Goal: Information Seeking & Learning: Learn about a topic

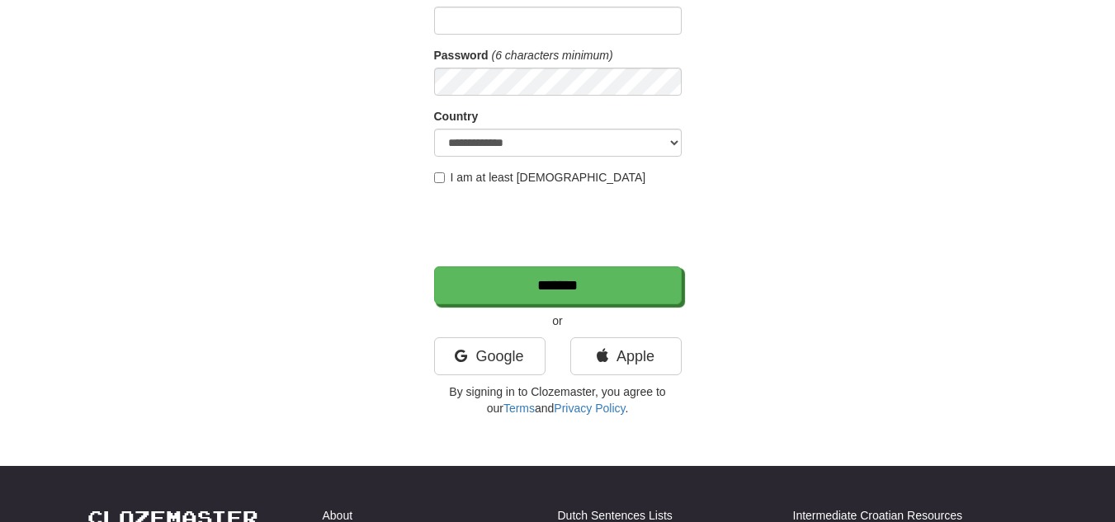
scroll to position [216, 0]
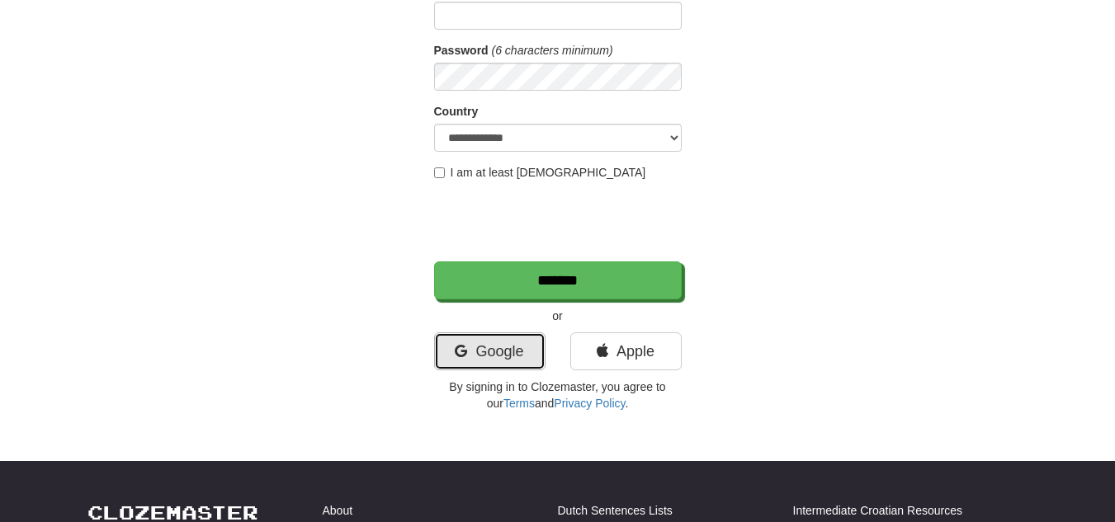
click at [508, 343] on link "Google" at bounding box center [489, 352] width 111 height 38
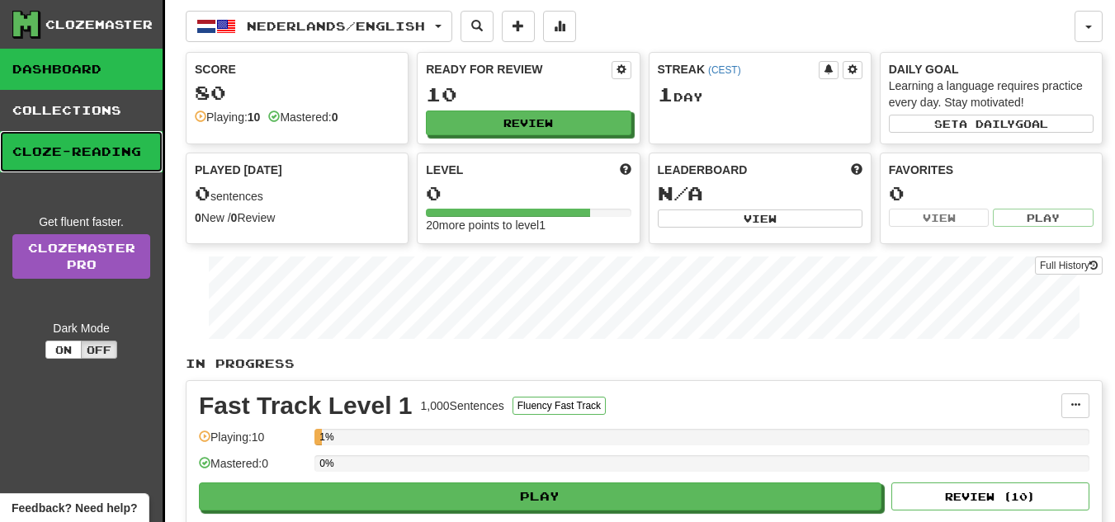
click at [57, 158] on link "Cloze-Reading" at bounding box center [81, 151] width 163 height 41
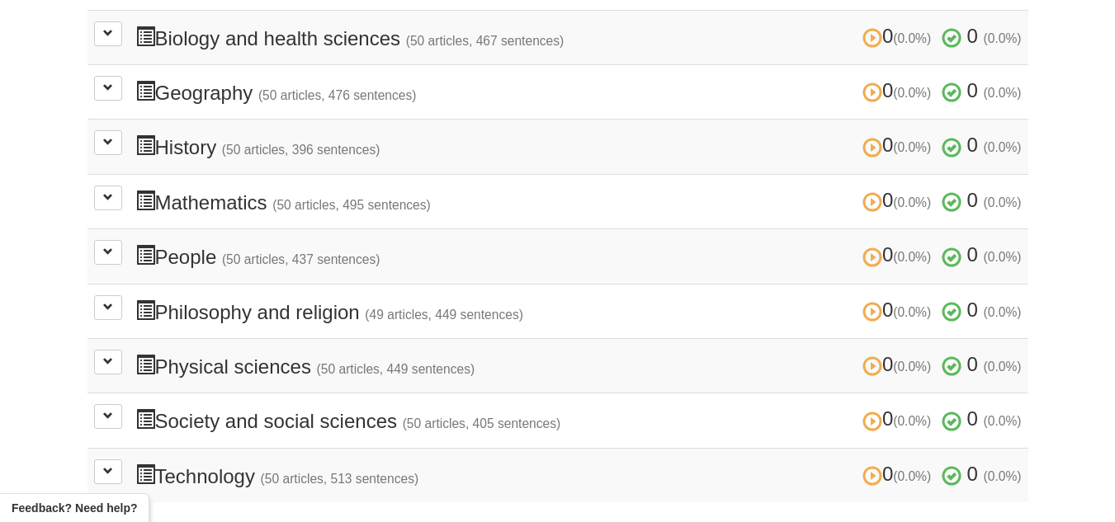
scroll to position [533, 0]
click at [108, 197] on span at bounding box center [108, 198] width 10 height 10
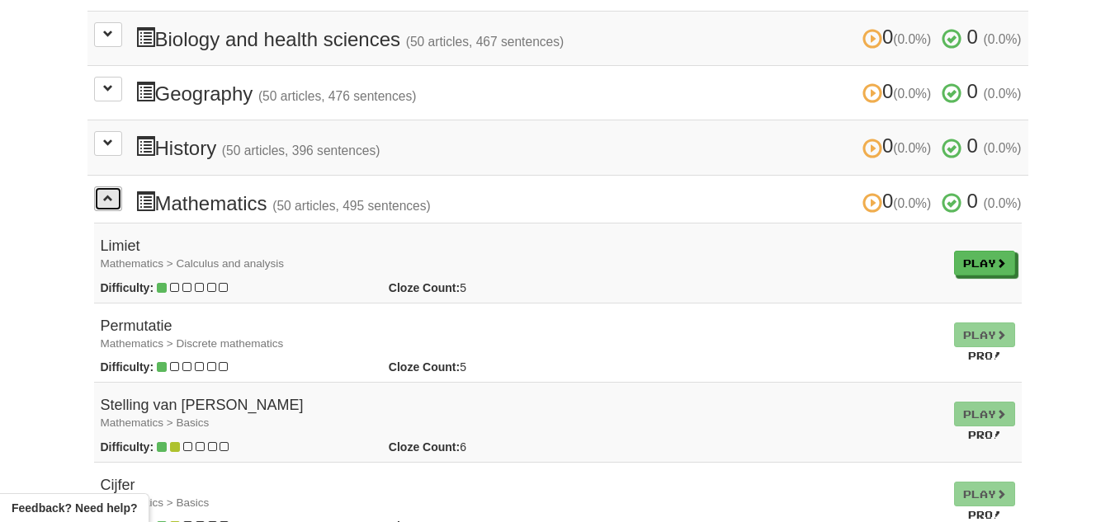
click at [112, 203] on span at bounding box center [108, 198] width 10 height 10
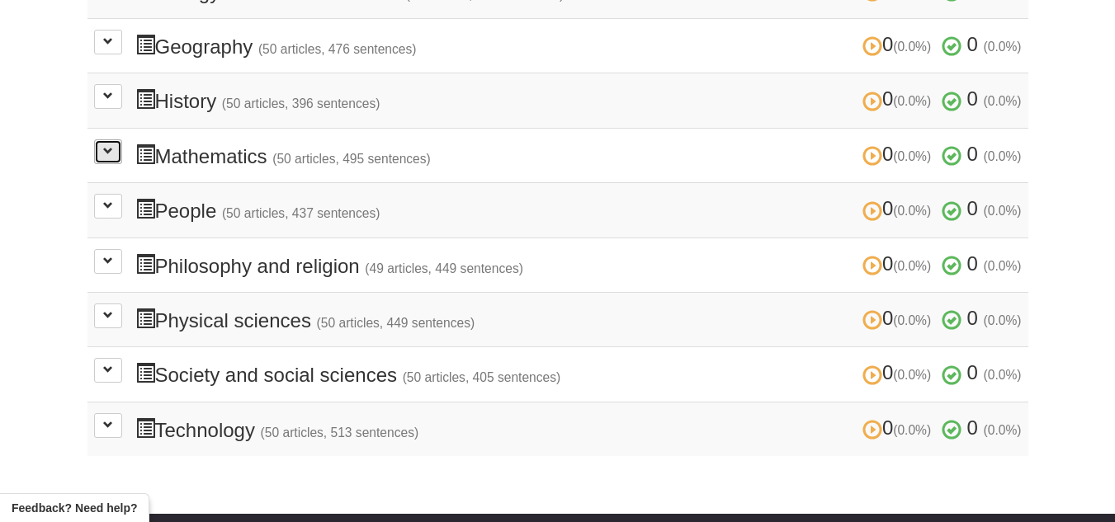
scroll to position [587, 0]
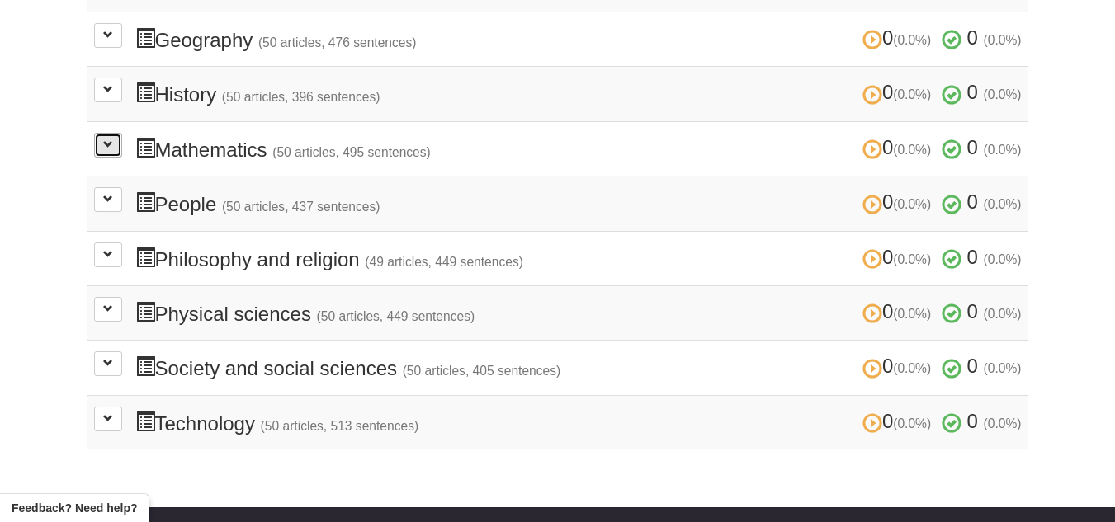
click at [111, 148] on span at bounding box center [108, 144] width 10 height 10
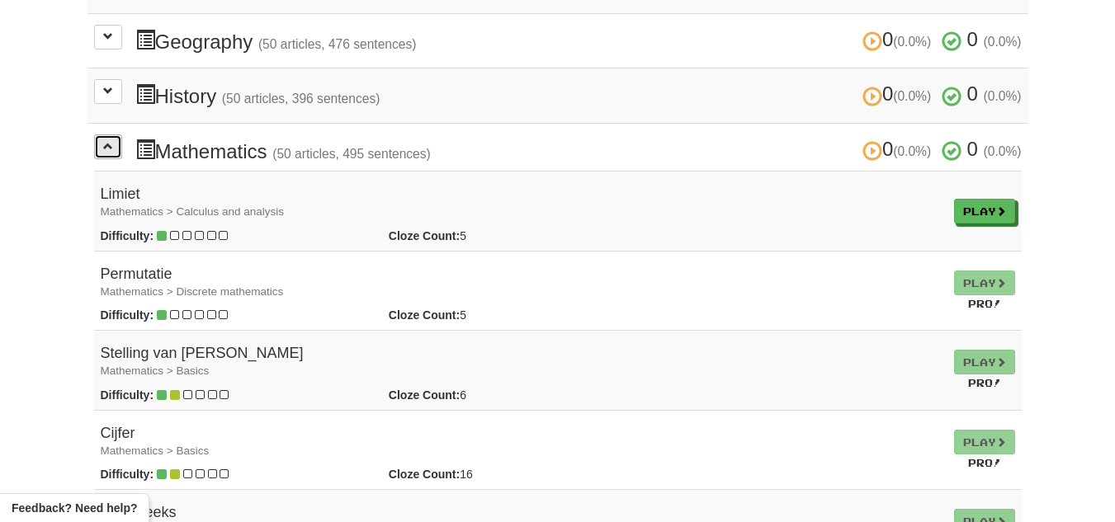
scroll to position [584, 0]
click at [488, 201] on h4 "Limiet Mathematics > Calculus and analysis" at bounding box center [521, 203] width 840 height 33
click at [956, 201] on link "Play" at bounding box center [985, 213] width 61 height 25
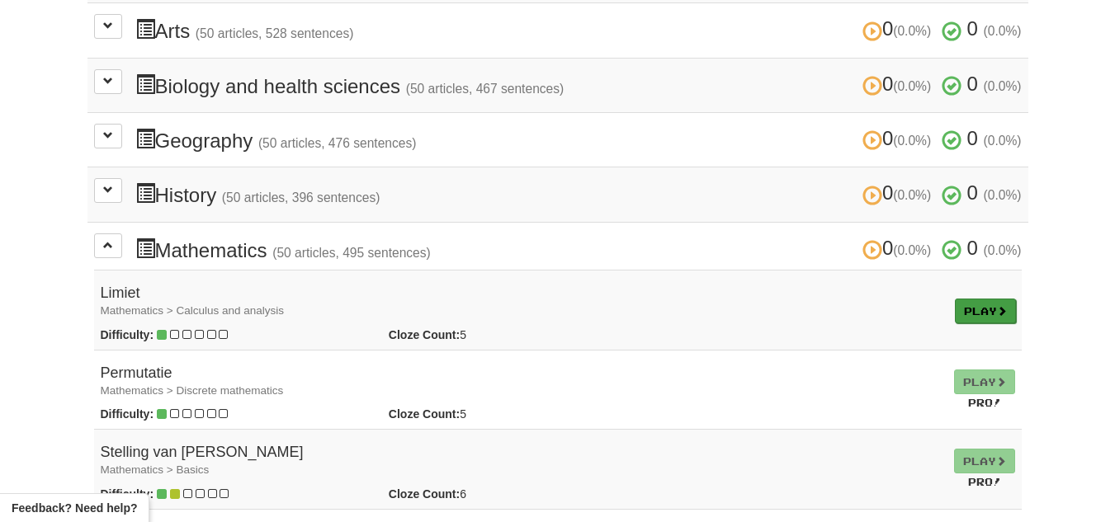
scroll to position [487, 0]
click at [107, 243] on span at bounding box center [108, 244] width 10 height 10
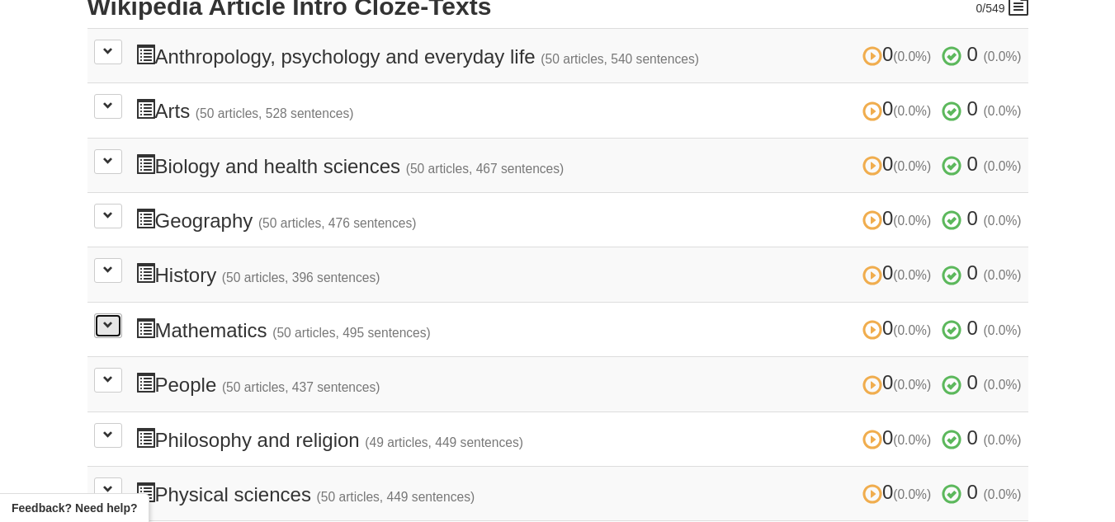
scroll to position [391, 0]
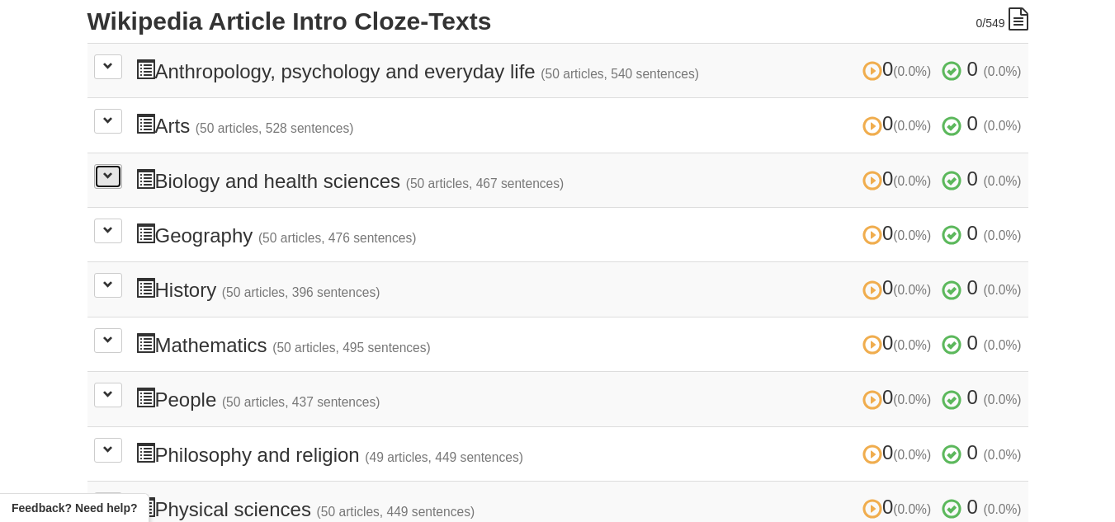
click at [107, 175] on span at bounding box center [108, 176] width 10 height 10
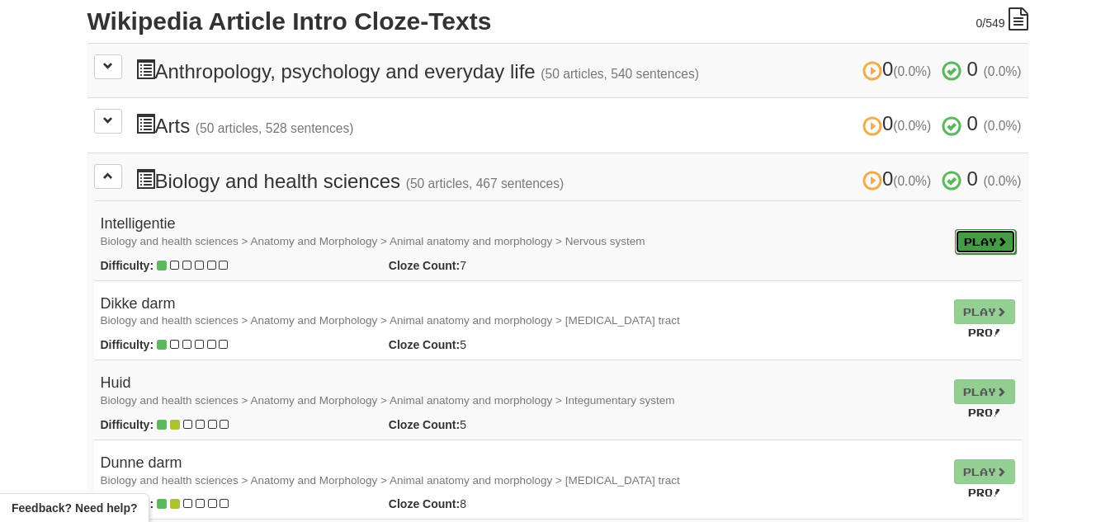
click at [976, 240] on link "Play" at bounding box center [985, 241] width 61 height 25
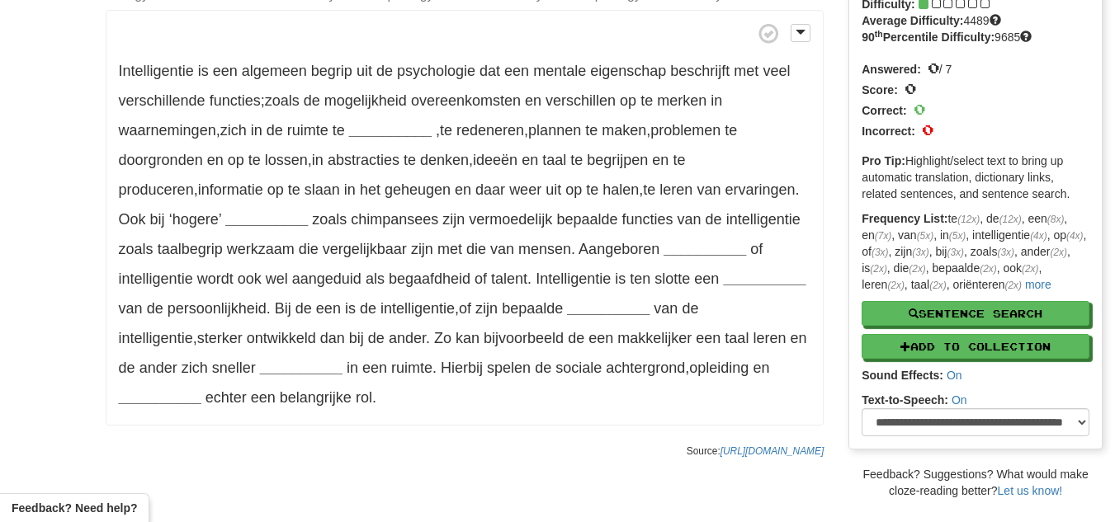
scroll to position [127, 0]
click at [1033, 427] on select "**********" at bounding box center [976, 422] width 228 height 28
click at [1070, 417] on select "**********" at bounding box center [976, 422] width 228 height 28
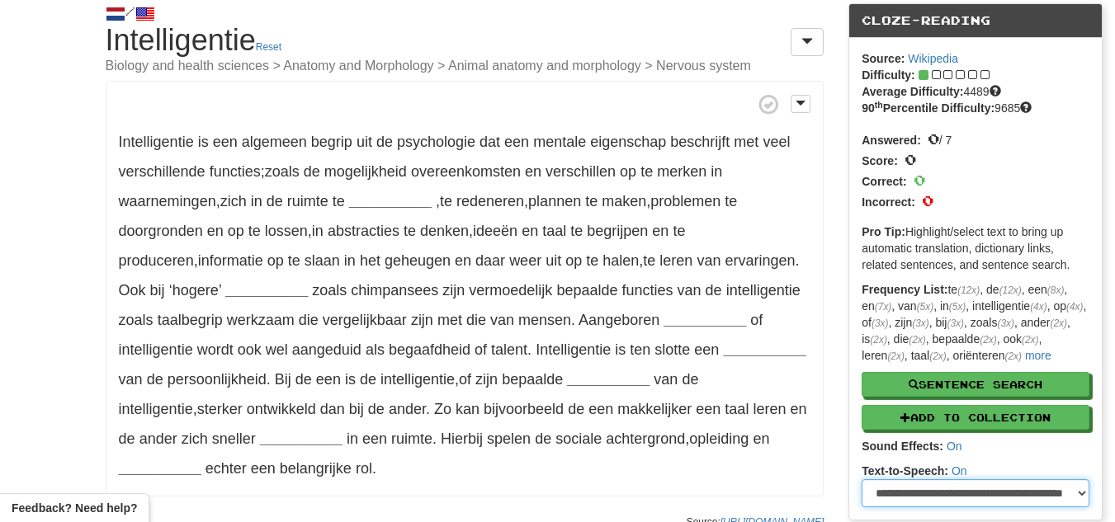
scroll to position [63, 0]
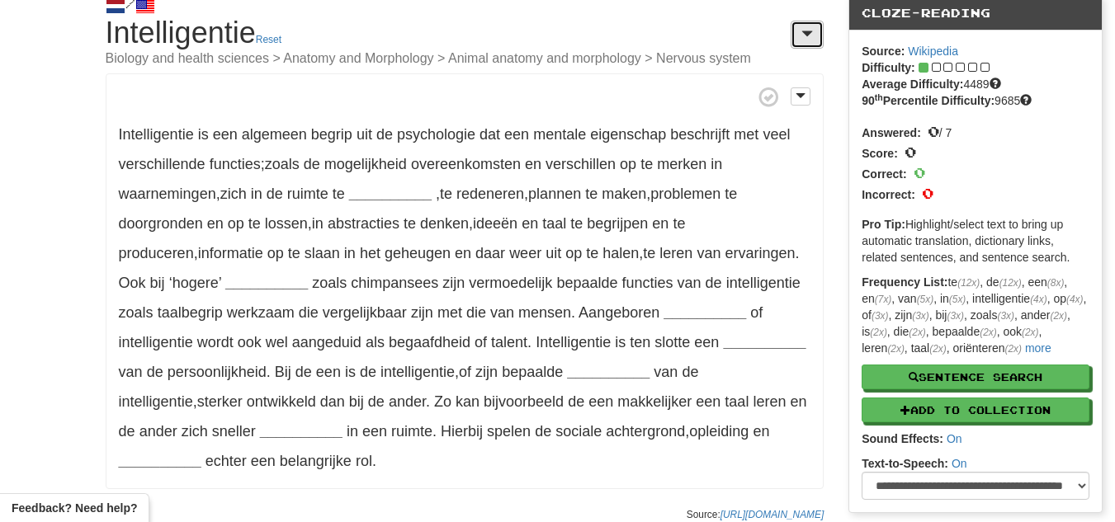
click at [802, 36] on span at bounding box center [807, 33] width 12 height 13
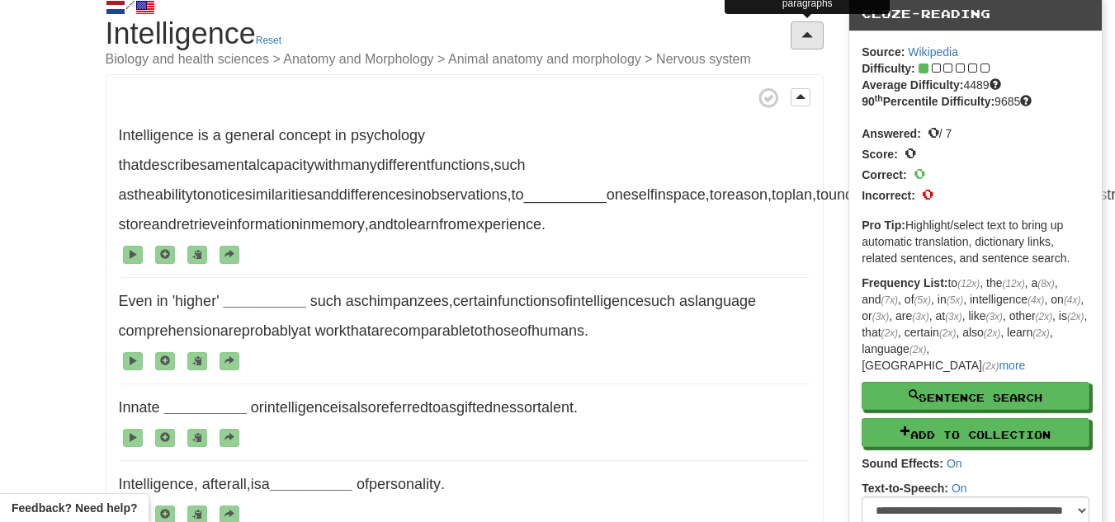
scroll to position [65, 0]
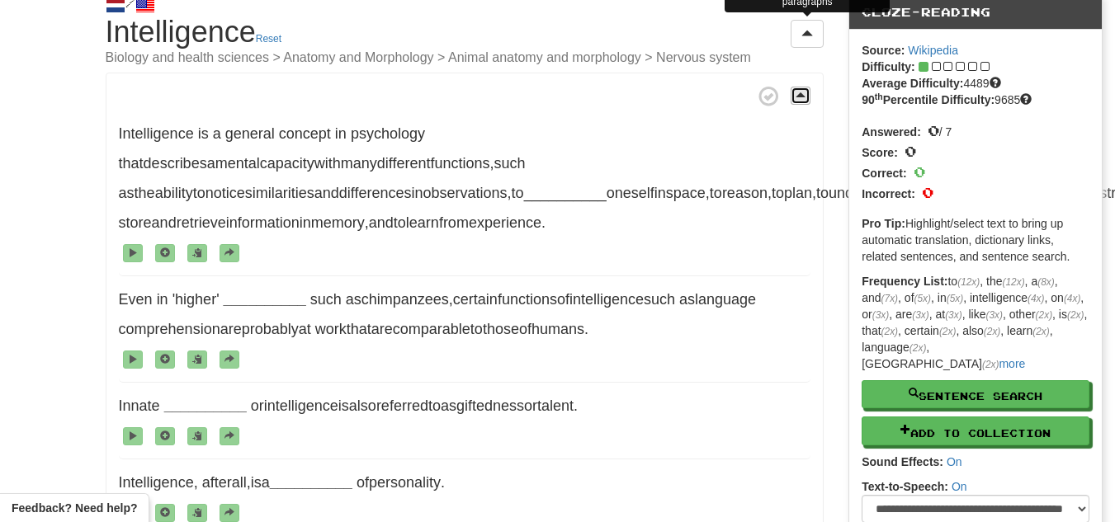
click at [806, 96] on button at bounding box center [801, 96] width 20 height 18
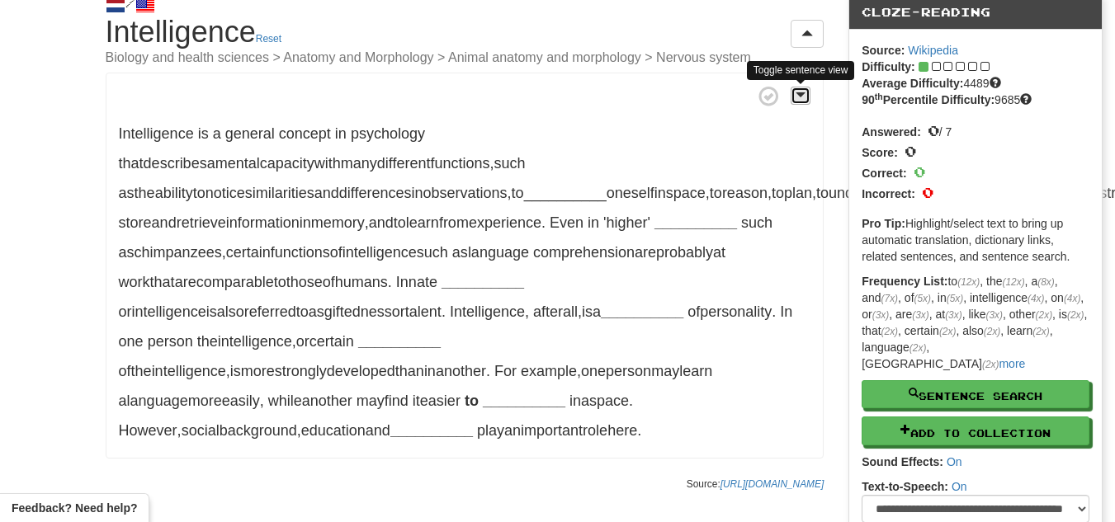
click at [801, 95] on span at bounding box center [801, 95] width 10 height 12
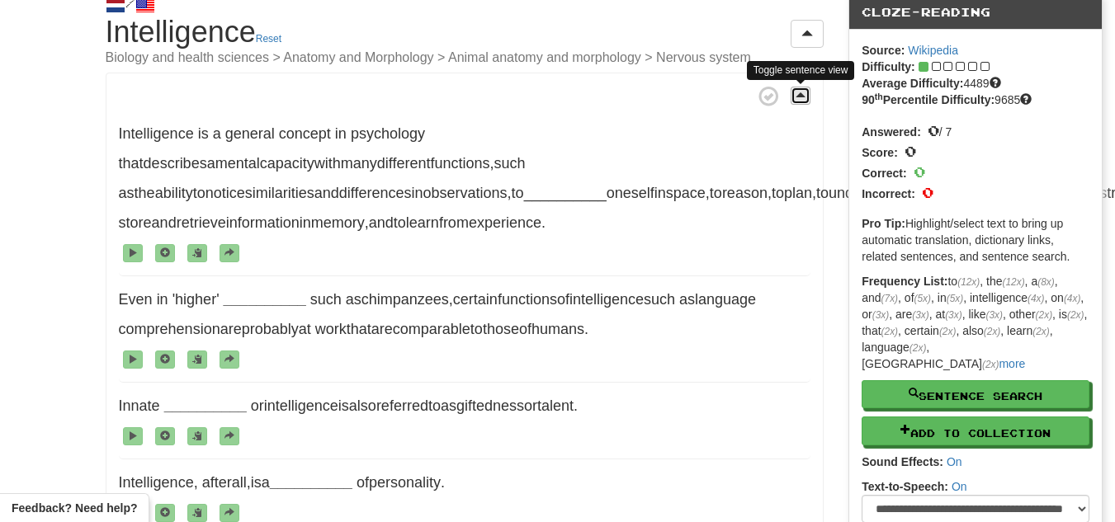
click at [804, 93] on span at bounding box center [801, 95] width 10 height 12
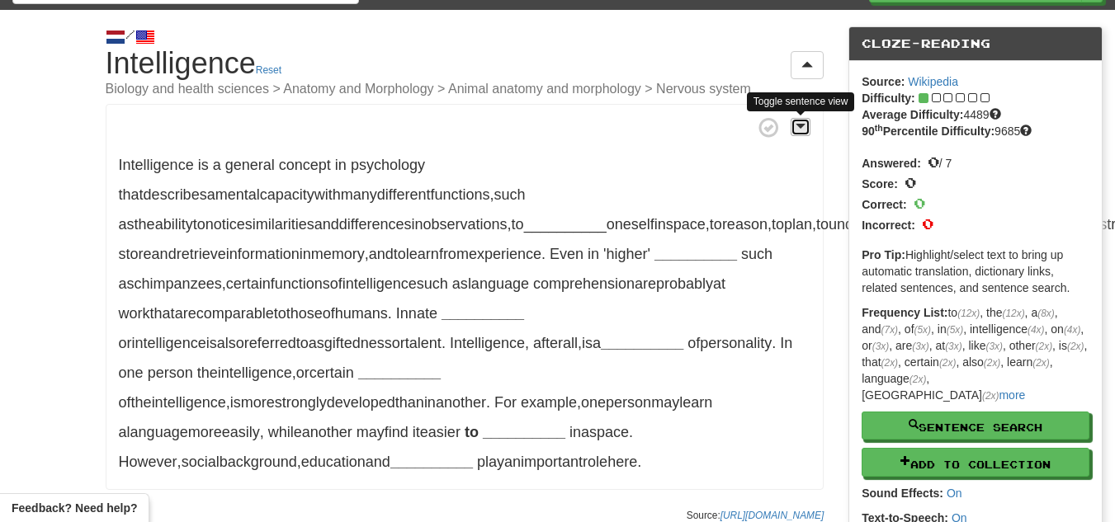
scroll to position [32, 0]
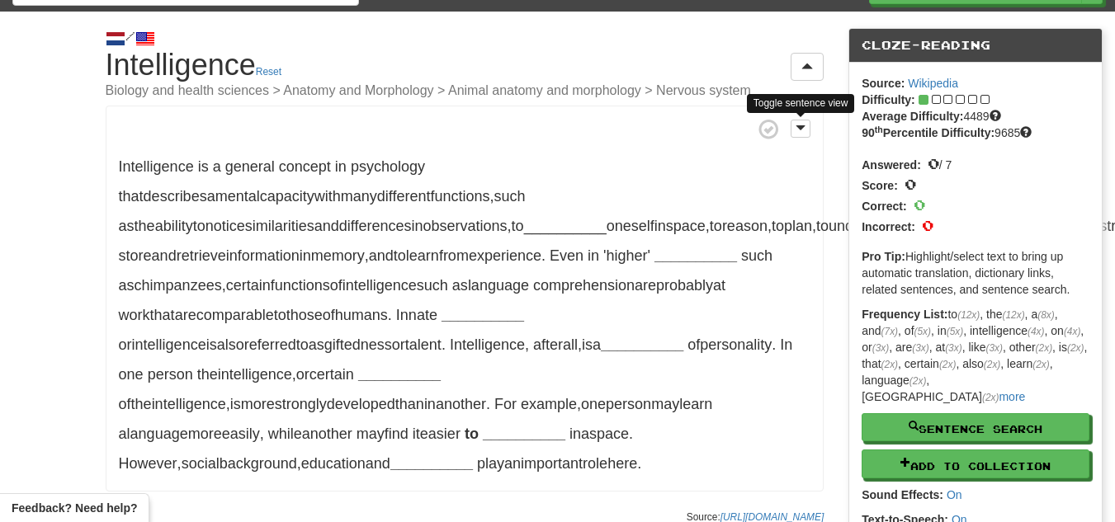
click at [519, 84] on font "Biology and health sciences > Anatomy and Morphology > Animal anatomy and morph…" at bounding box center [428, 90] width 645 height 14
click at [510, 86] on font "Biology and health sciences > Anatomy and Morphology > Animal anatomy and morph…" at bounding box center [428, 90] width 645 height 14
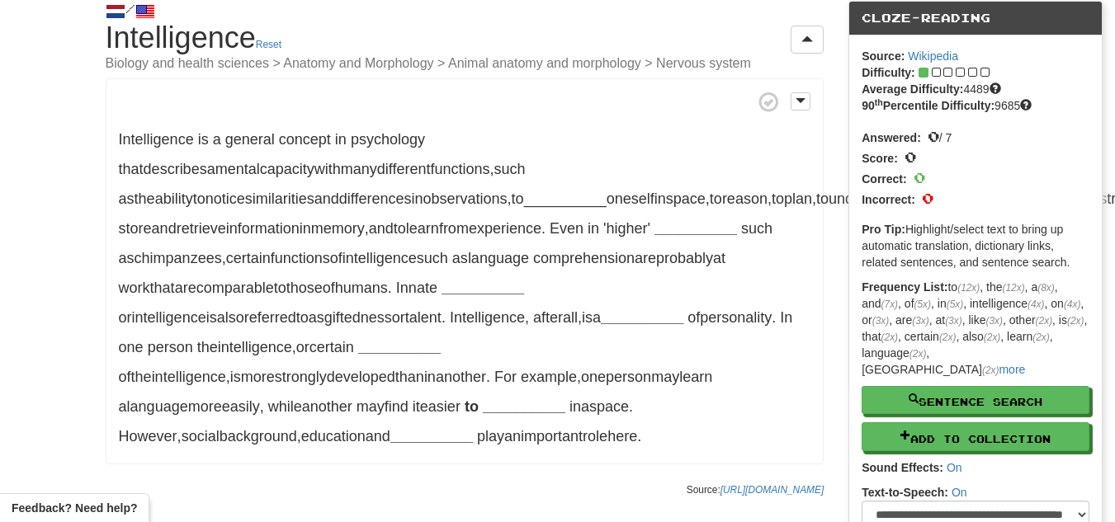
scroll to position [61, 0]
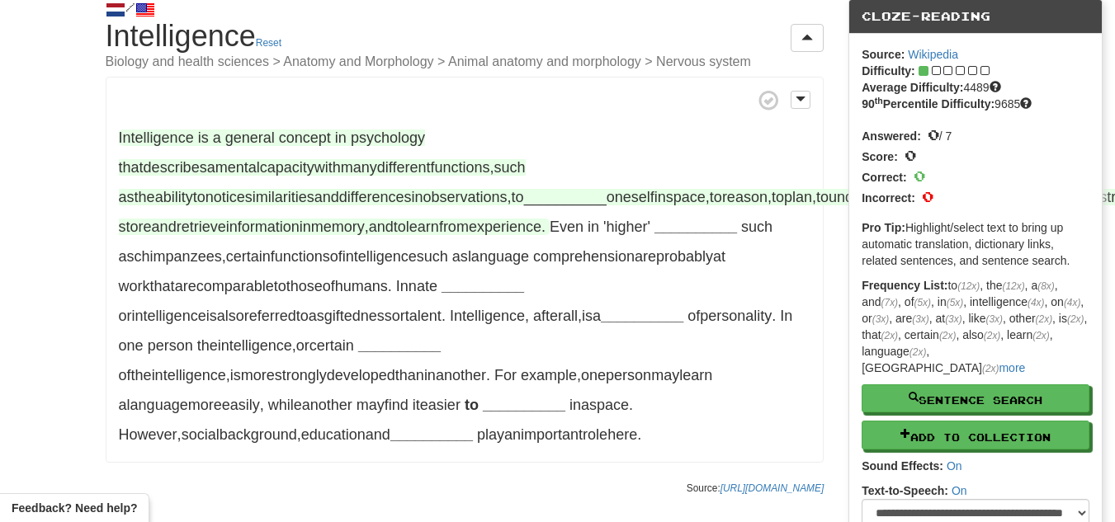
click at [607, 189] on font "__________" at bounding box center [565, 197] width 83 height 17
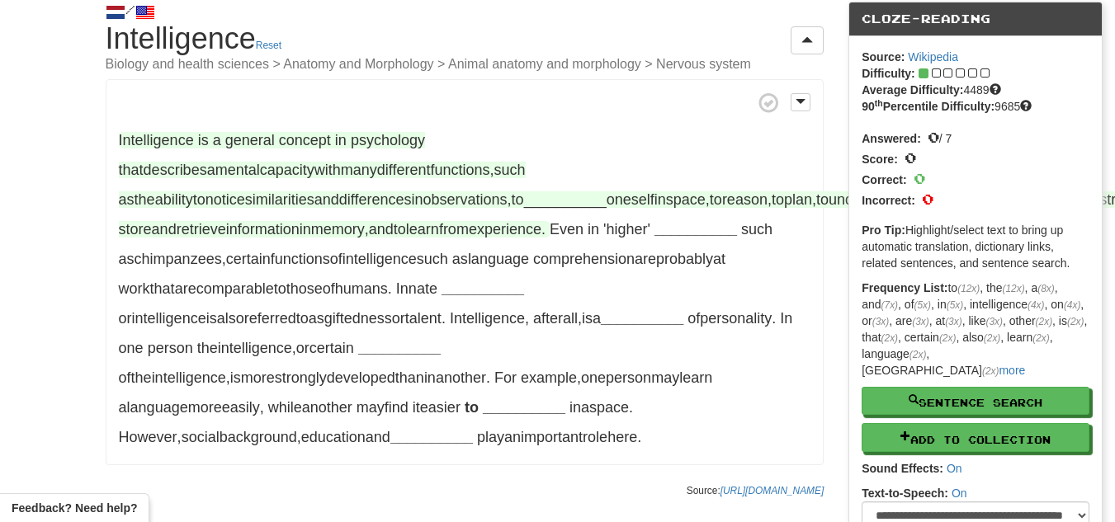
scroll to position [0, 0]
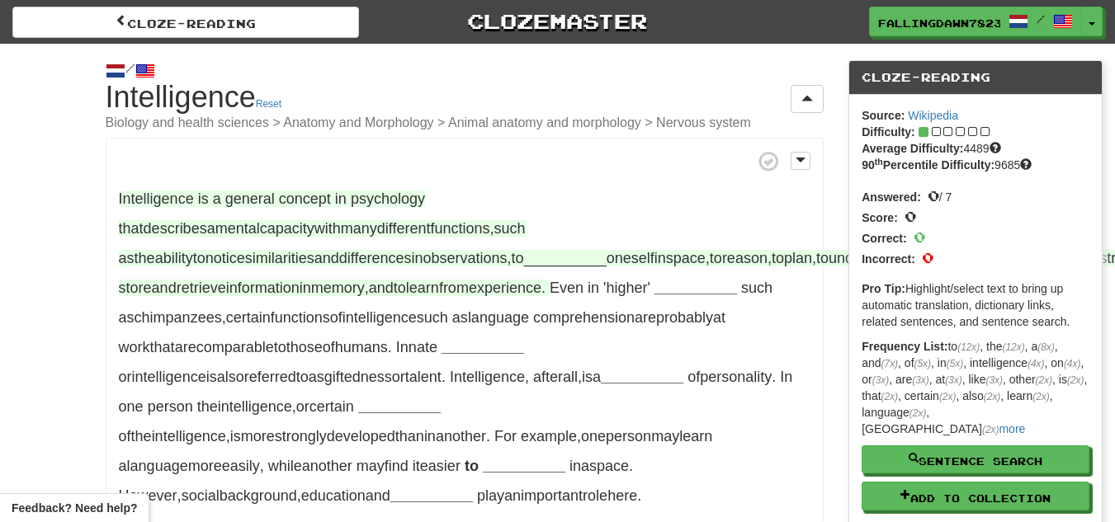
click at [607, 250] on font "__________" at bounding box center [565, 258] width 83 height 17
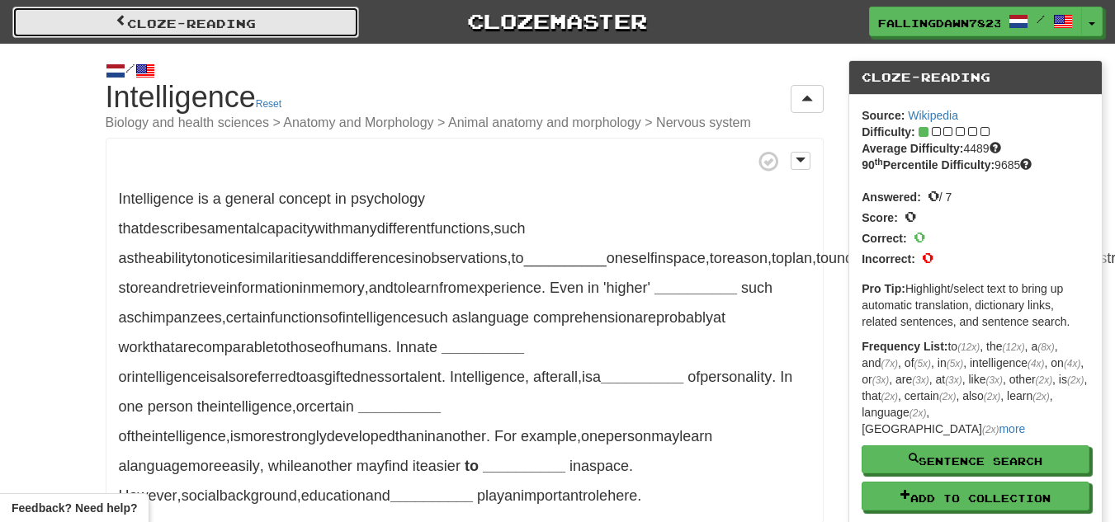
click at [132, 31] on link "Cloze-Reading" at bounding box center [185, 22] width 347 height 31
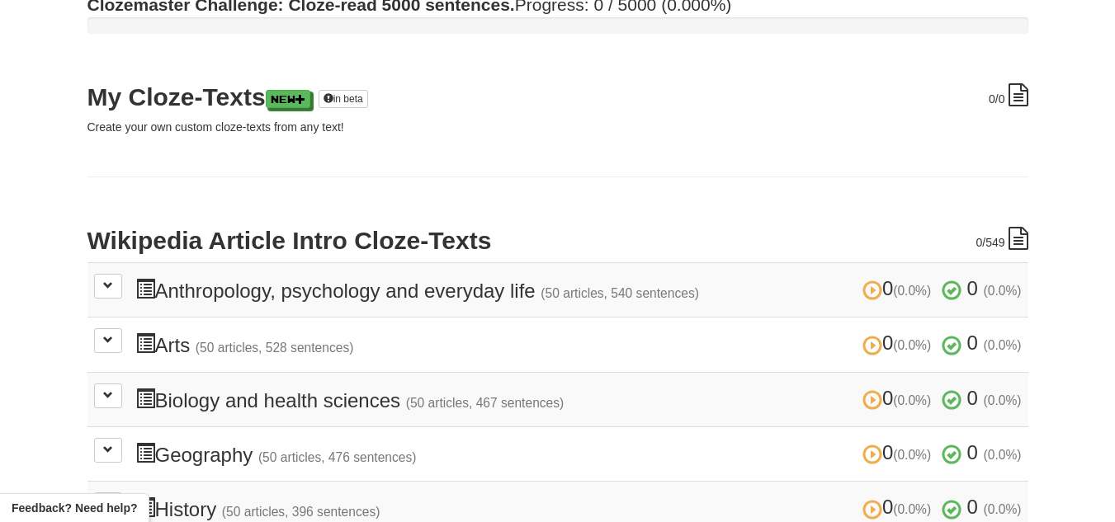
scroll to position [172, 0]
click at [107, 284] on span at bounding box center [108, 285] width 10 height 10
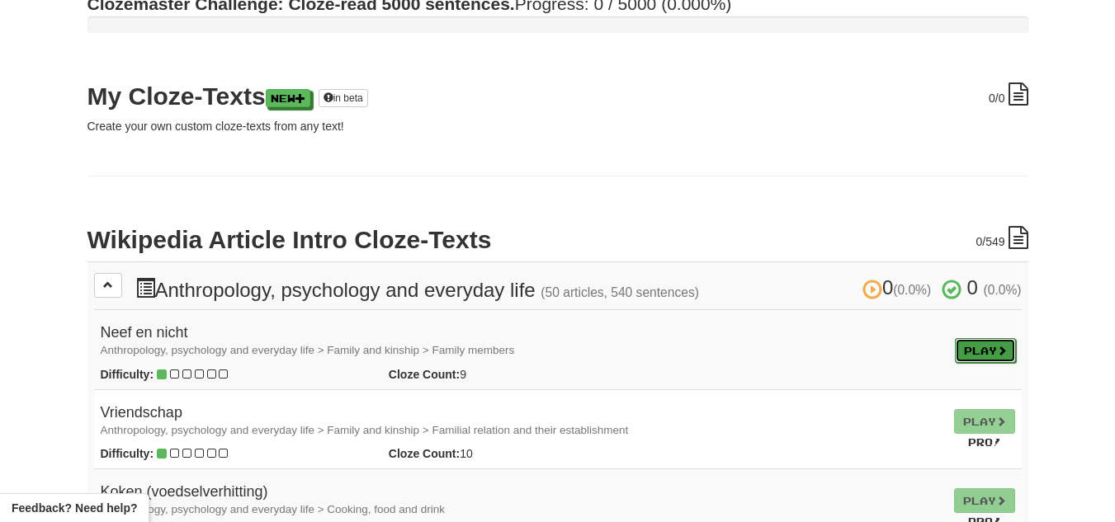
click at [1000, 349] on span at bounding box center [1002, 351] width 10 height 10
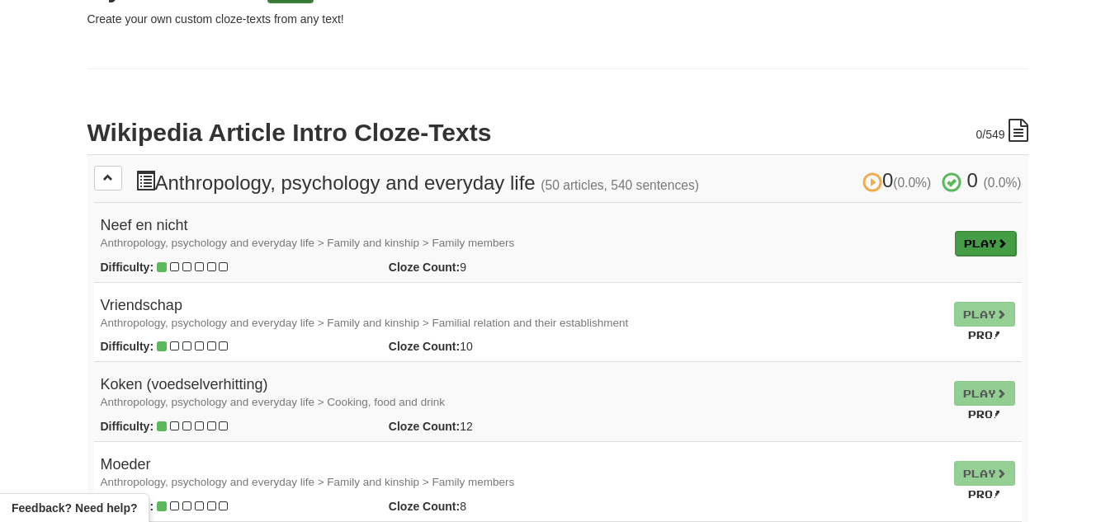
scroll to position [281, 0]
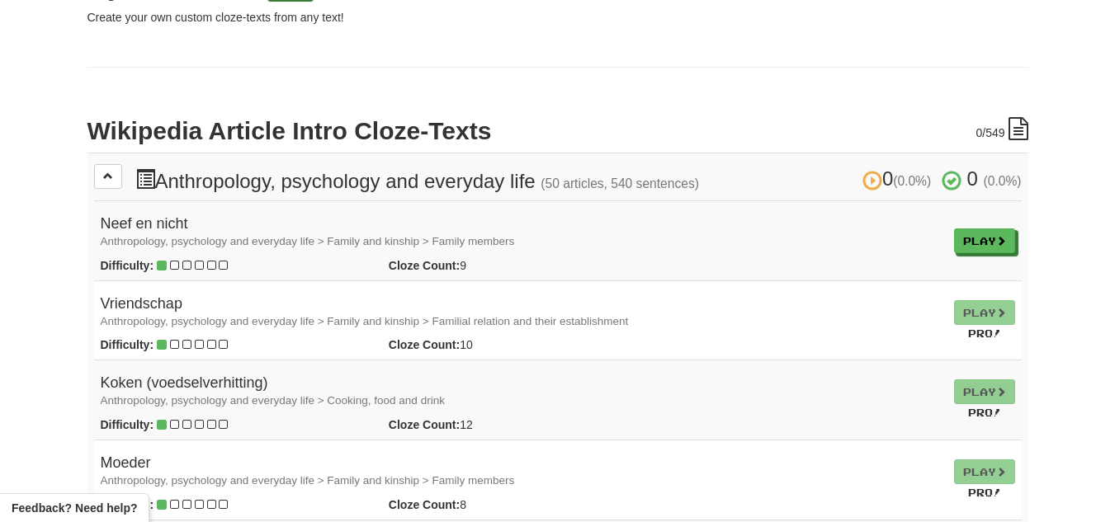
click at [182, 269] on icon at bounding box center [186, 266] width 9 height 12
click at [985, 240] on link "Play" at bounding box center [985, 241] width 61 height 25
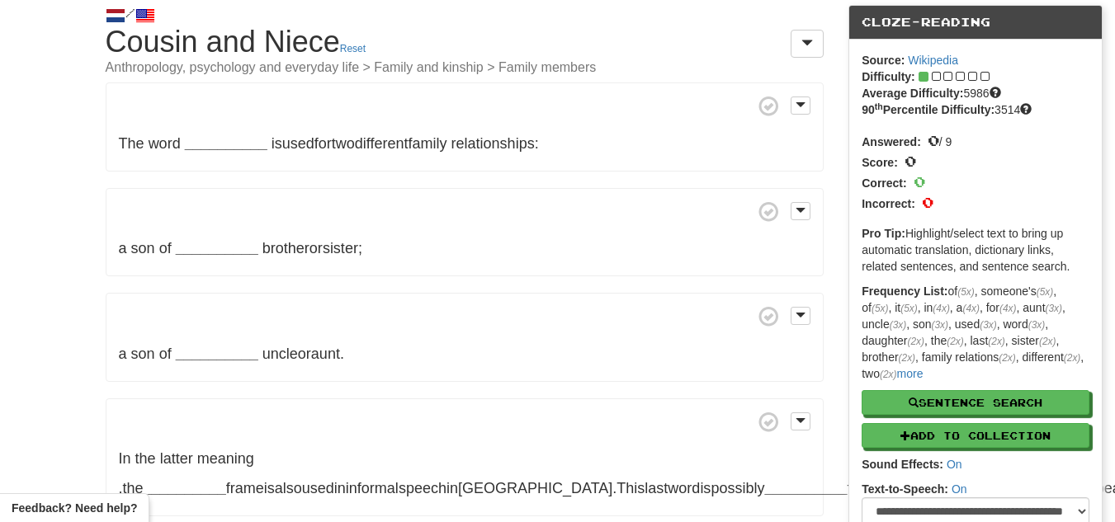
scroll to position [59, 0]
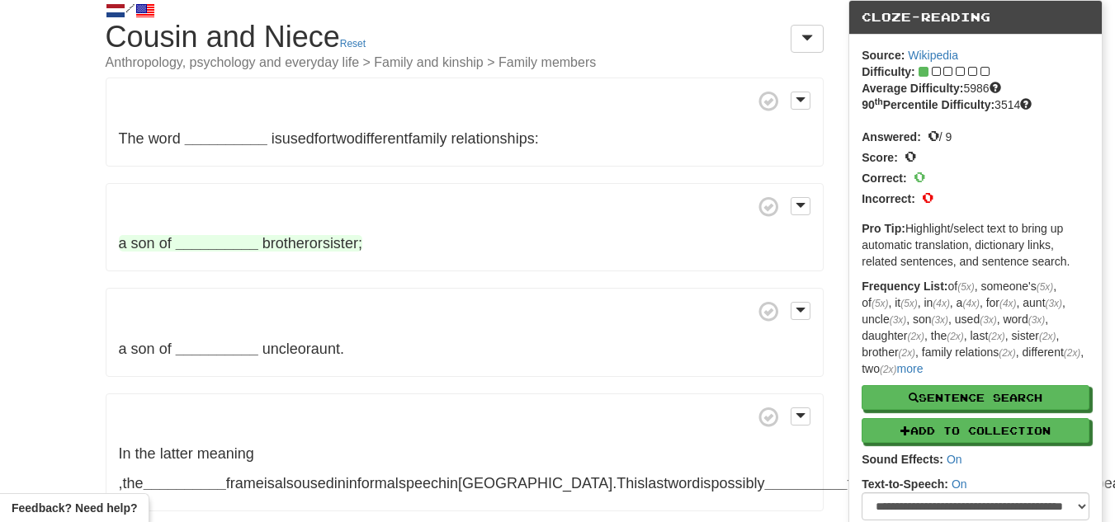
click at [208, 238] on font "__________" at bounding box center [217, 243] width 83 height 17
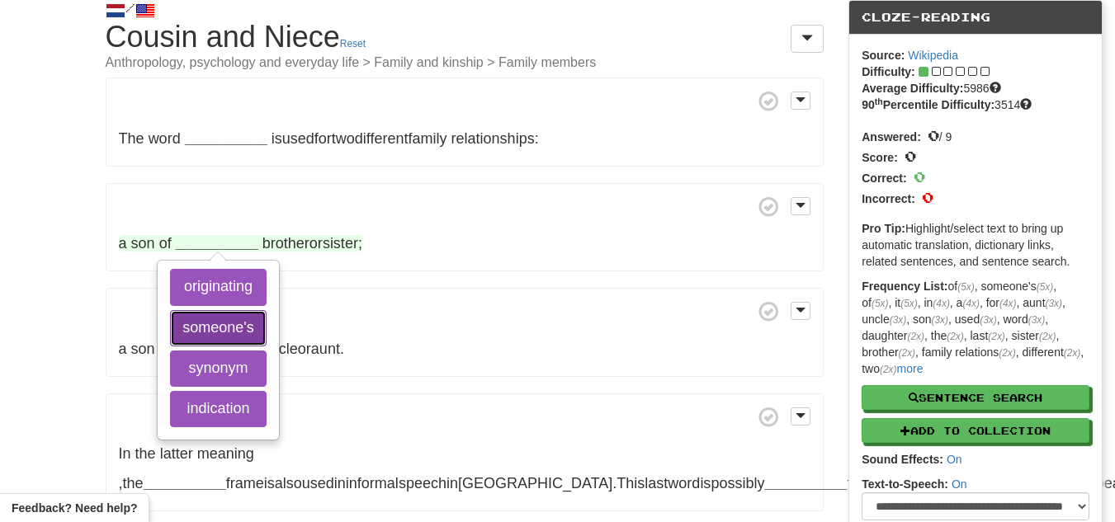
click at [196, 315] on button "someone's" at bounding box center [218, 328] width 96 height 36
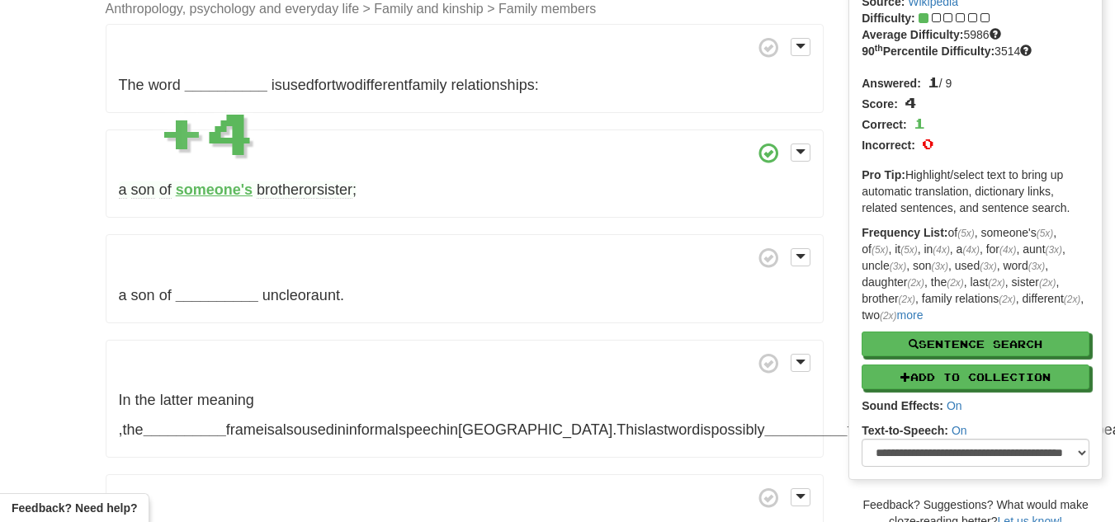
scroll to position [116, 0]
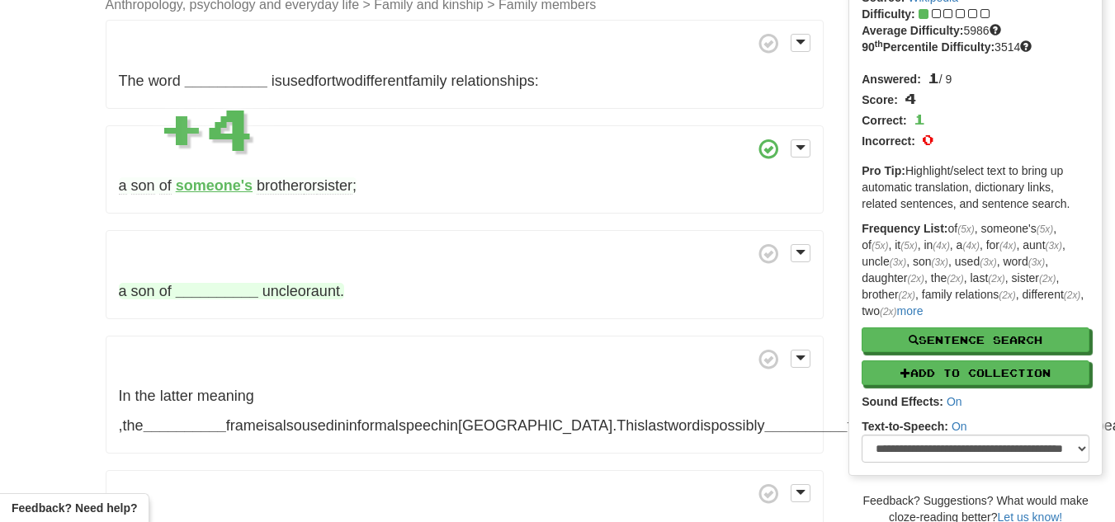
click at [218, 288] on font "__________" at bounding box center [217, 291] width 83 height 17
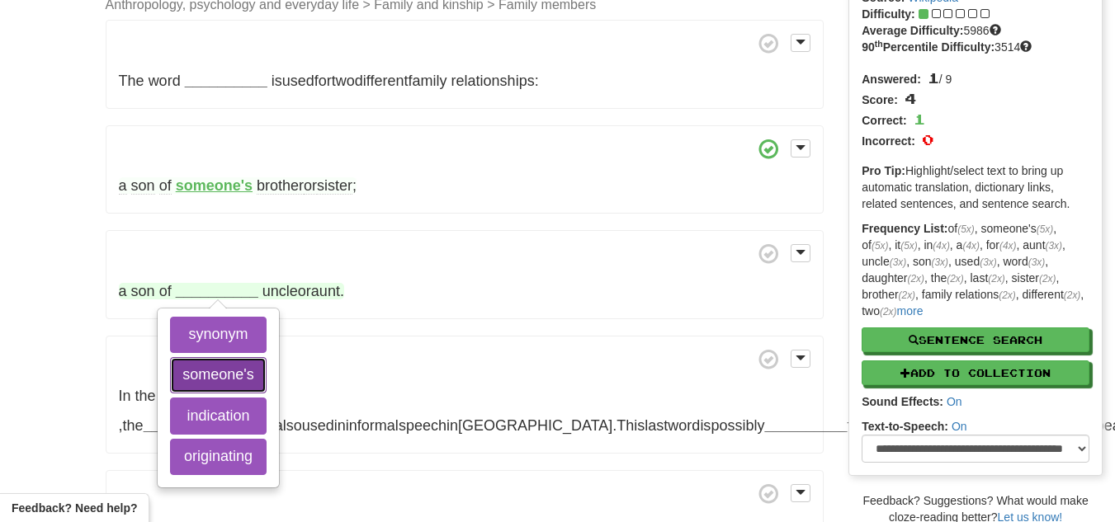
click at [197, 376] on font "someone's" at bounding box center [217, 375] width 71 height 17
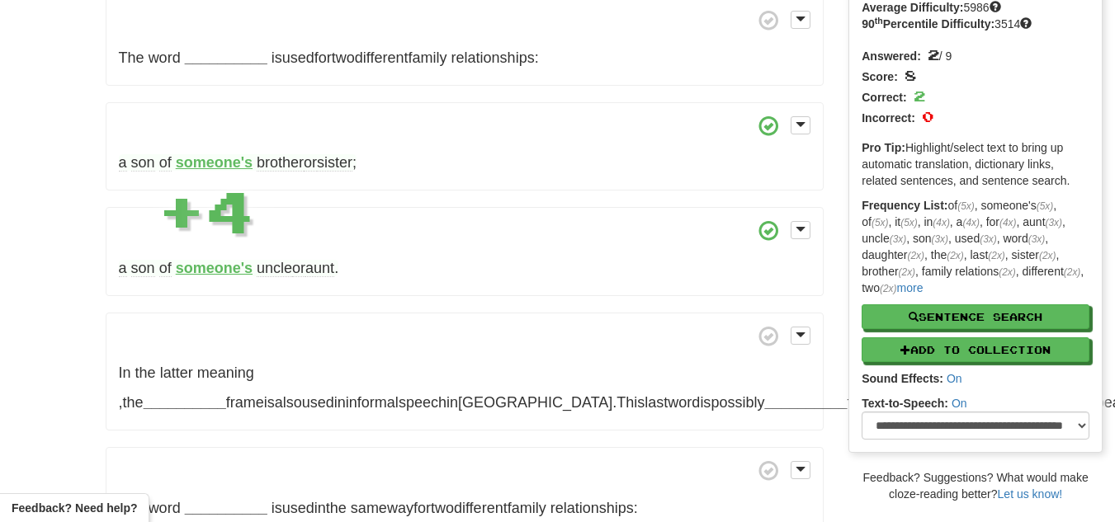
scroll to position [135, 0]
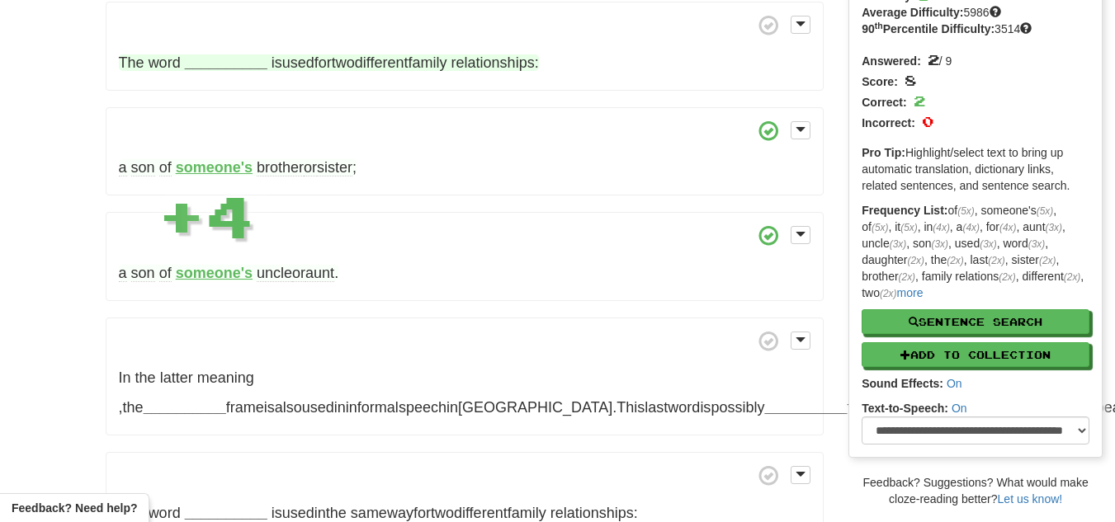
click at [224, 64] on font "__________" at bounding box center [226, 62] width 83 height 17
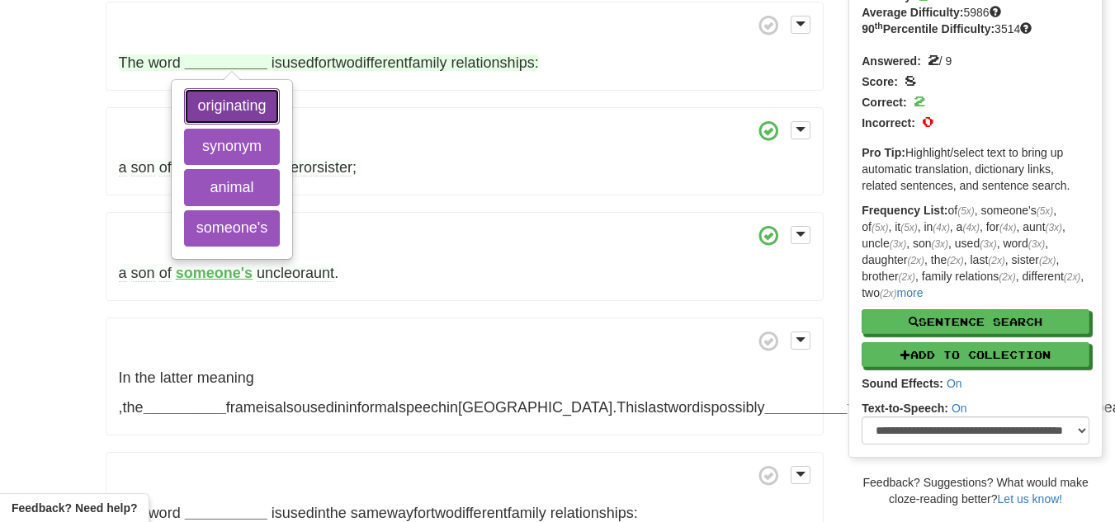
click at [220, 101] on font "originating" at bounding box center [231, 105] width 69 height 17
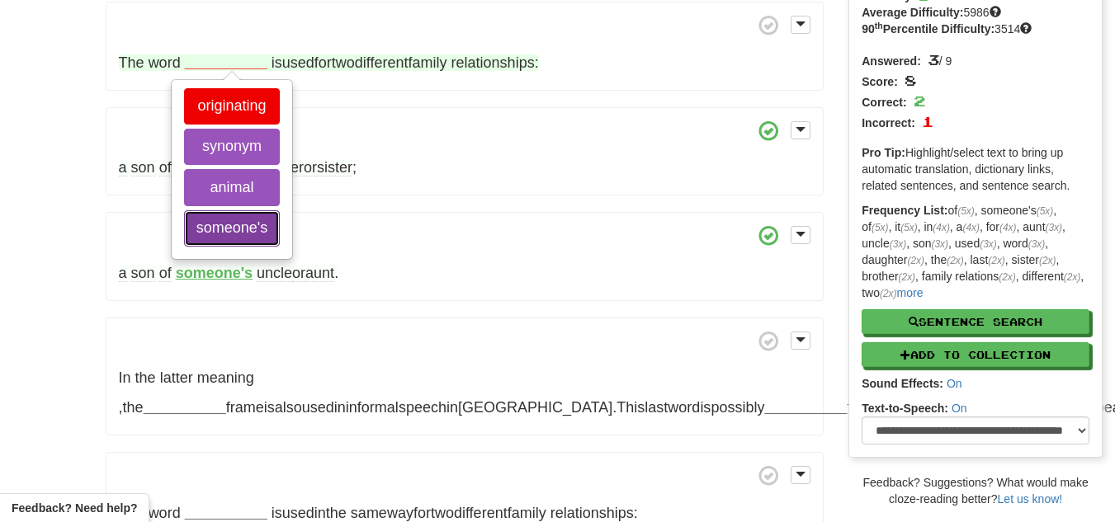
click at [209, 230] on font "someone's" at bounding box center [231, 228] width 71 height 17
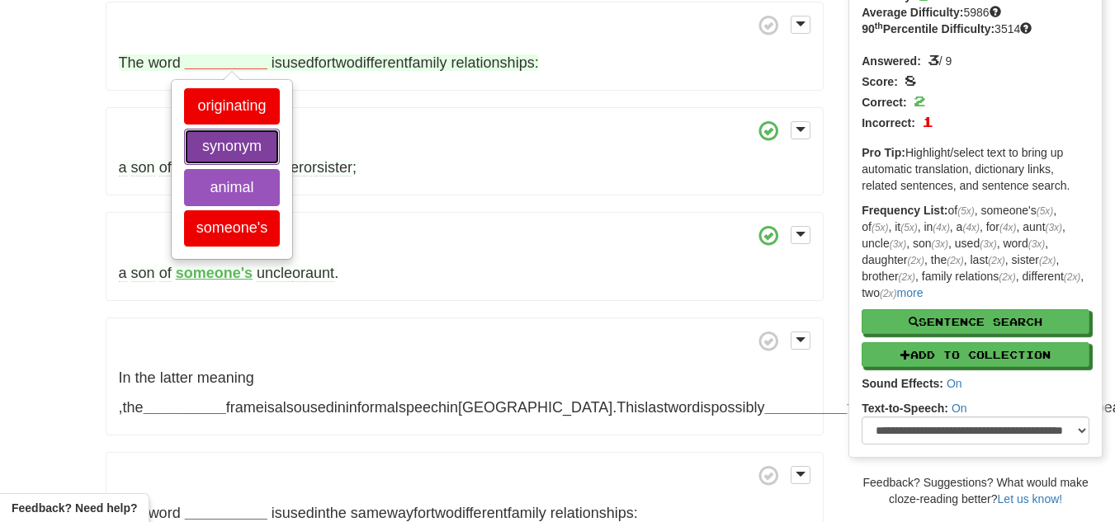
click at [214, 157] on button "synonym" at bounding box center [232, 147] width 96 height 36
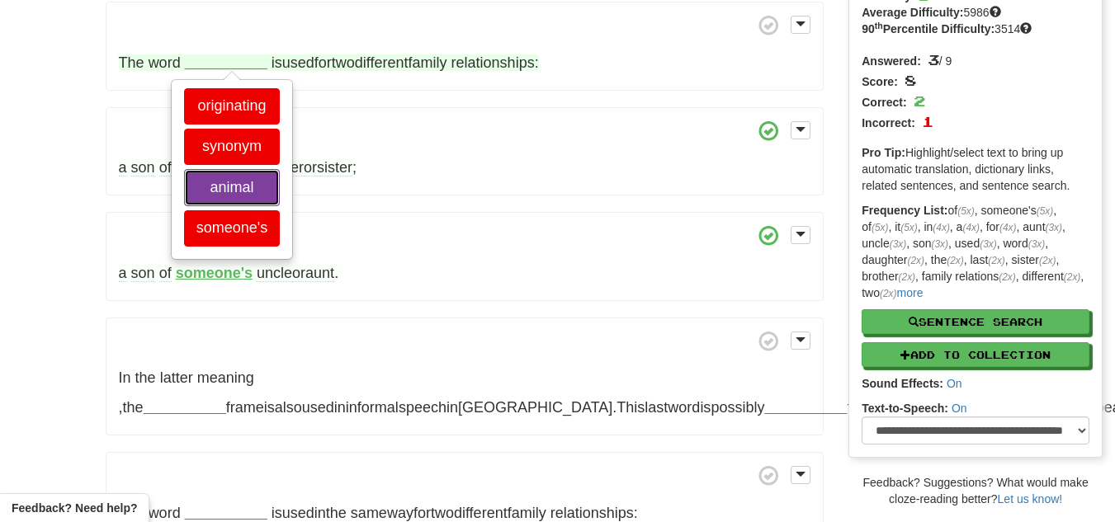
click at [206, 187] on button "animal" at bounding box center [232, 187] width 96 height 36
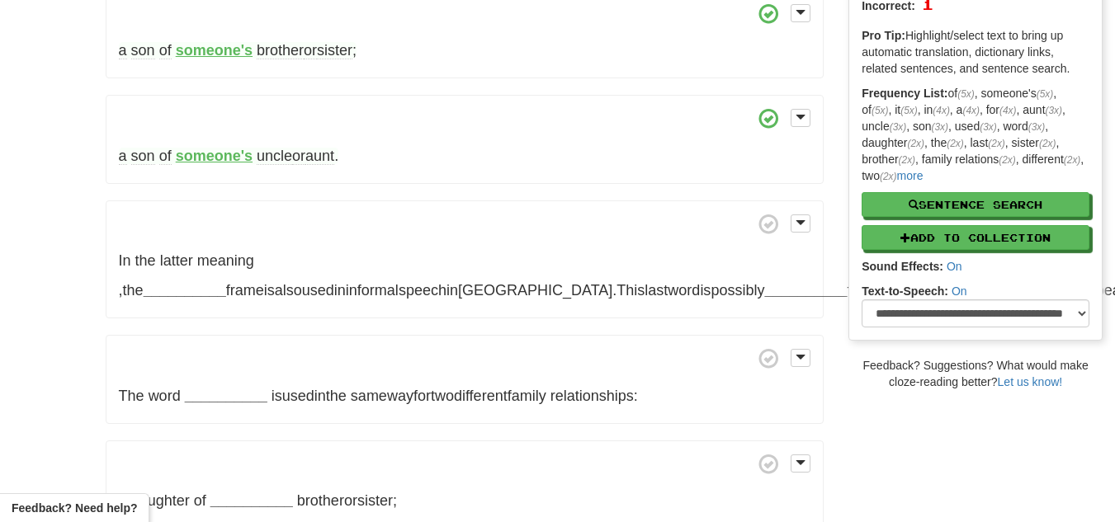
scroll to position [254, 0]
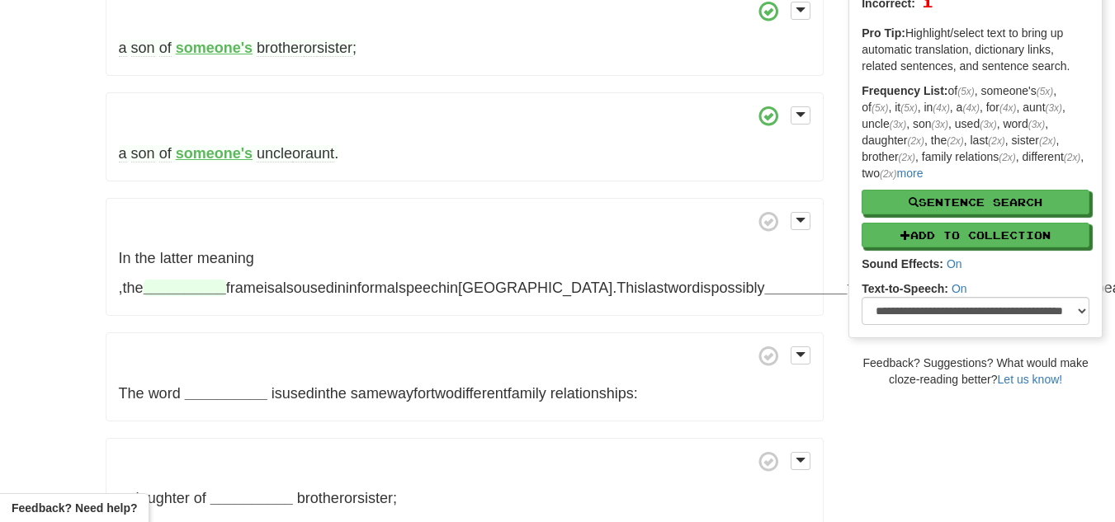
click at [226, 280] on font "__________" at bounding box center [185, 288] width 83 height 17
click at [877, 291] on font "French" at bounding box center [900, 288] width 46 height 17
click at [226, 280] on font "__________" at bounding box center [185, 288] width 83 height 17
click at [764, 291] on font "__________" at bounding box center [805, 288] width 83 height 17
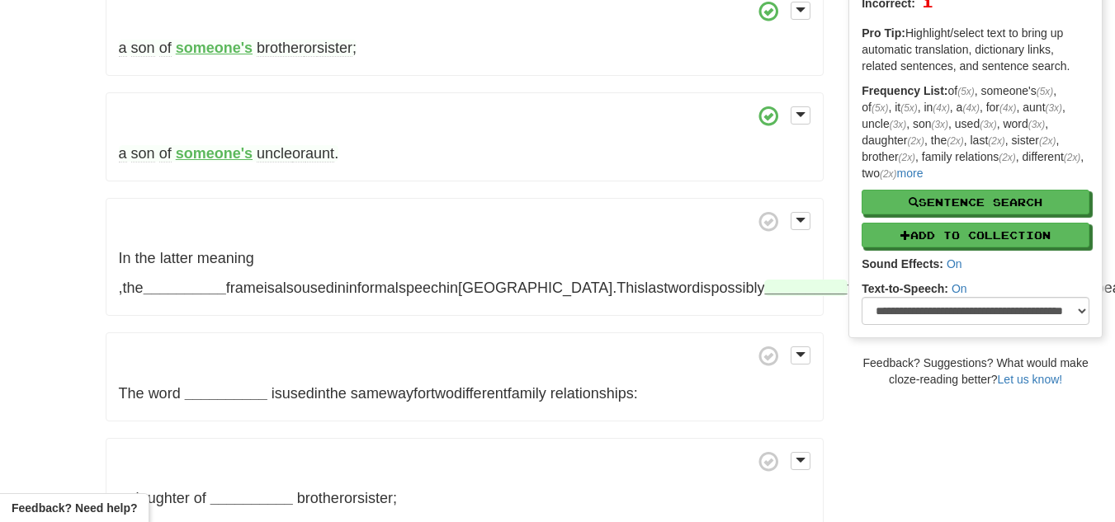
click at [764, 286] on font "__________" at bounding box center [805, 288] width 83 height 17
click at [226, 280] on font "__________" at bounding box center [185, 288] width 83 height 17
click at [763, 229] on span at bounding box center [768, 222] width 21 height 21
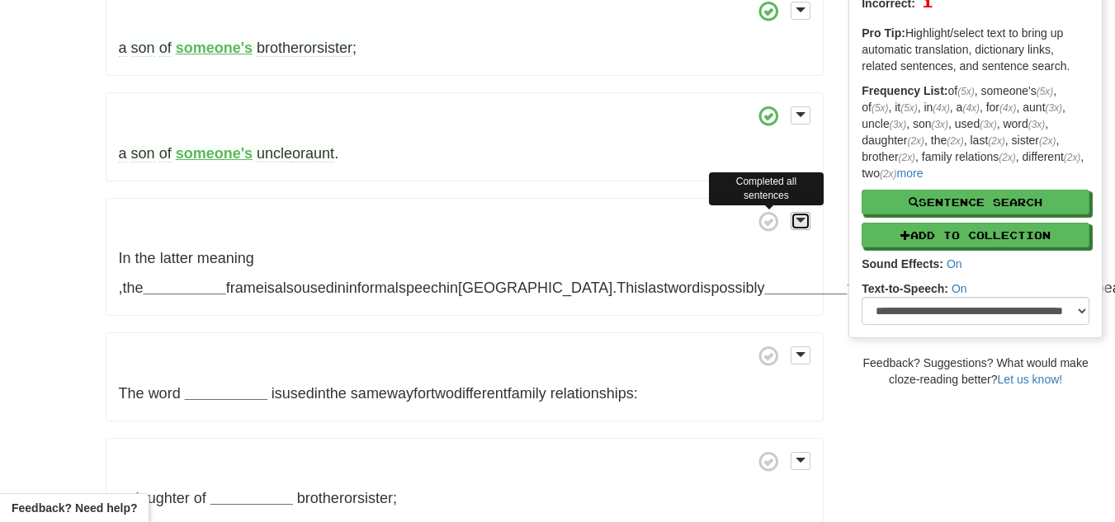
click at [801, 220] on span at bounding box center [801, 221] width 10 height 12
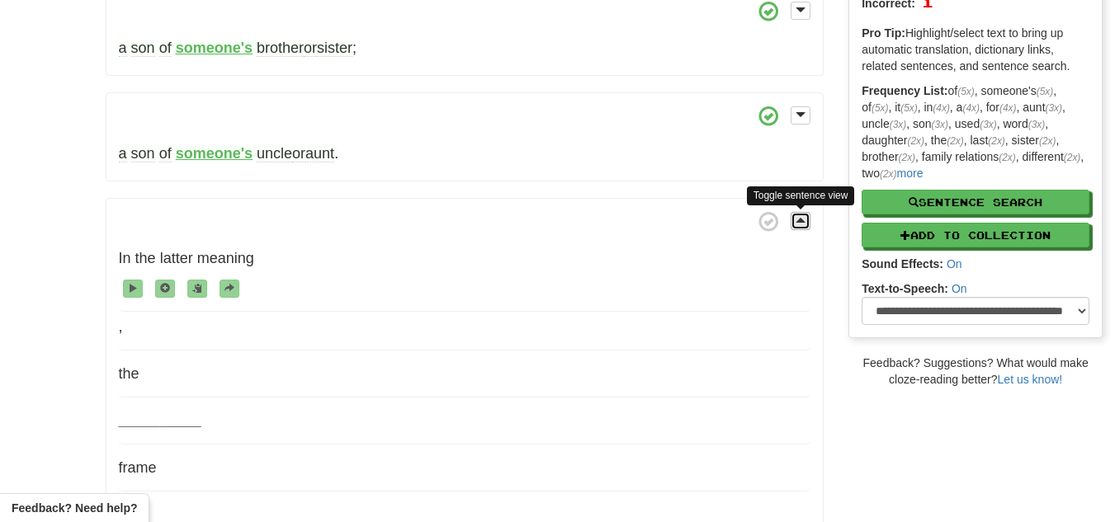
click at [801, 220] on span at bounding box center [801, 221] width 10 height 12
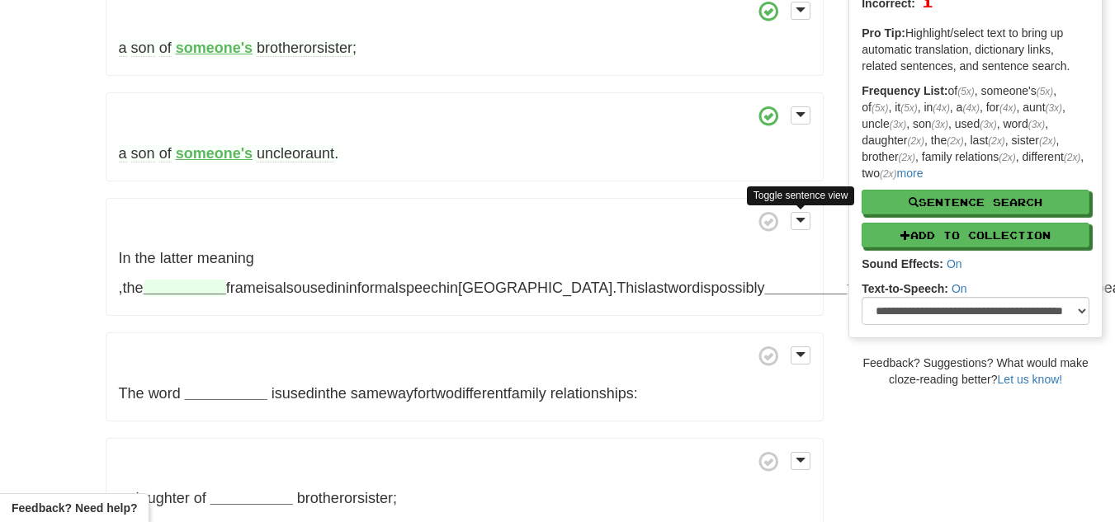
click at [226, 280] on font "__________" at bounding box center [185, 288] width 83 height 17
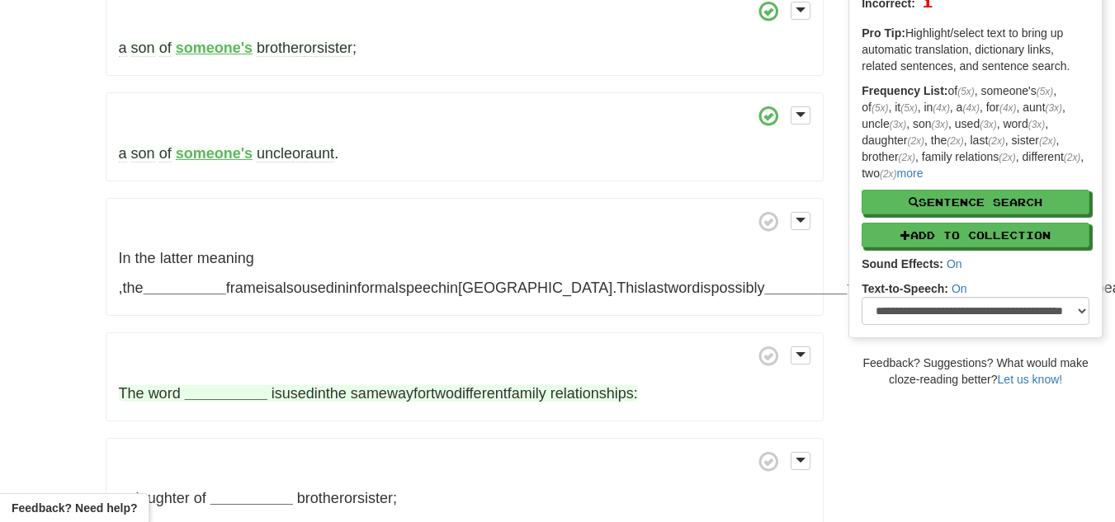
click at [246, 402] on font "__________" at bounding box center [226, 393] width 83 height 17
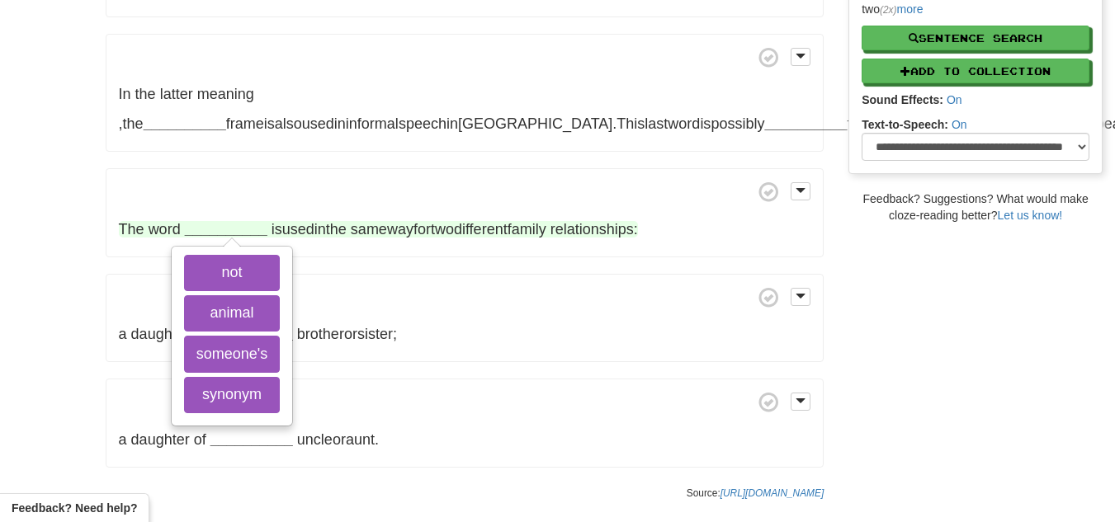
scroll to position [439, 0]
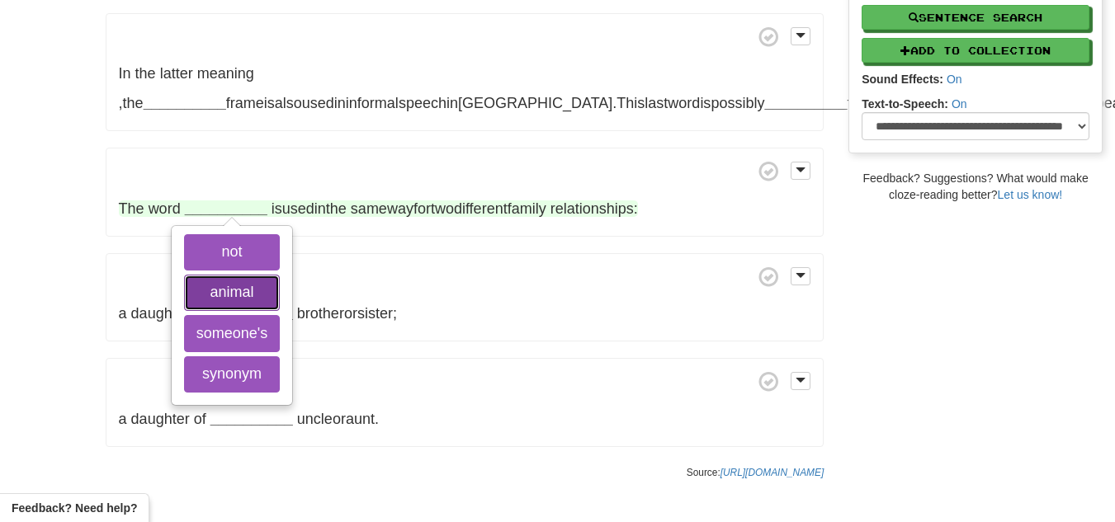
click at [221, 301] on font "animal" at bounding box center [232, 293] width 44 height 17
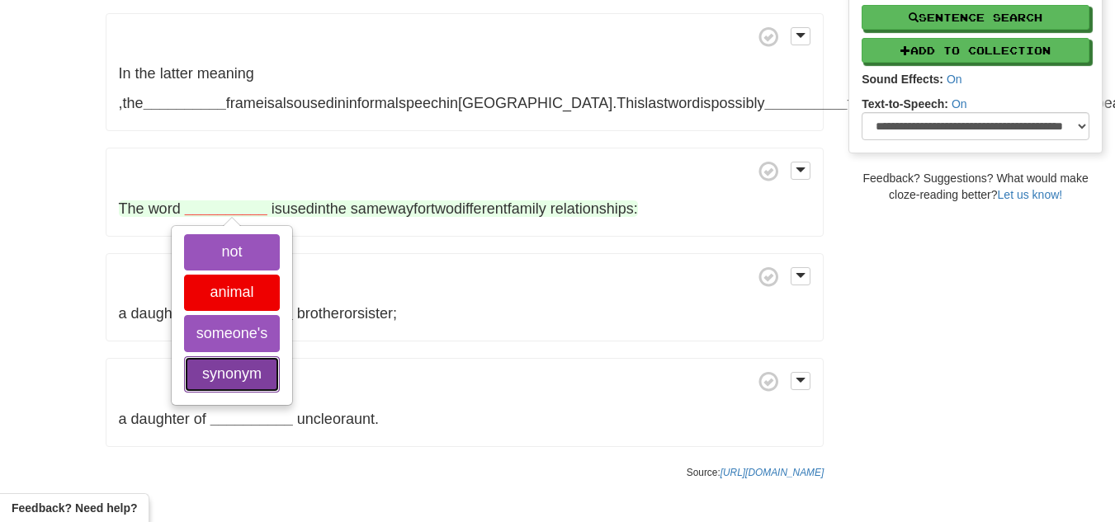
click at [221, 393] on button "synonym" at bounding box center [232, 375] width 96 height 36
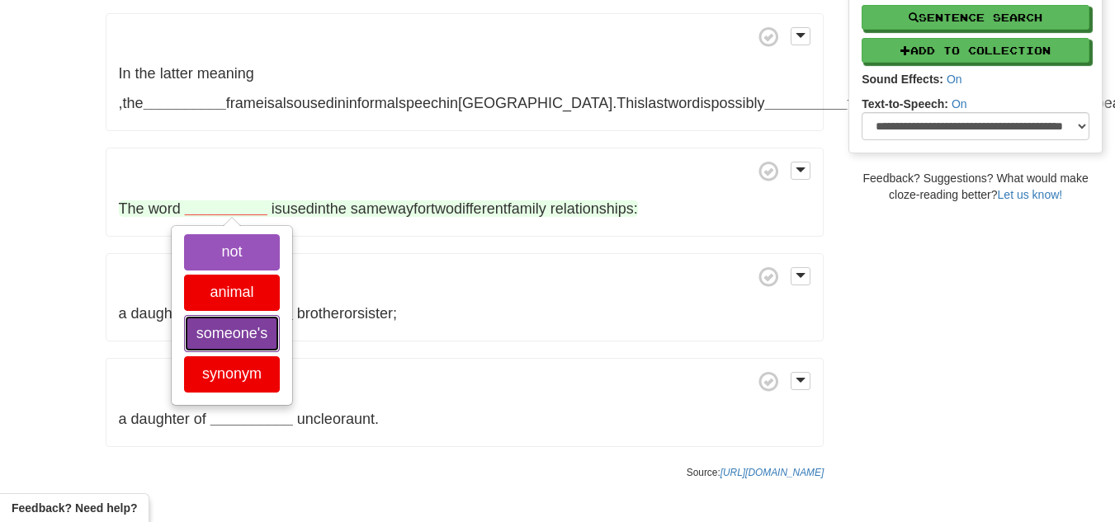
click at [207, 342] on font "someone's" at bounding box center [231, 333] width 71 height 17
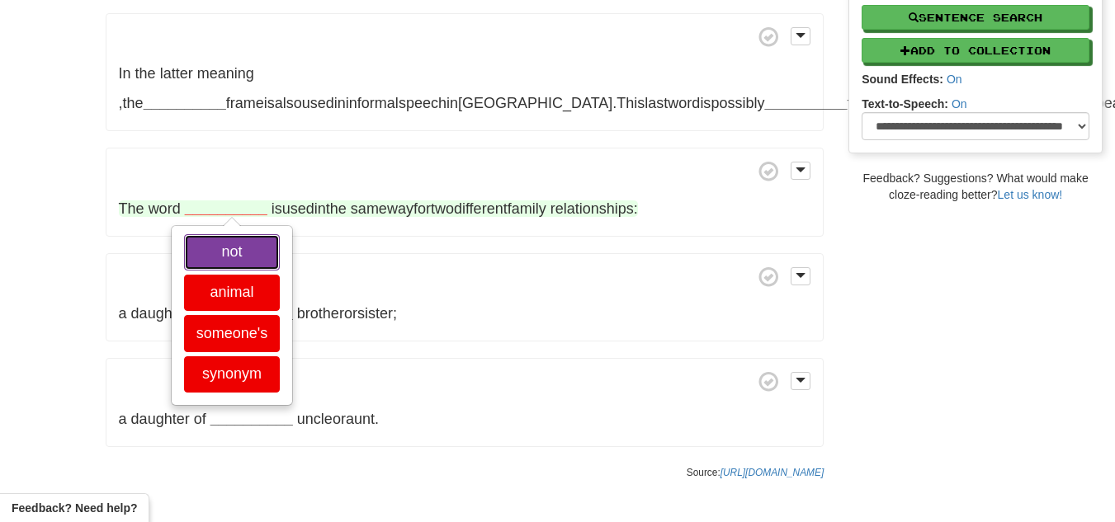
click at [226, 260] on font "not" at bounding box center [231, 251] width 21 height 17
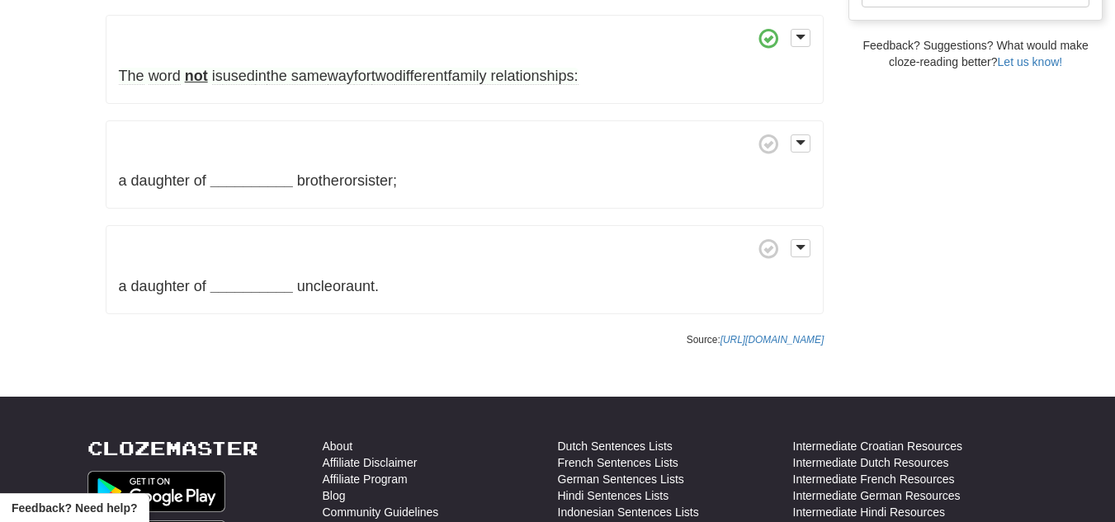
scroll to position [573, 0]
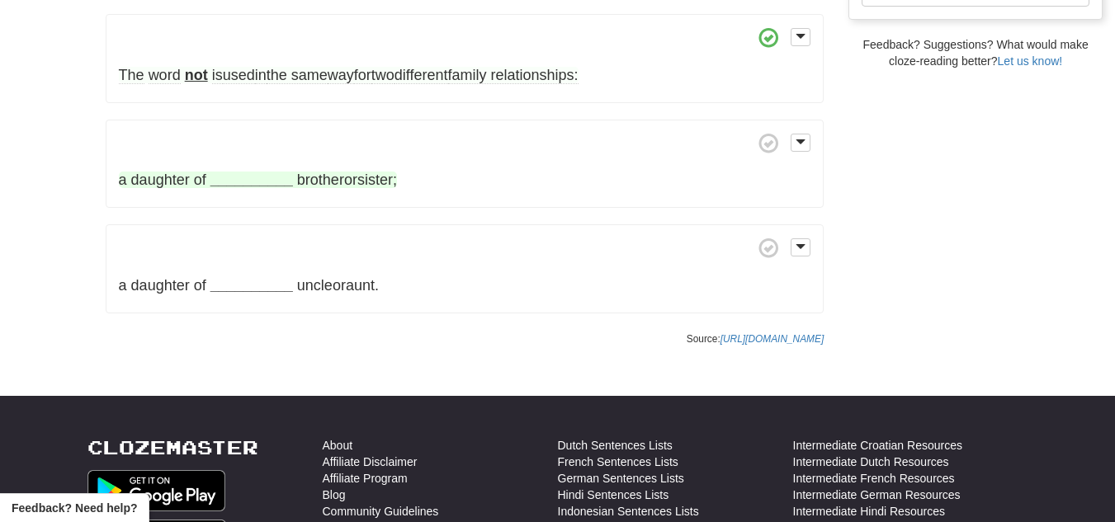
click at [244, 188] on font "__________" at bounding box center [251, 180] width 83 height 17
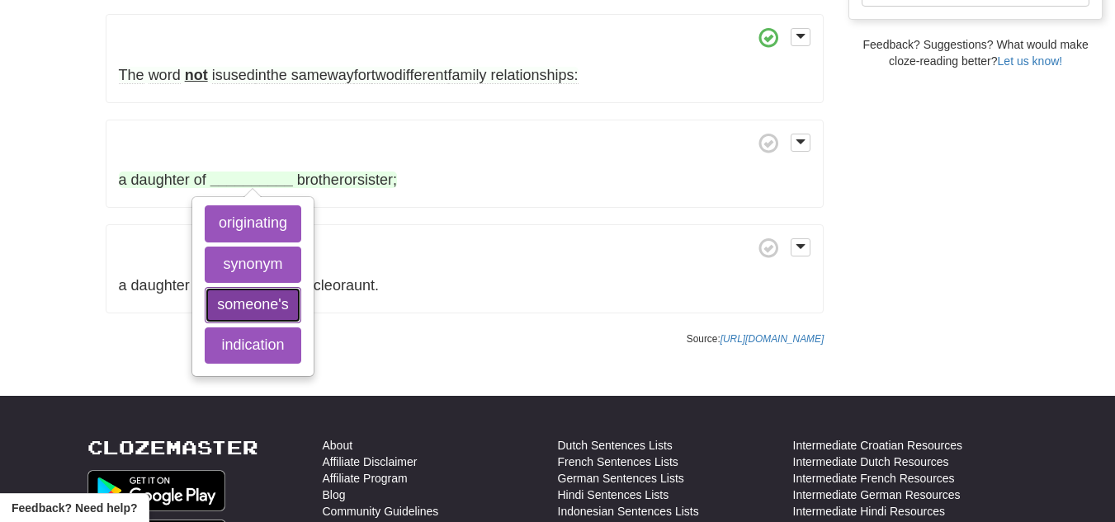
click at [229, 324] on button "someone's" at bounding box center [253, 305] width 96 height 36
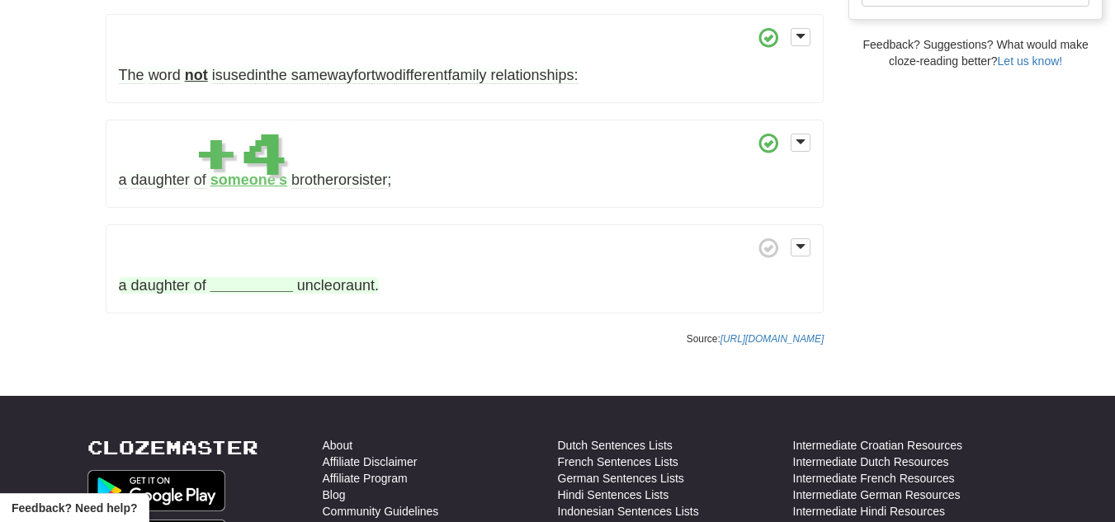
click at [243, 294] on font "__________" at bounding box center [251, 285] width 83 height 17
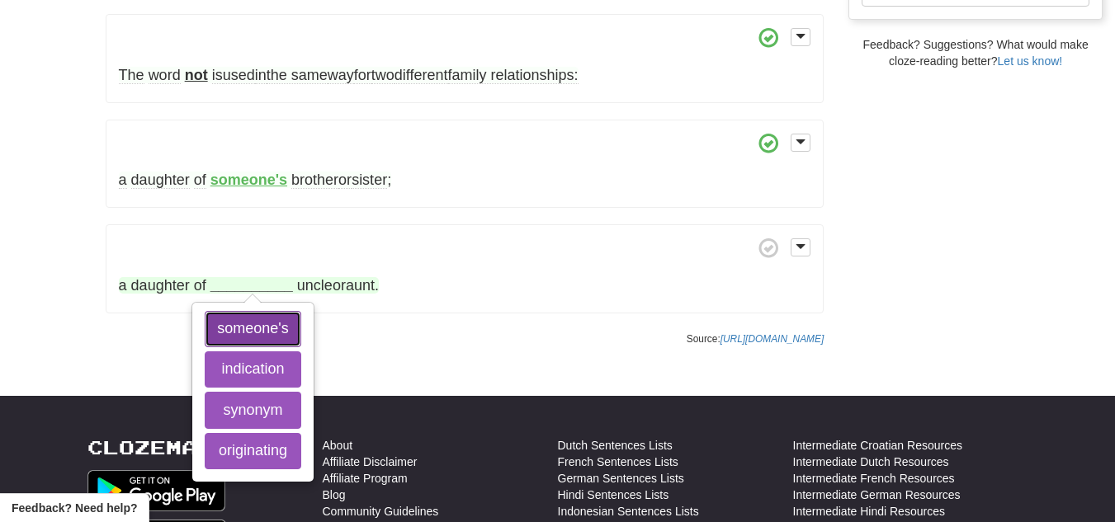
click at [224, 347] on button "someone's" at bounding box center [253, 329] width 96 height 36
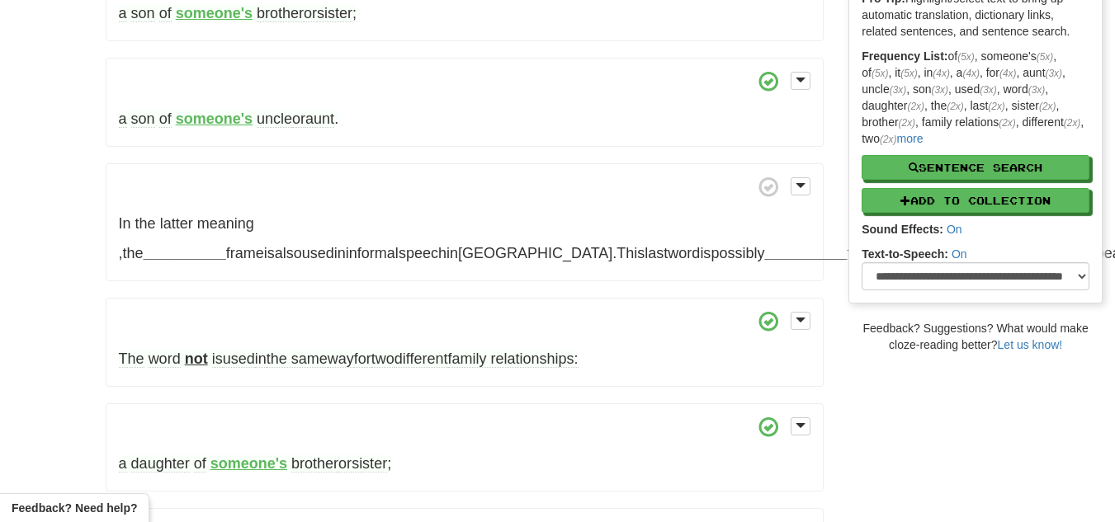
scroll to position [276, 0]
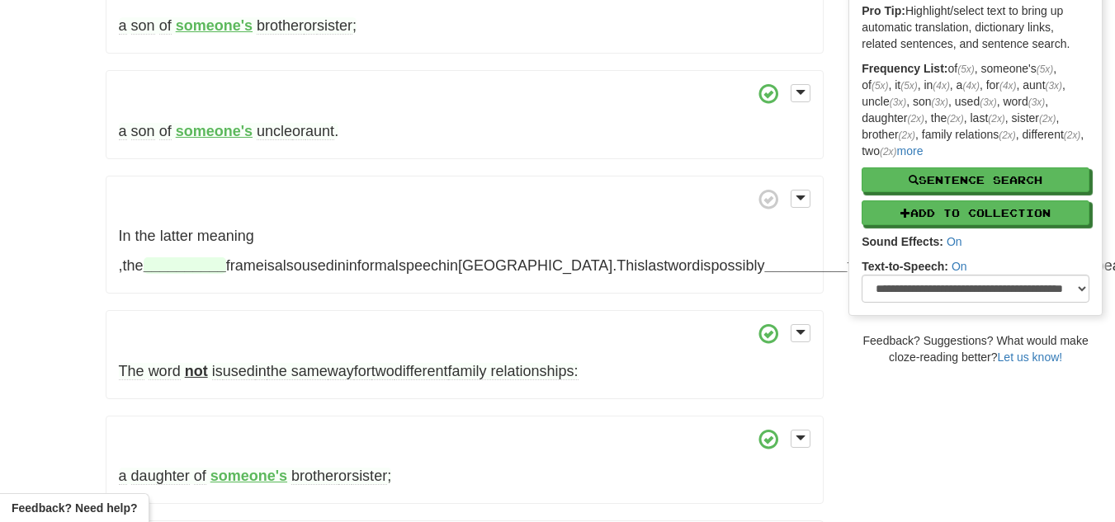
click at [226, 258] on font "__________" at bounding box center [185, 266] width 83 height 17
click at [764, 272] on font "__________" at bounding box center [805, 266] width 83 height 17
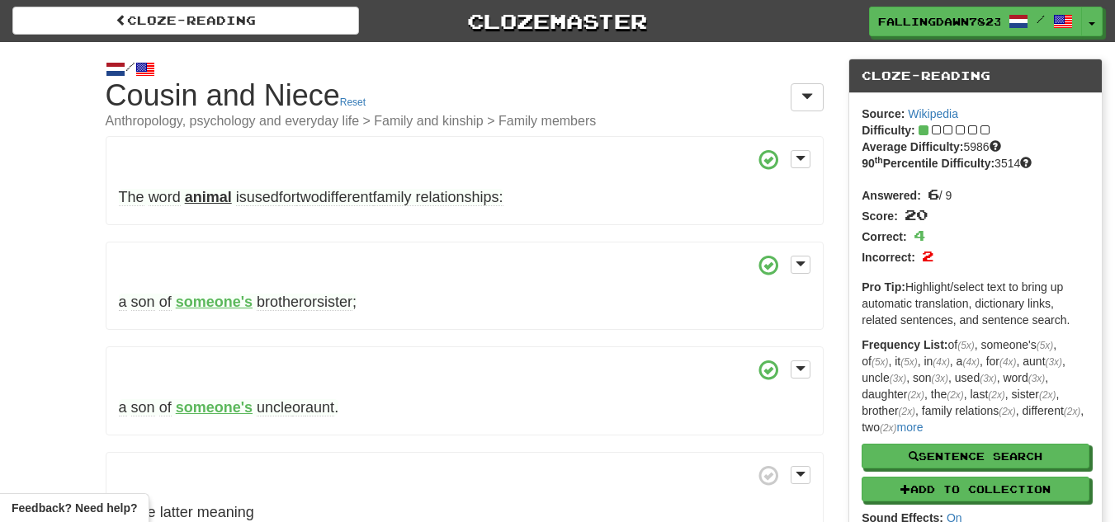
scroll to position [1, 0]
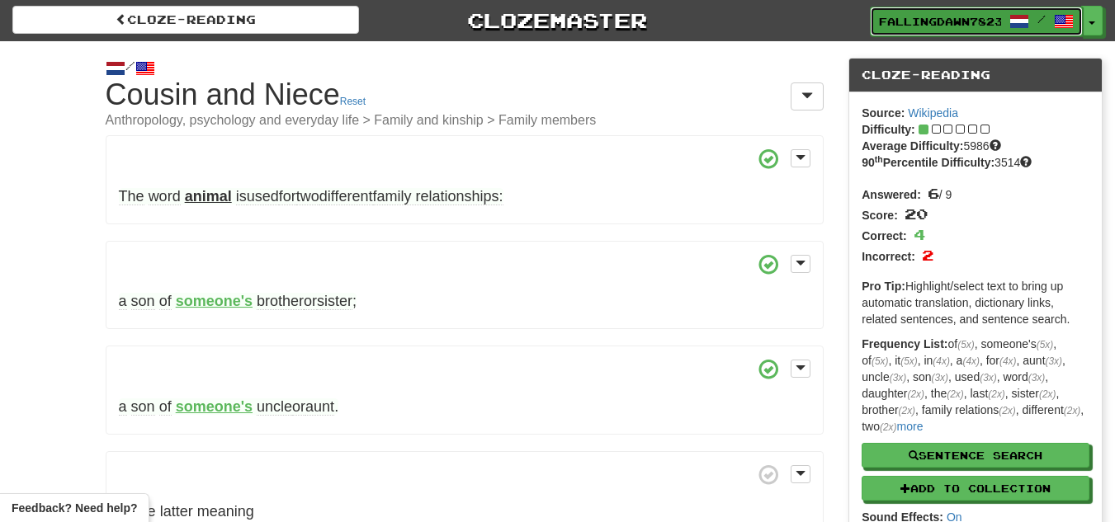
click at [1037, 22] on span "/" at bounding box center [1041, 19] width 8 height 12
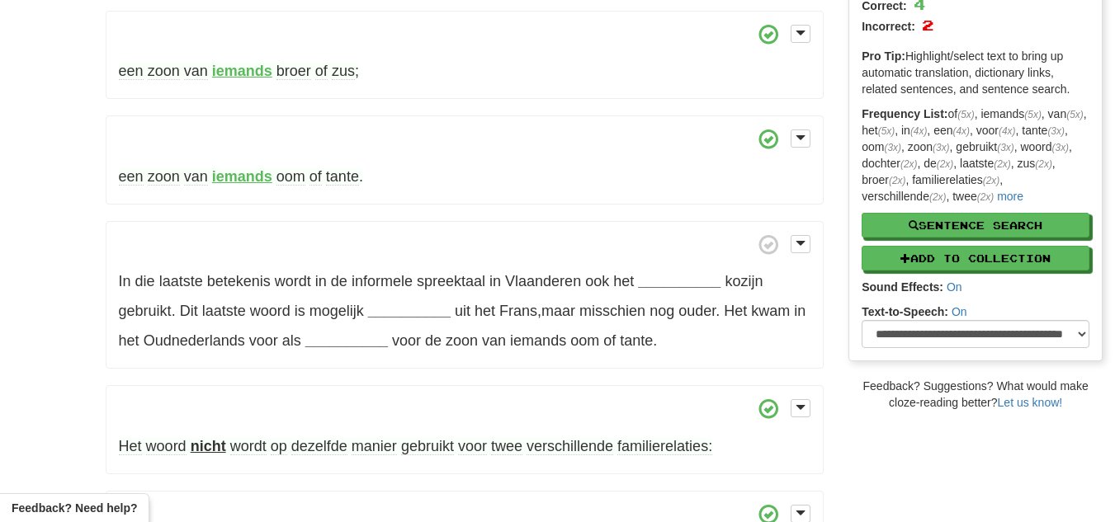
scroll to position [233, 0]
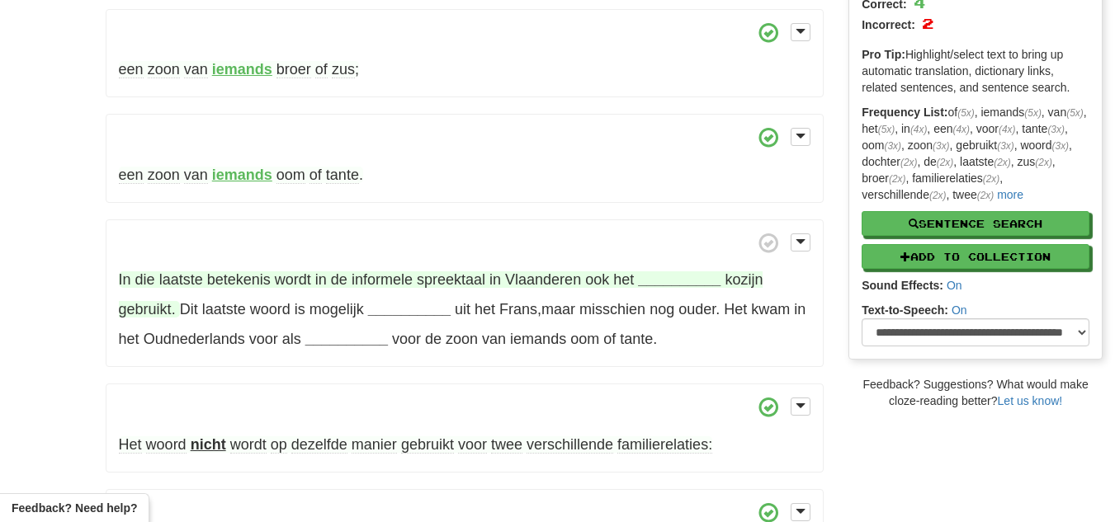
click at [698, 275] on strong "__________" at bounding box center [679, 280] width 83 height 17
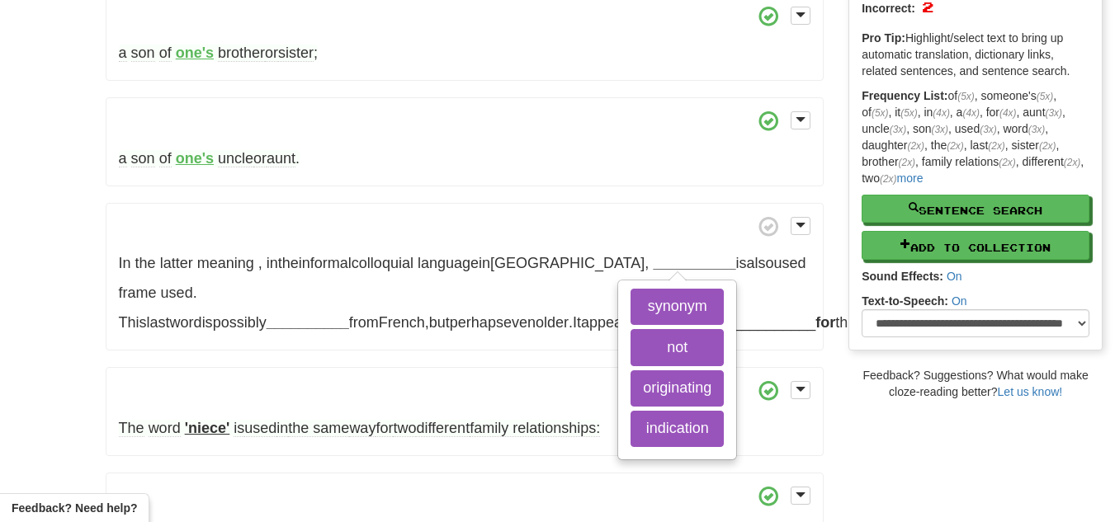
scroll to position [254, 0]
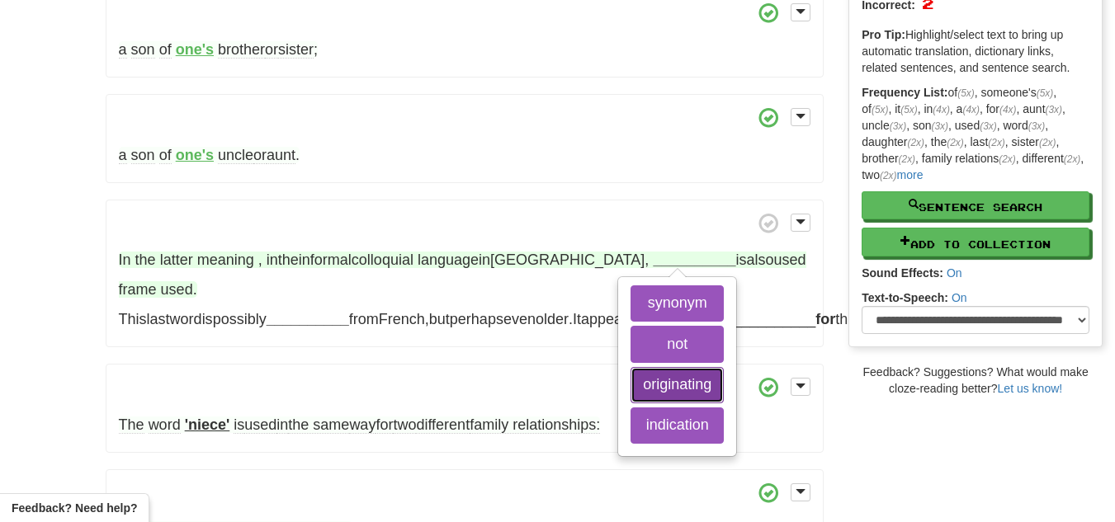
click at [697, 387] on font "originating" at bounding box center [677, 384] width 69 height 17
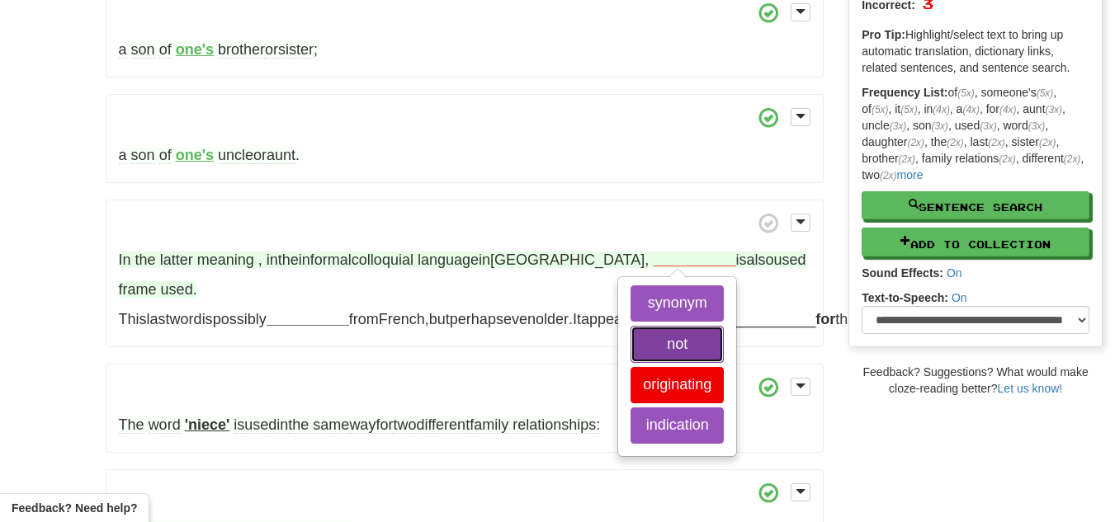
click at [694, 344] on button "not" at bounding box center [677, 344] width 93 height 36
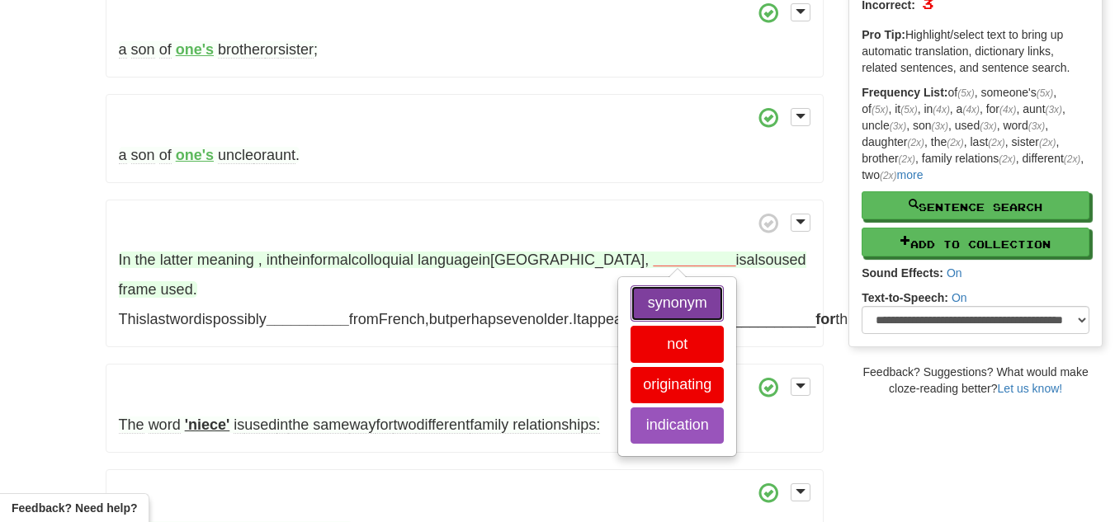
click at [698, 303] on font "synonym" at bounding box center [677, 303] width 59 height 17
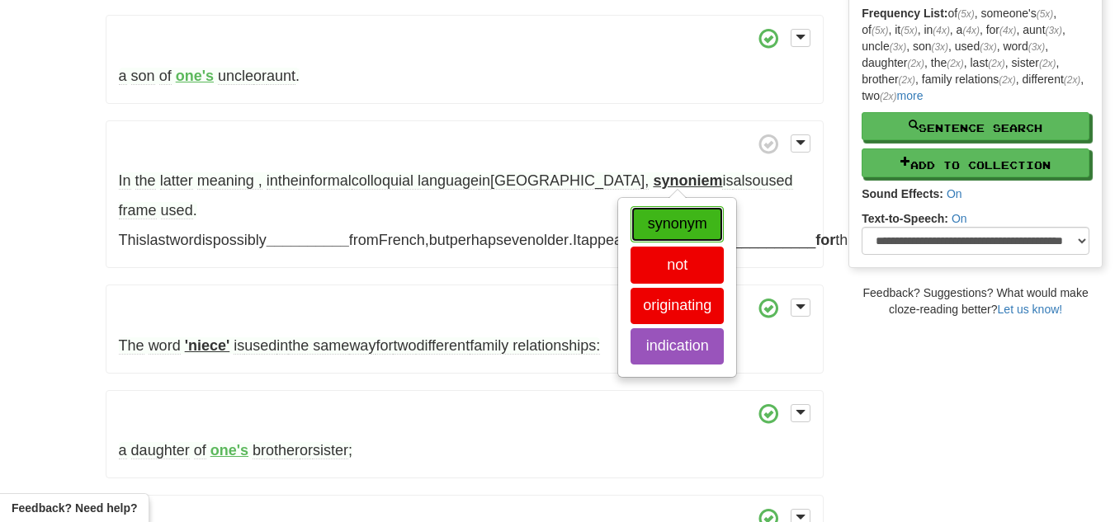
scroll to position [335, 0]
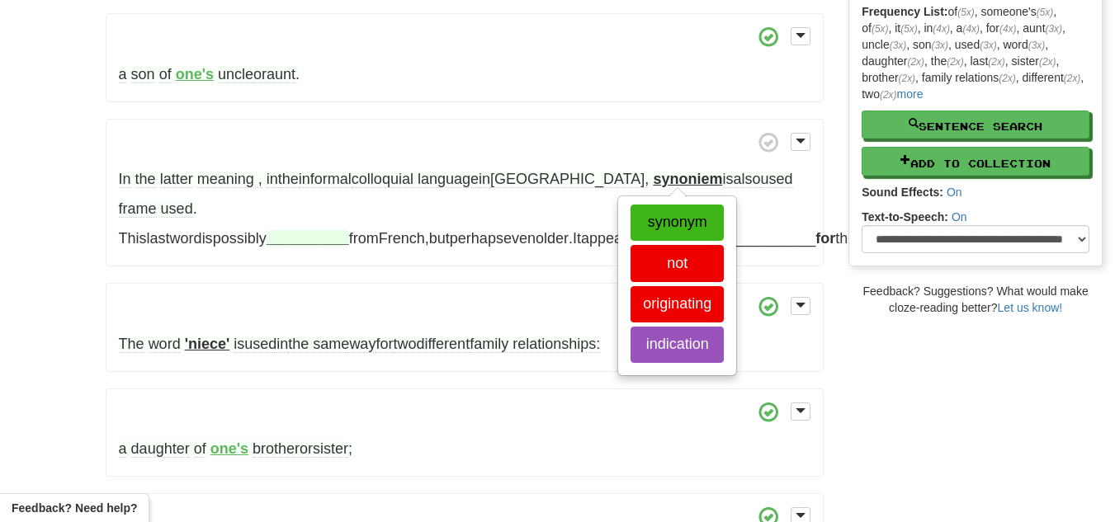
click at [349, 230] on font "__________" at bounding box center [308, 238] width 83 height 17
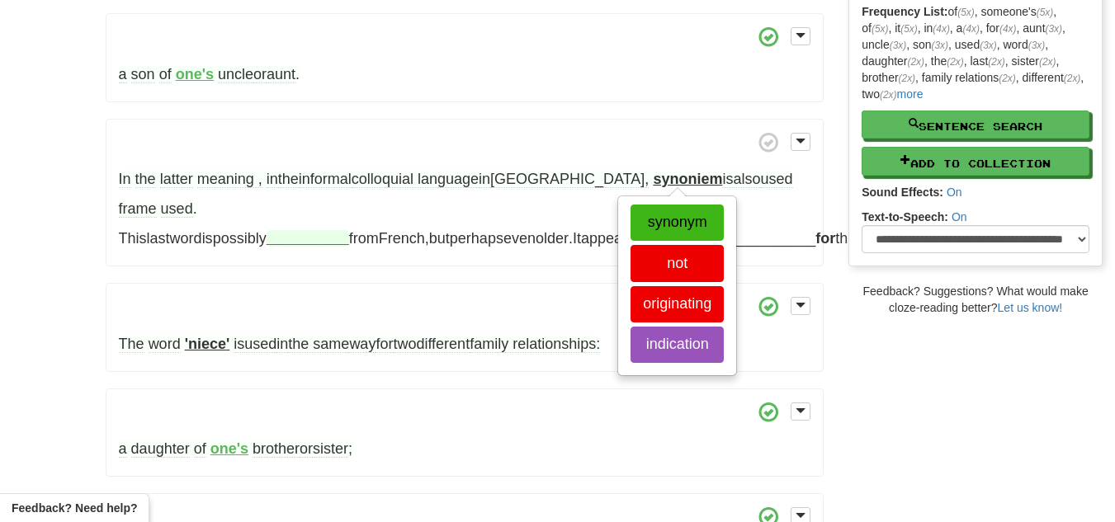
click at [349, 230] on font "__________" at bounding box center [308, 238] width 83 height 17
click at [699, 351] on font "indication" at bounding box center [677, 345] width 63 height 17
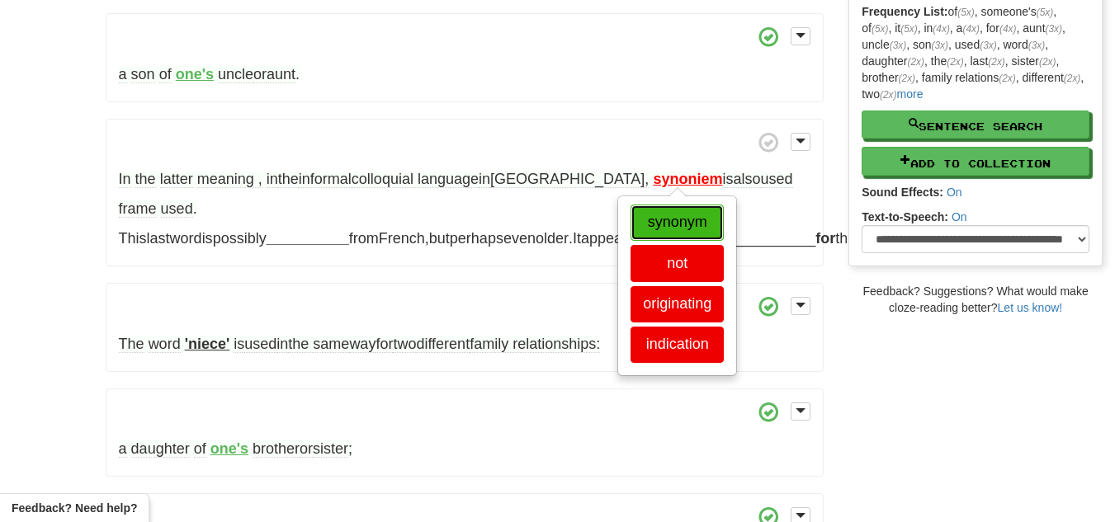
click at [710, 205] on button "synonym" at bounding box center [677, 223] width 93 height 36
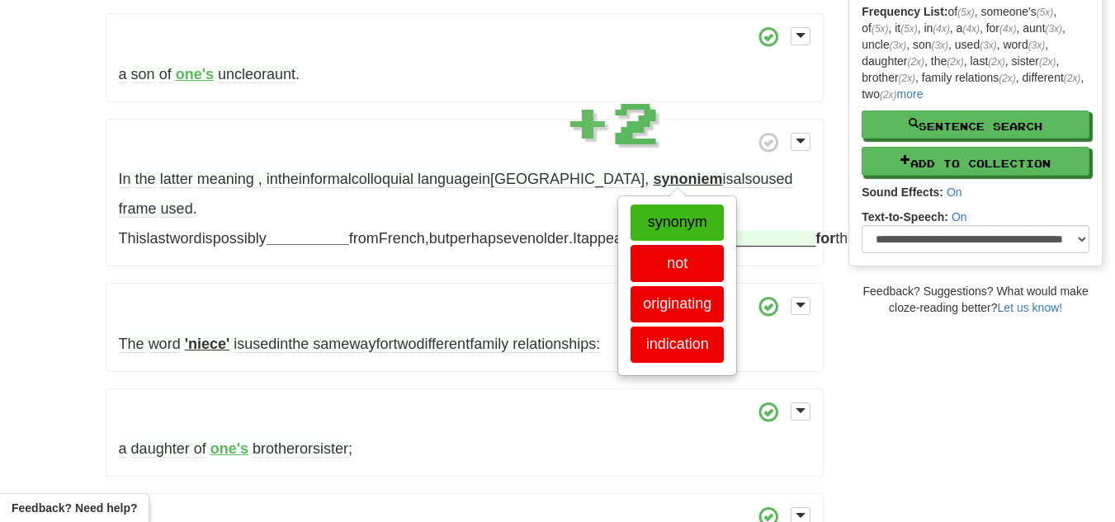
click at [733, 236] on font "__________" at bounding box center [774, 238] width 83 height 17
click at [733, 243] on font "__________" at bounding box center [774, 238] width 83 height 17
click at [733, 182] on font "also" at bounding box center [746, 179] width 27 height 17
click at [856, 234] on font "son" at bounding box center [868, 238] width 24 height 17
click at [815, 238] on font "for" at bounding box center [825, 238] width 20 height 17
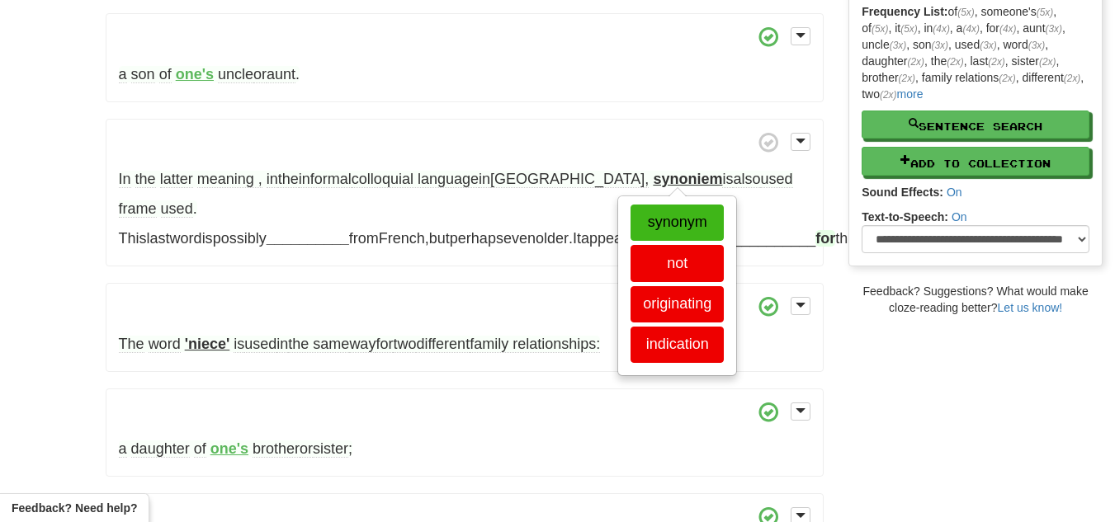
click at [815, 234] on font "for" at bounding box center [825, 238] width 20 height 17
click at [717, 239] on font "as" at bounding box center [725, 238] width 16 height 17
click at [733, 238] on font "__________" at bounding box center [774, 238] width 83 height 17
click at [733, 244] on font "__________" at bounding box center [774, 238] width 83 height 17
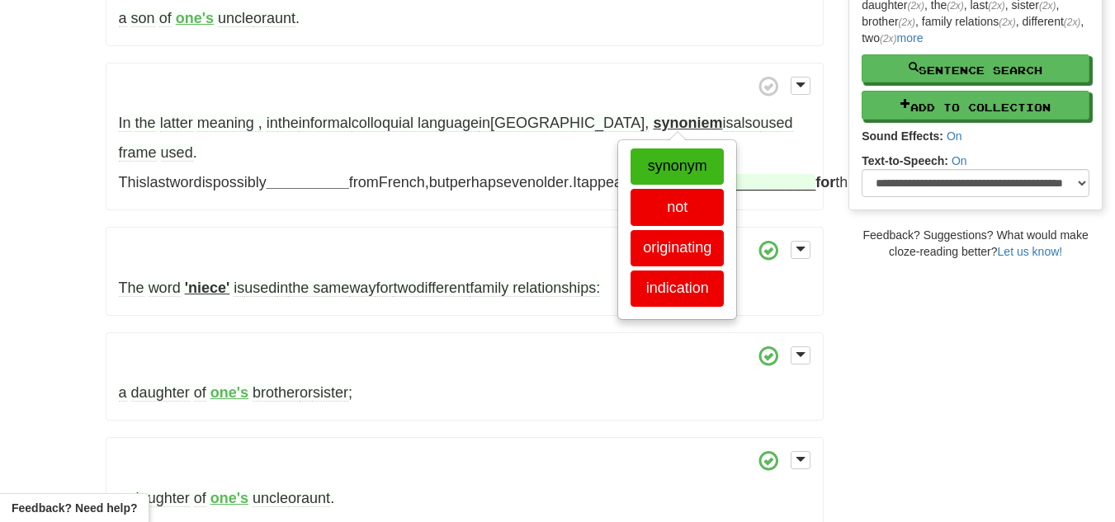
scroll to position [390, 0]
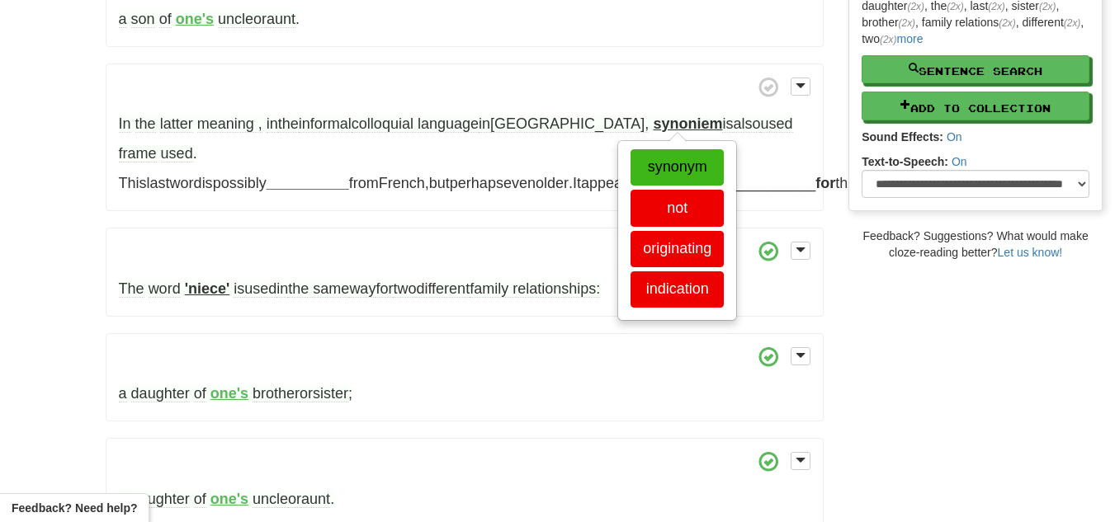
click at [550, 243] on span at bounding box center [465, 251] width 692 height 21
click at [686, 149] on div "synonym not originating indication" at bounding box center [677, 230] width 116 height 177
click at [801, 89] on span at bounding box center [801, 86] width 10 height 12
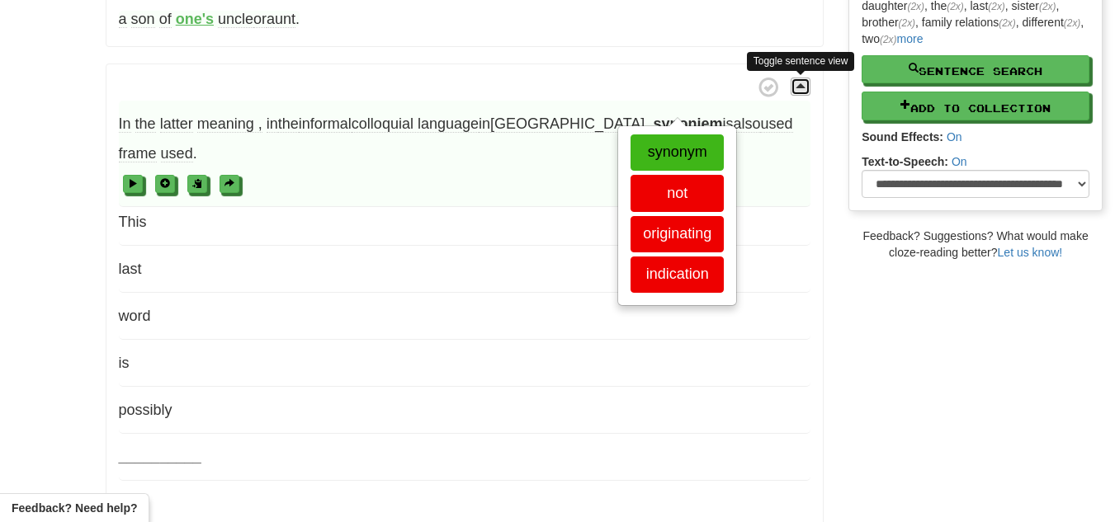
click at [800, 90] on span at bounding box center [801, 86] width 10 height 12
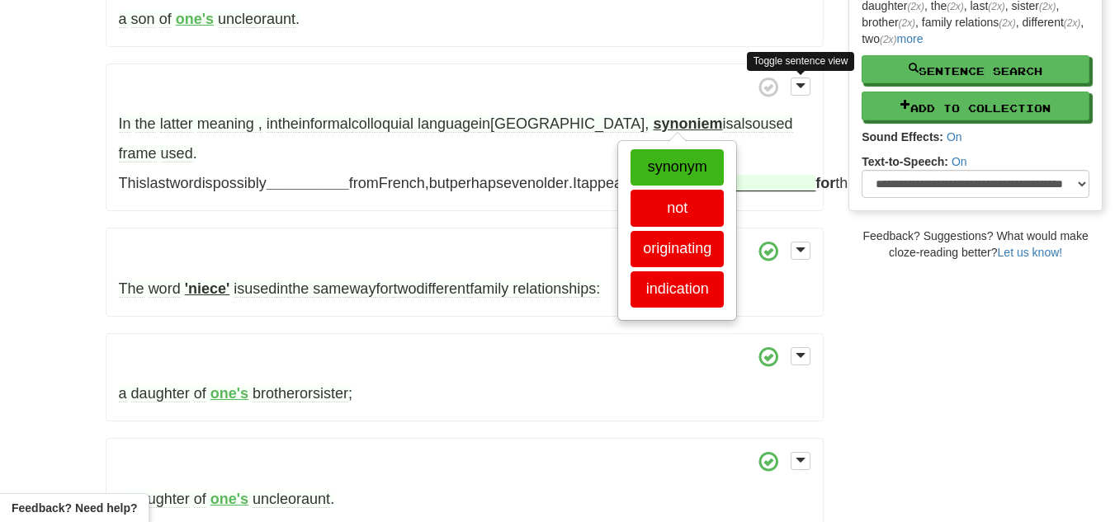
click at [733, 181] on font "__________" at bounding box center [774, 183] width 83 height 17
click at [733, 186] on font "__________" at bounding box center [774, 183] width 83 height 17
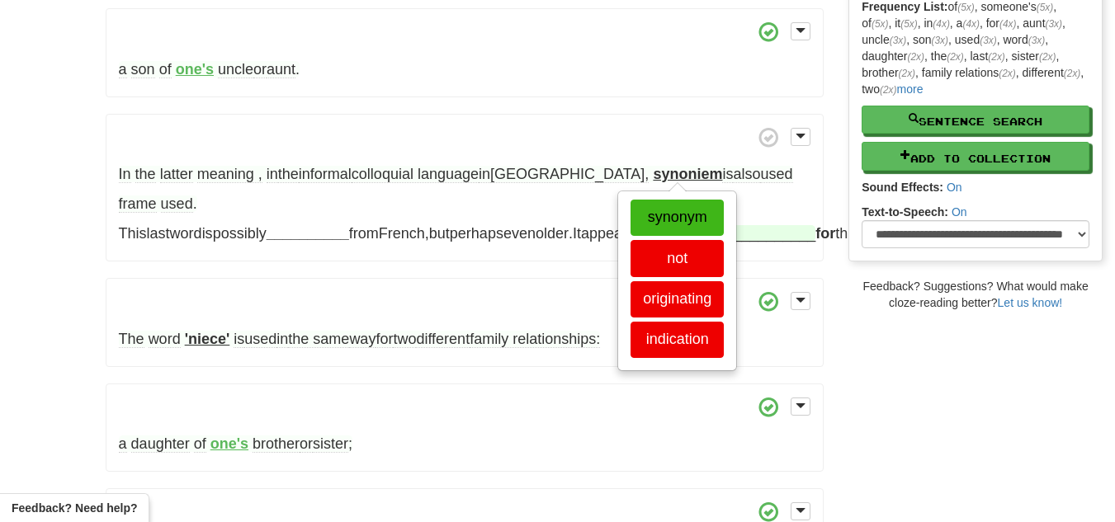
scroll to position [338, 0]
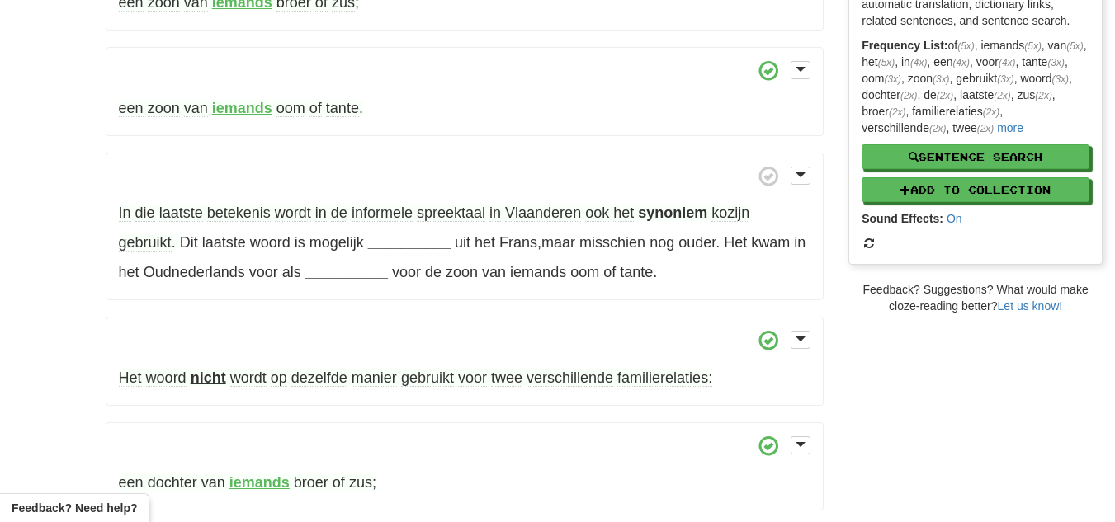
scroll to position [296, 0]
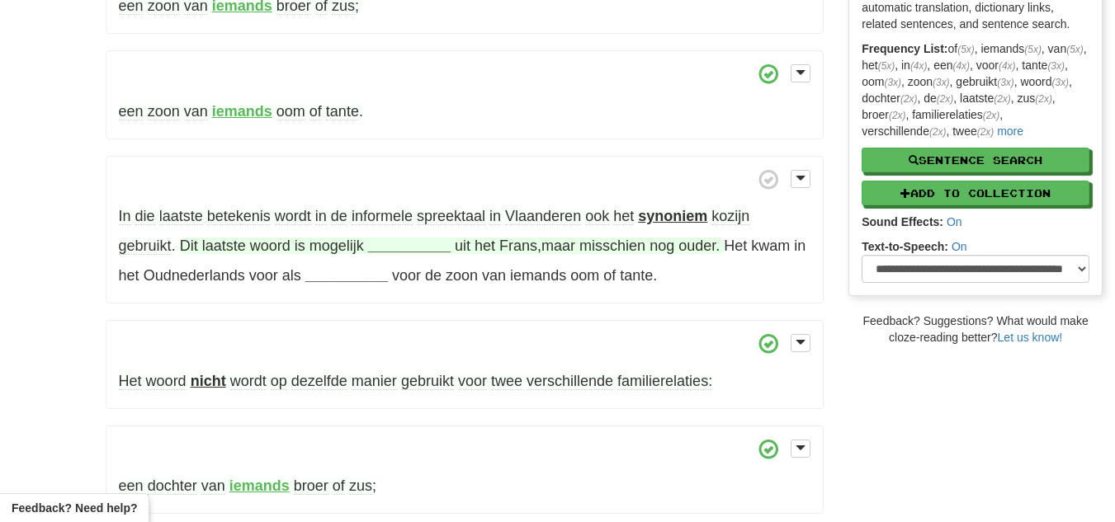
click at [398, 248] on strong "__________" at bounding box center [409, 246] width 83 height 17
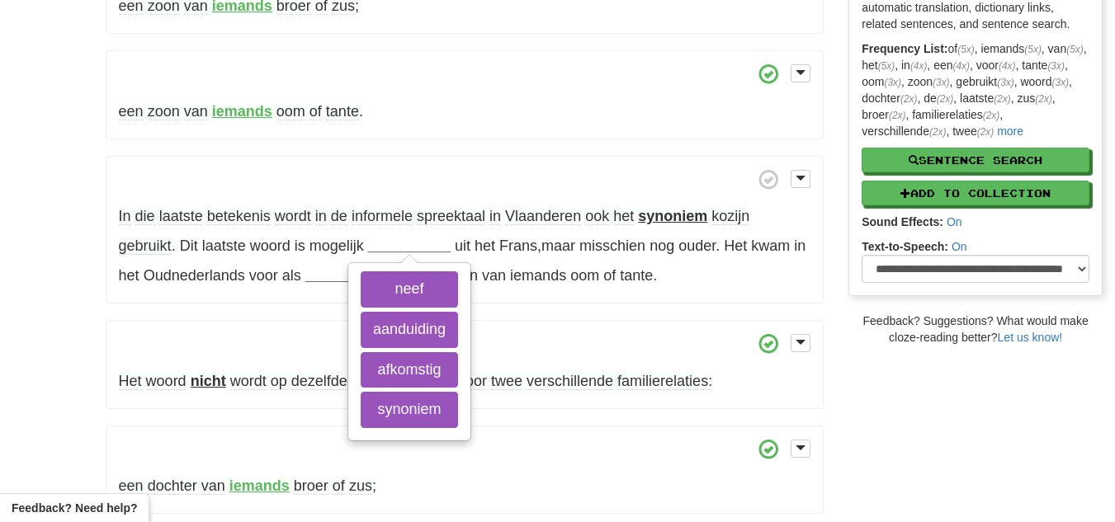
click at [726, 103] on p "een zoon van iemands oom of tante ." at bounding box center [465, 94] width 719 height 89
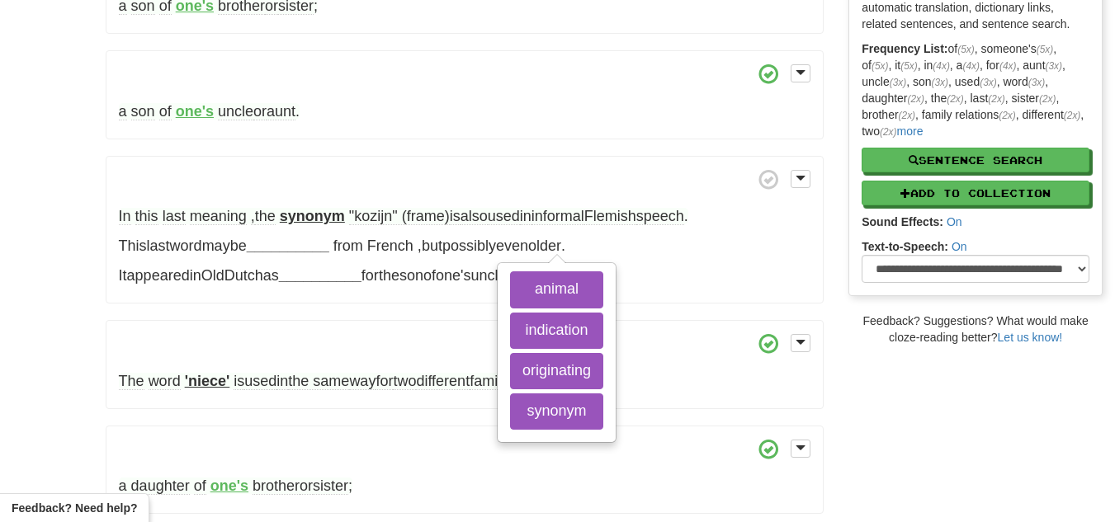
scroll to position [290, 0]
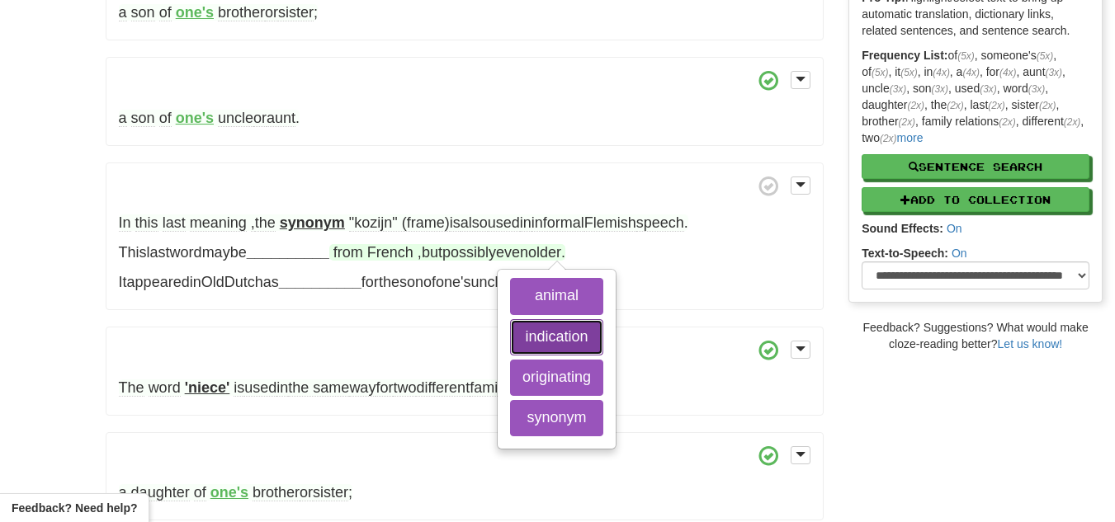
click at [541, 337] on font "indication" at bounding box center [557, 336] width 63 height 17
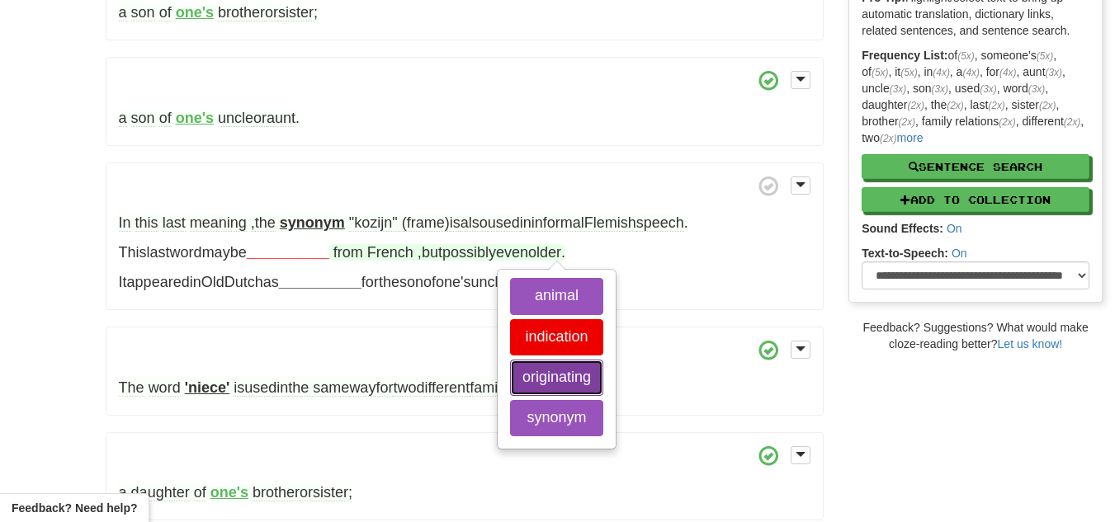
click at [540, 380] on font "originating" at bounding box center [556, 377] width 69 height 17
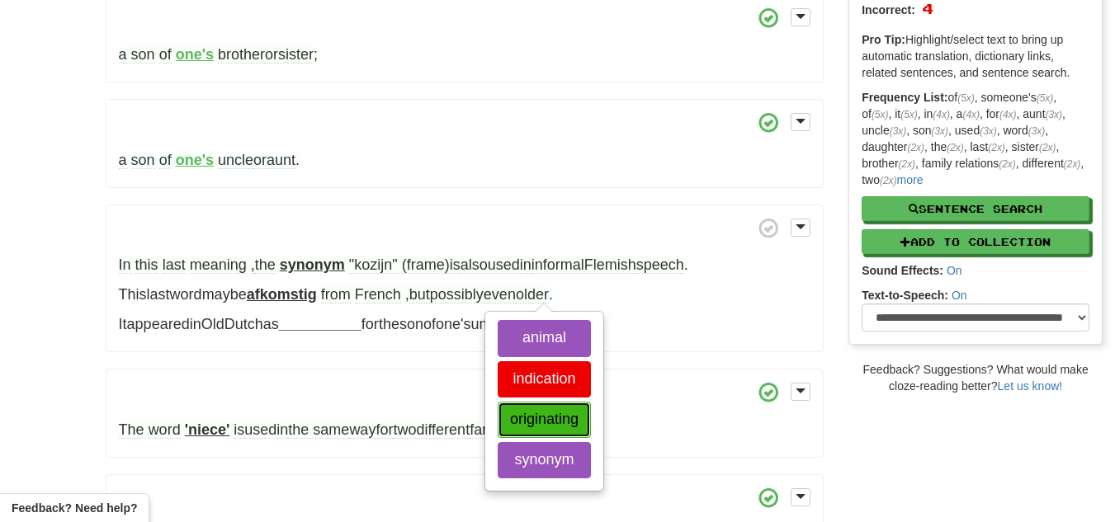
scroll to position [378, 0]
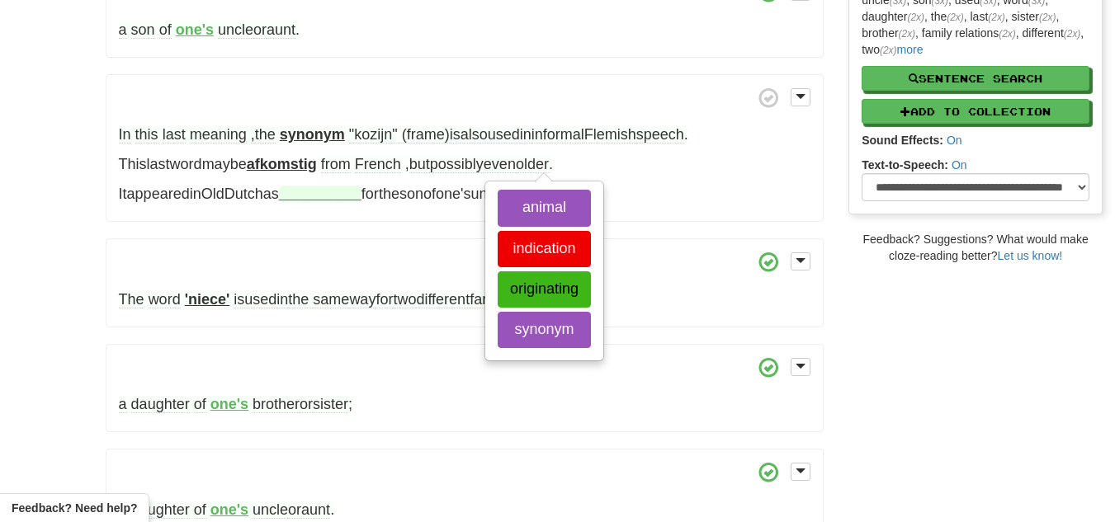
click at [361, 186] on font "__________" at bounding box center [320, 194] width 83 height 17
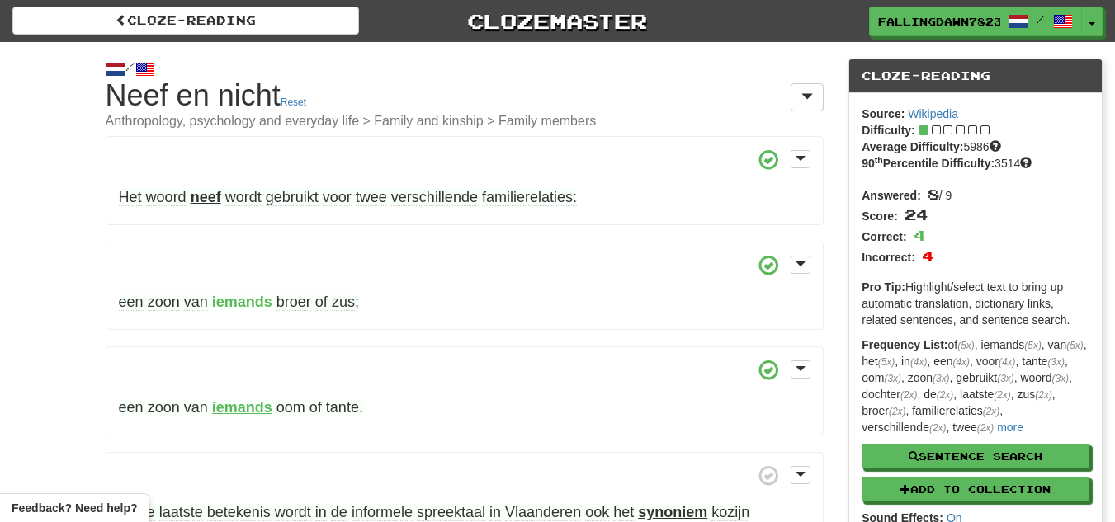
scroll to position [378, 0]
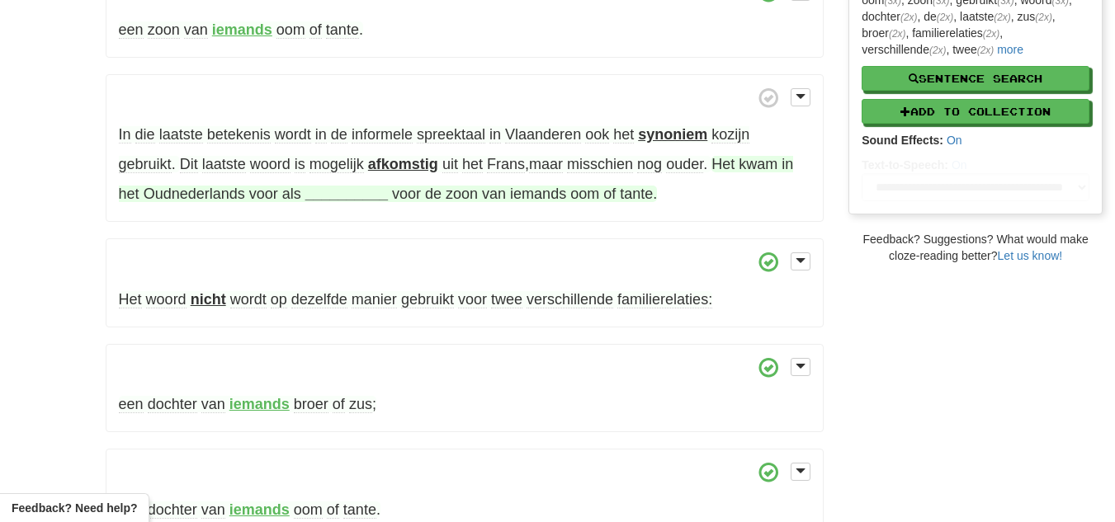
click at [331, 201] on strong "__________" at bounding box center [346, 194] width 83 height 17
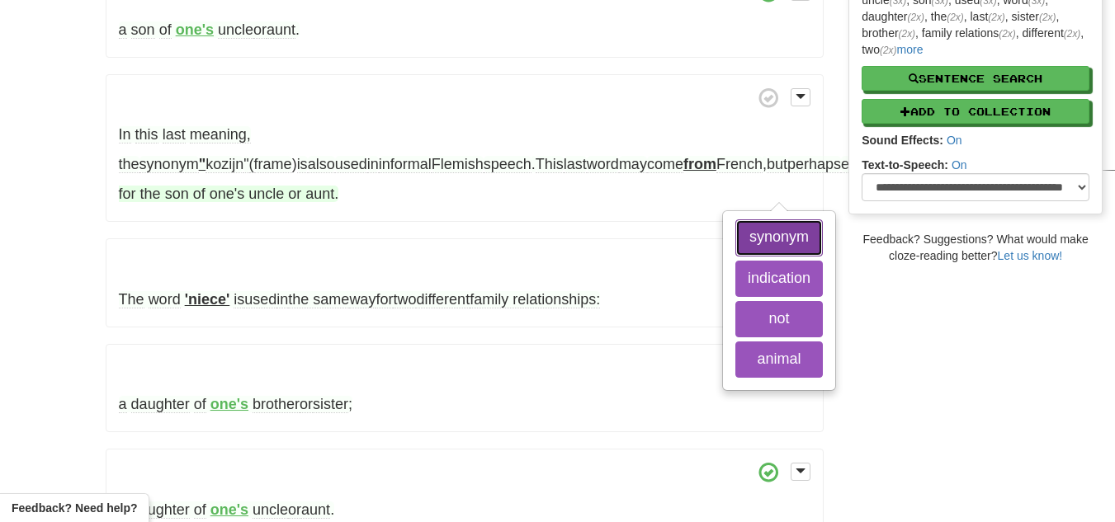
click at [749, 242] on font "synonym" at bounding box center [778, 237] width 59 height 17
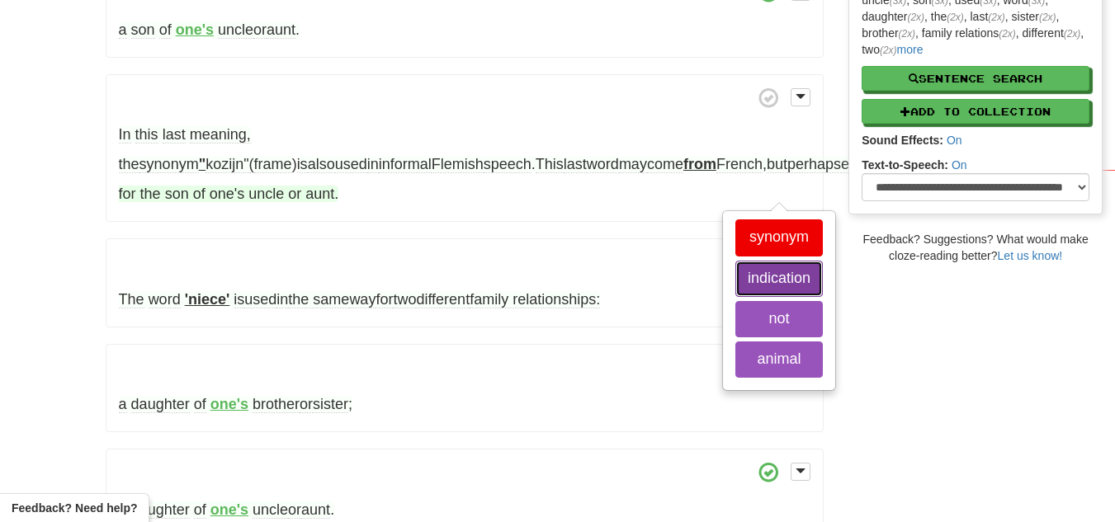
click at [735, 287] on button "indication" at bounding box center [778, 279] width 87 height 36
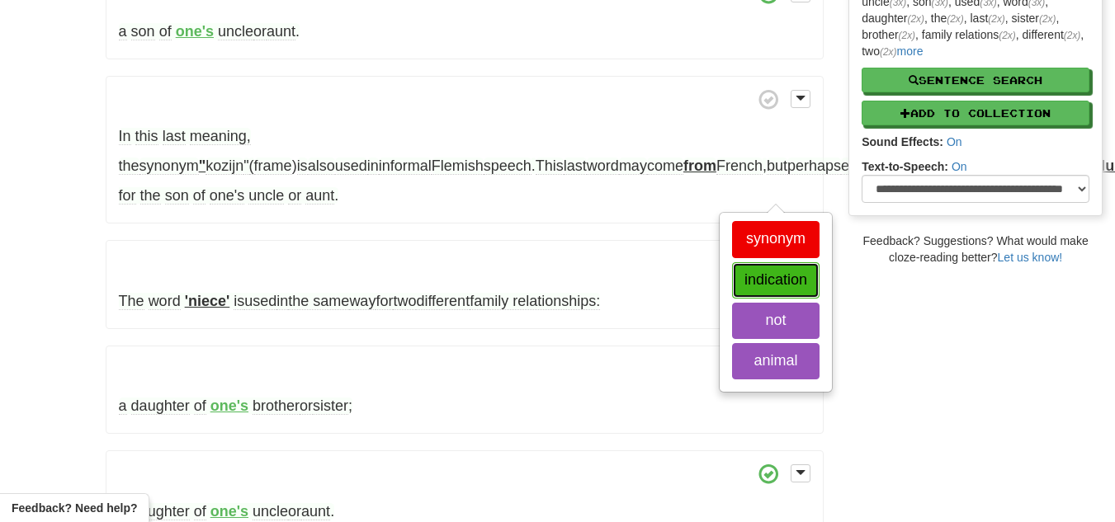
scroll to position [343, 0]
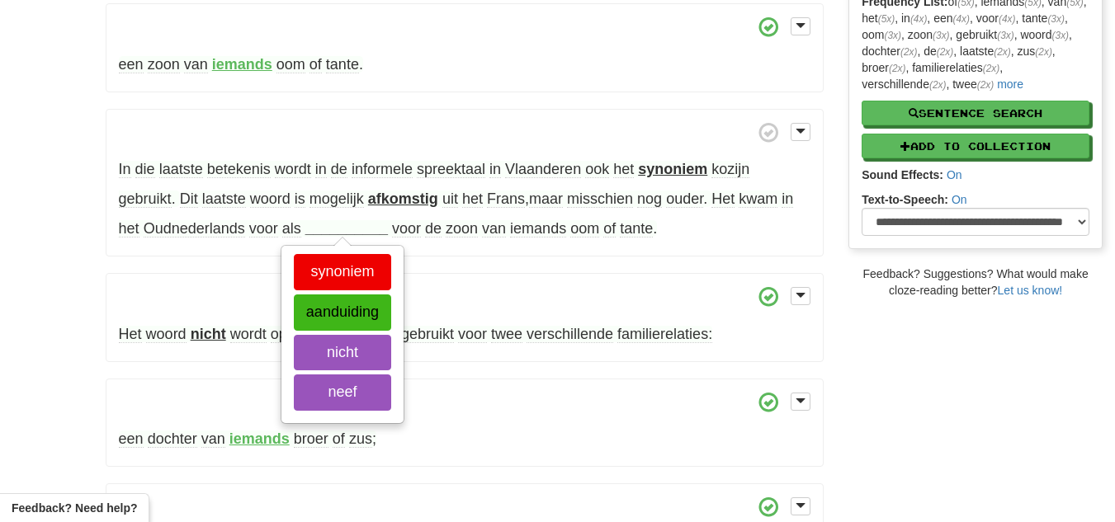
click at [133, 267] on div "Het woord neef wordt gebruikt voor twee verschillende familierelaties: een zoon…" at bounding box center [465, 183] width 719 height 780
click at [336, 322] on button "aanduiding" at bounding box center [342, 313] width 97 height 36
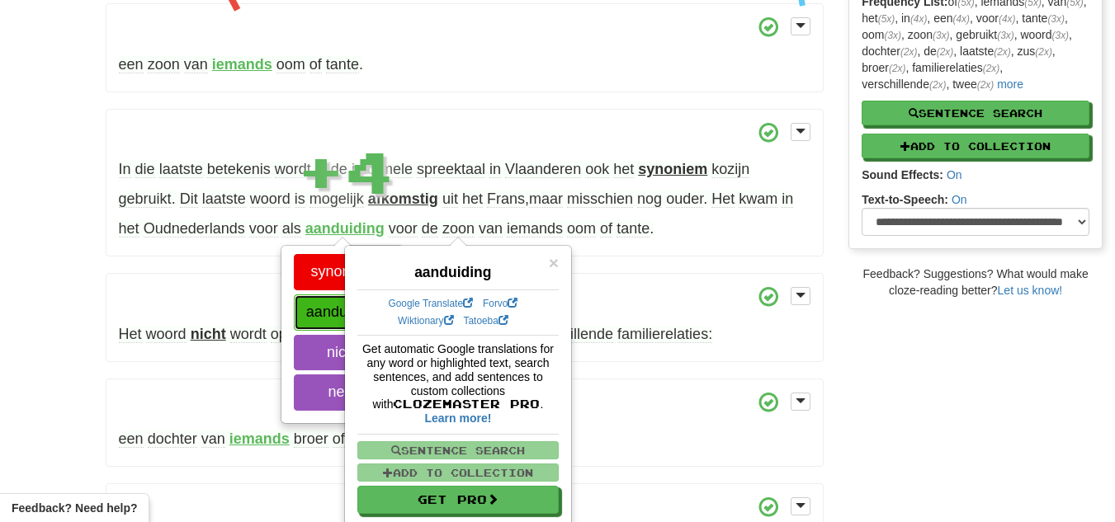
scroll to position [591, 0]
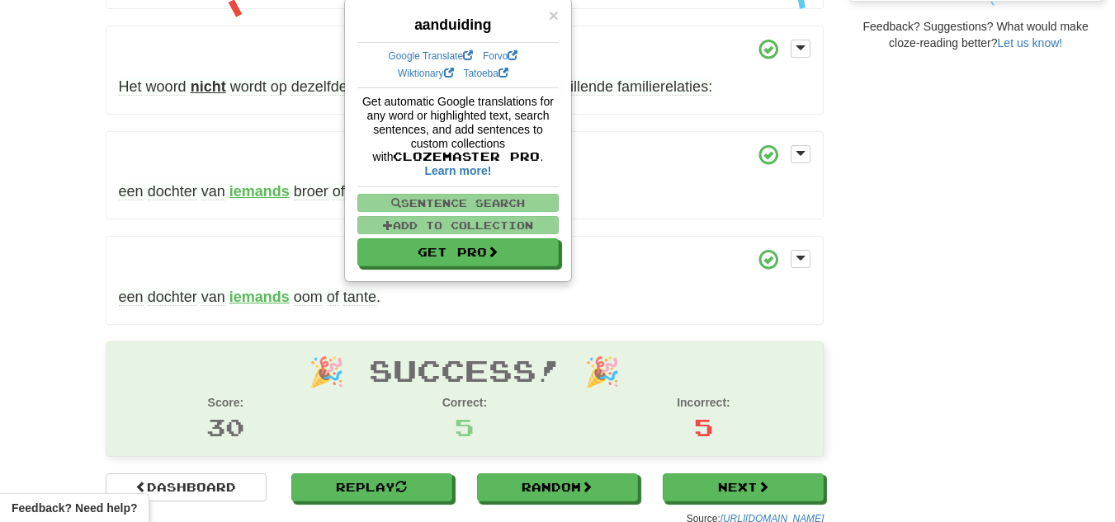
click at [328, 319] on p "een dochter van iemands oom of tante ." at bounding box center [465, 280] width 719 height 89
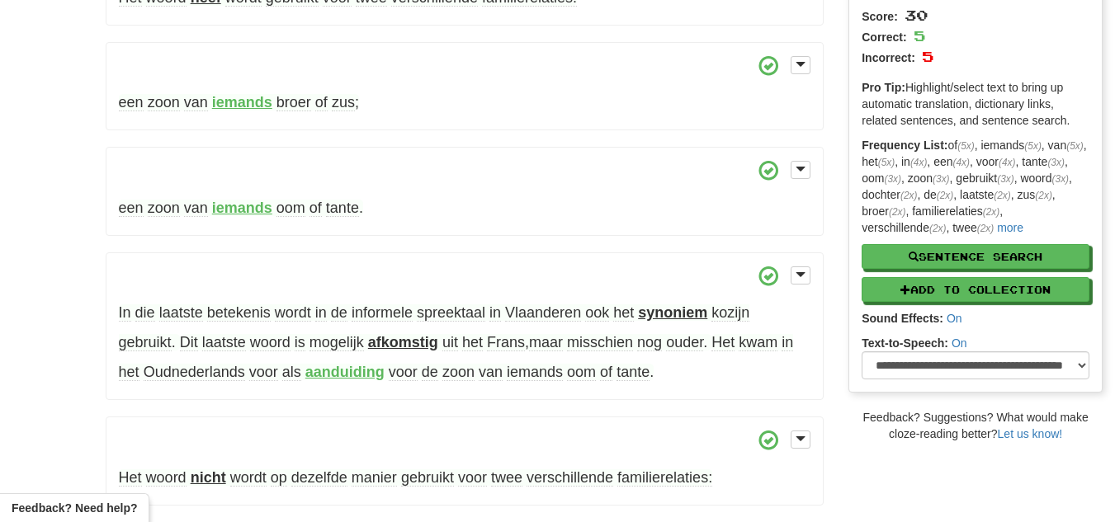
scroll to position [201, 0]
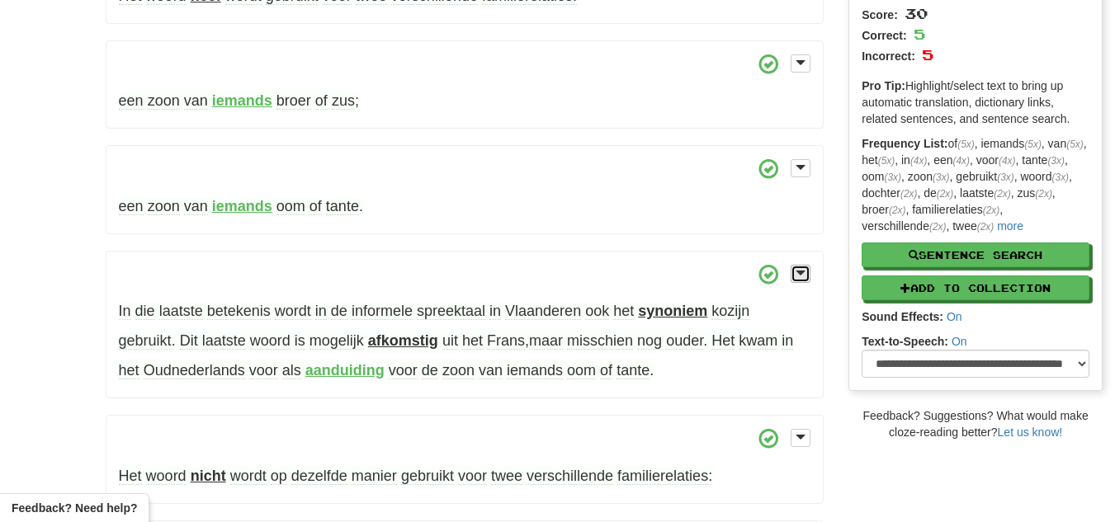
click at [796, 274] on span at bounding box center [801, 273] width 10 height 12
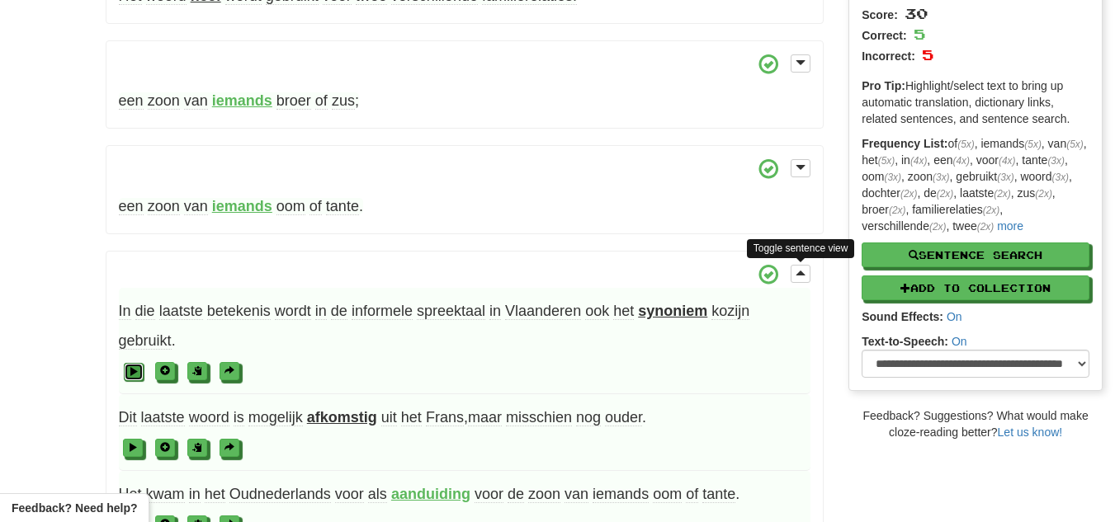
click at [132, 371] on span at bounding box center [134, 371] width 10 height 10
click at [133, 371] on span at bounding box center [134, 371] width 10 height 10
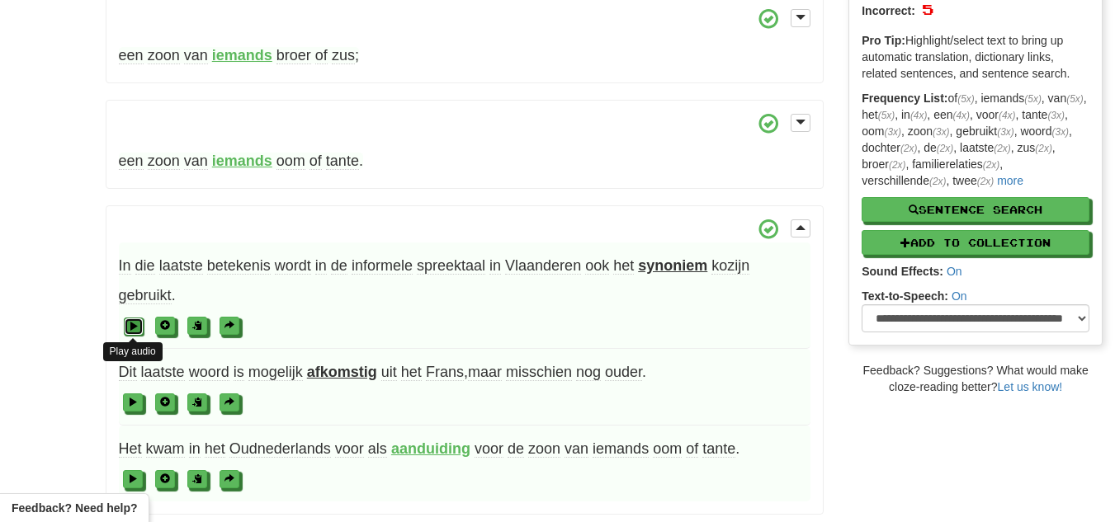
scroll to position [249, 0]
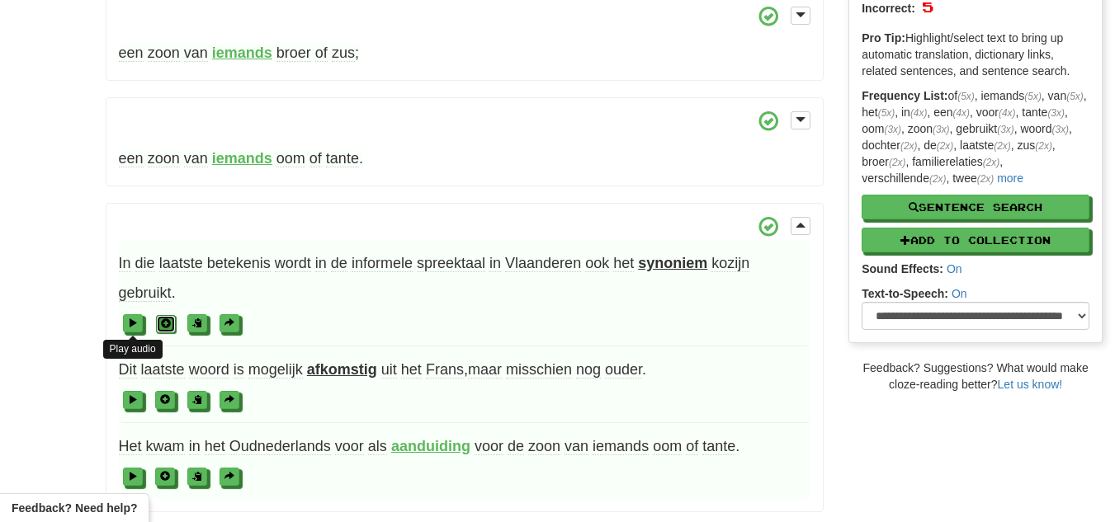
click at [164, 323] on span at bounding box center [166, 324] width 10 height 10
click at [170, 326] on span at bounding box center [166, 324] width 10 height 10
click at [166, 327] on span at bounding box center [166, 324] width 10 height 10
click at [165, 324] on span at bounding box center [166, 324] width 10 height 10
click at [164, 320] on span at bounding box center [166, 324] width 10 height 10
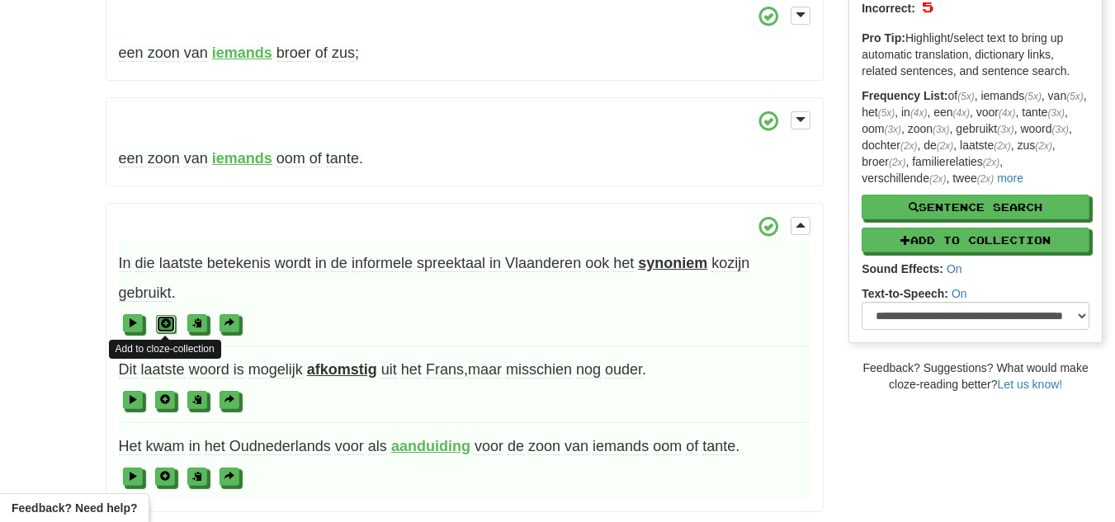
click at [164, 320] on span at bounding box center [166, 324] width 10 height 10
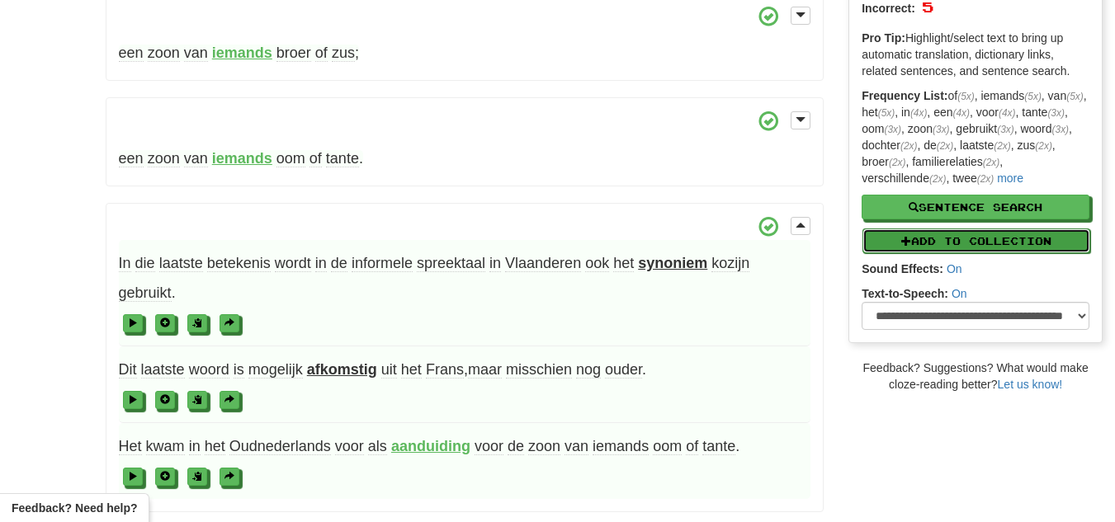
click at [910, 238] on button "Add to Collection" at bounding box center [976, 241] width 228 height 25
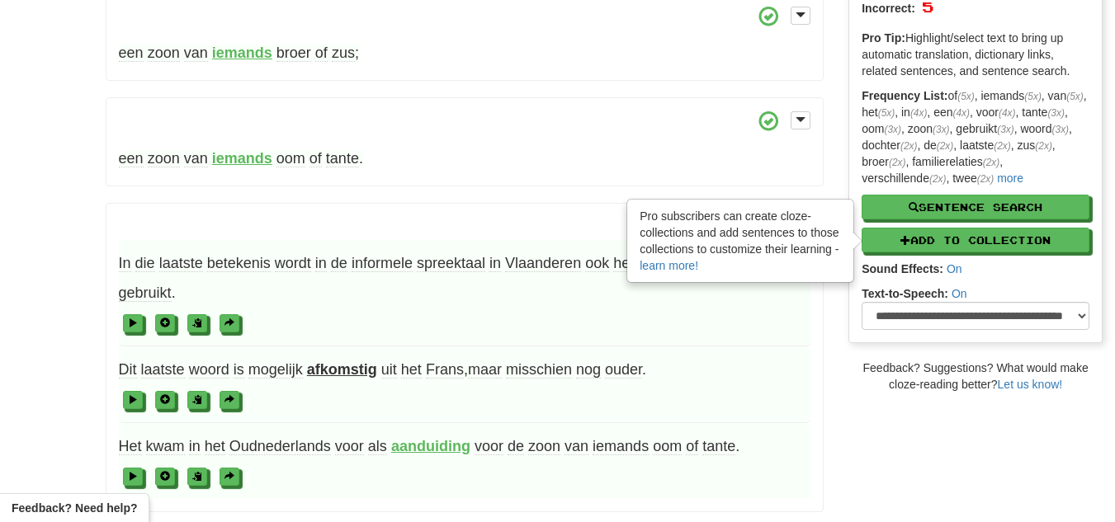
click at [787, 317] on span at bounding box center [465, 323] width 692 height 30
click at [854, 271] on div "Pro subscribers can create cloze-collections and add sentences to those collect…" at bounding box center [740, 241] width 228 height 84
click at [834, 297] on div "/ Cloze-Reading Neef en nicht Reset Anthropology, psychology and everyday life …" at bounding box center [465, 415] width 744 height 1245
click at [769, 339] on span "In die laatste betekenis wordt in de informele spreektaal in Vlaanderen ook het…" at bounding box center [465, 293] width 692 height 106
click at [69, 2] on div "/ Cloze-Reading Neef en nicht Reset Anthropology, psychology and everyday life …" at bounding box center [557, 415] width 1115 height 1245
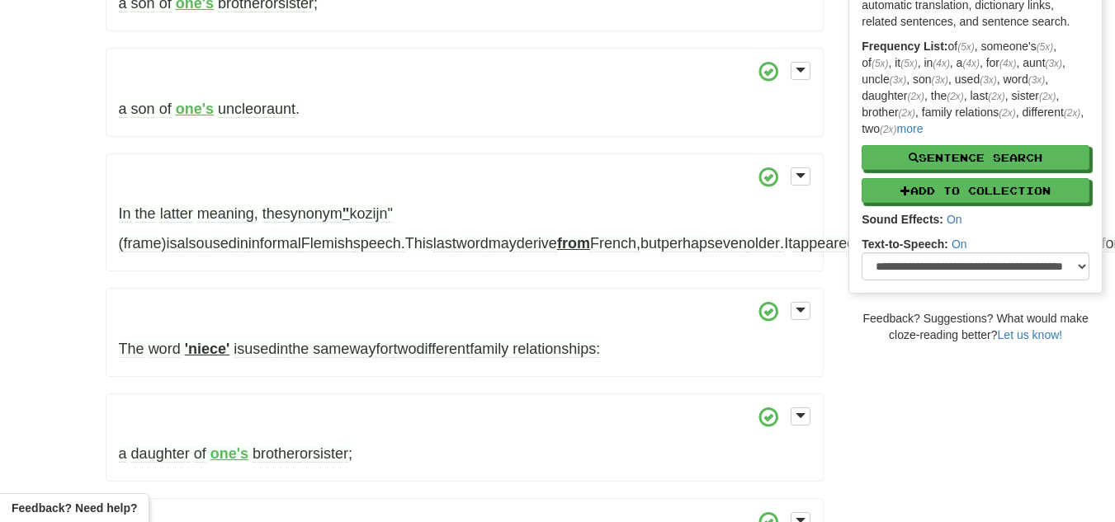
scroll to position [292, 0]
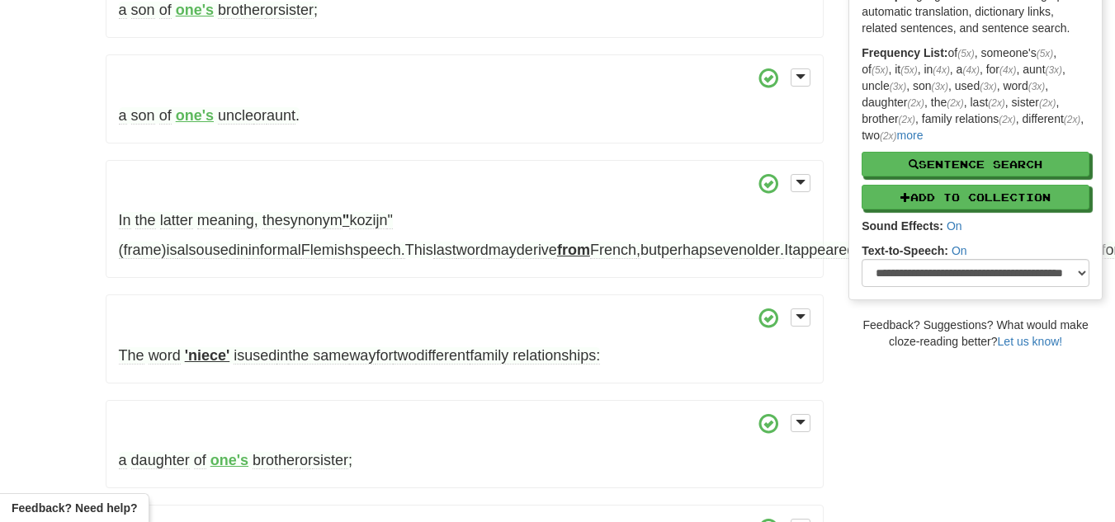
click at [387, 221] on font "kozijn" at bounding box center [368, 220] width 38 height 17
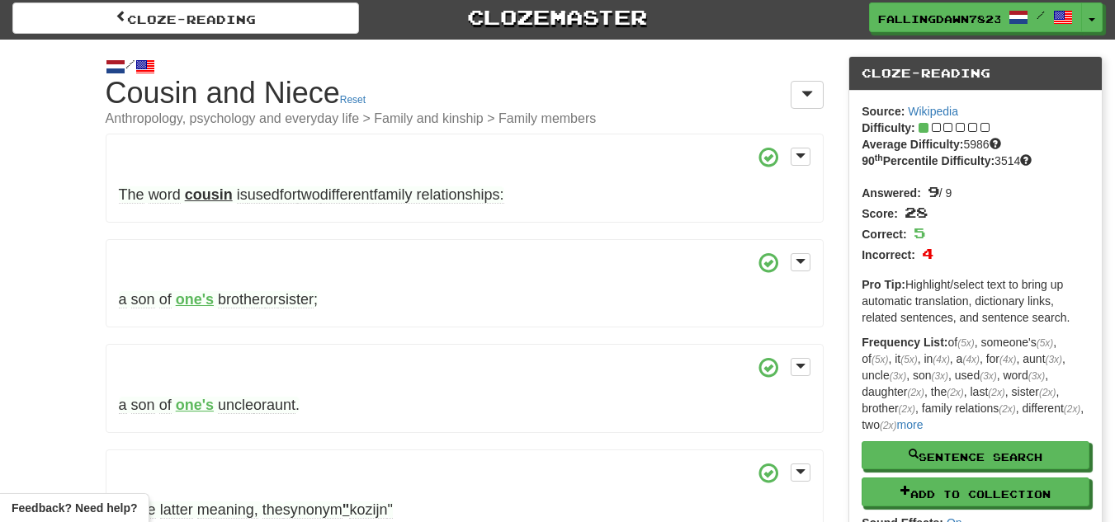
scroll to position [0, 0]
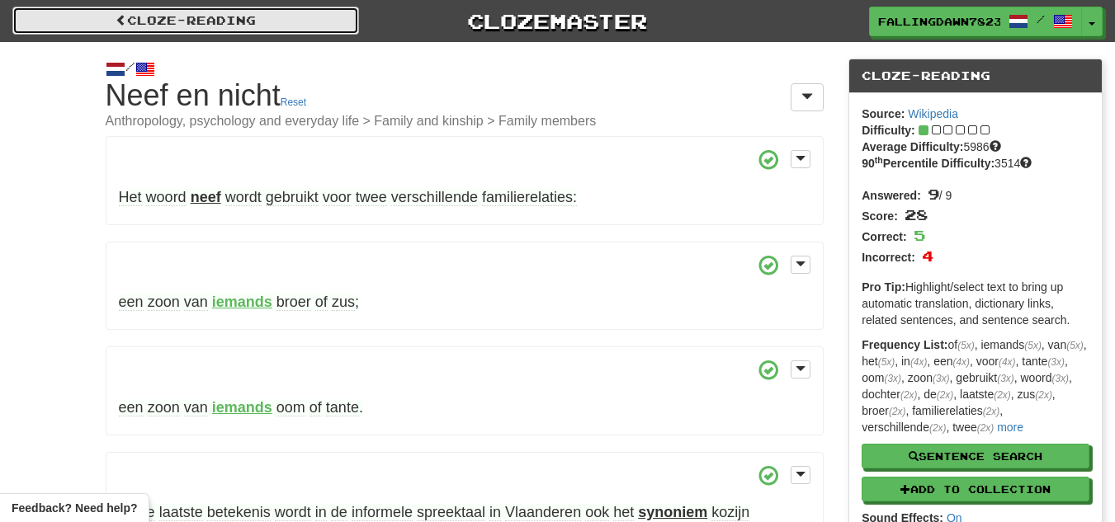
click at [102, 12] on link "Cloze-Reading" at bounding box center [185, 21] width 347 height 28
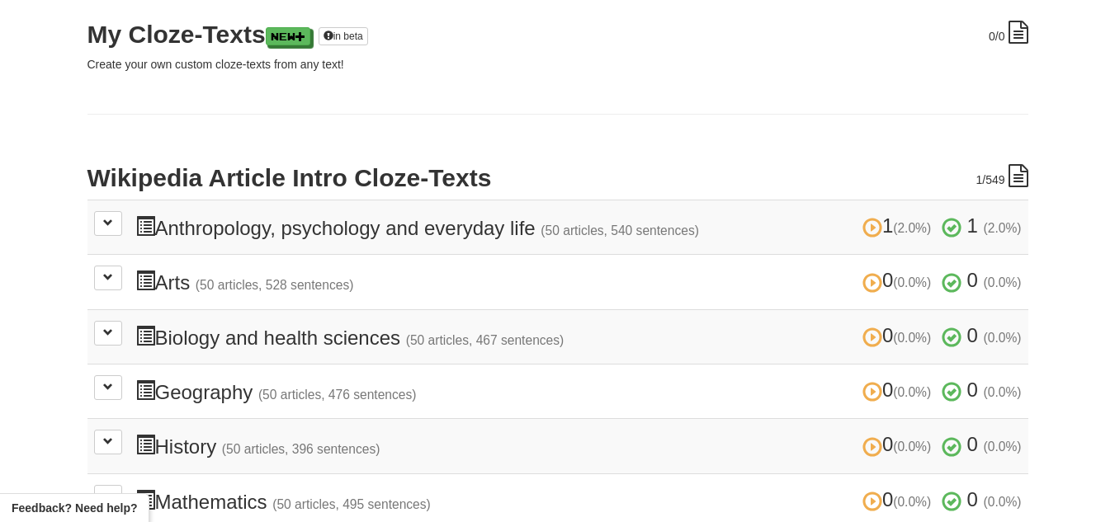
scroll to position [235, 0]
click at [777, 251] on td "1 (2.0%) 1 (2.0%) Anthropology, psychology and everyday life (50 articles, 540 …" at bounding box center [557, 226] width 941 height 54
click at [107, 222] on span at bounding box center [108, 222] width 10 height 10
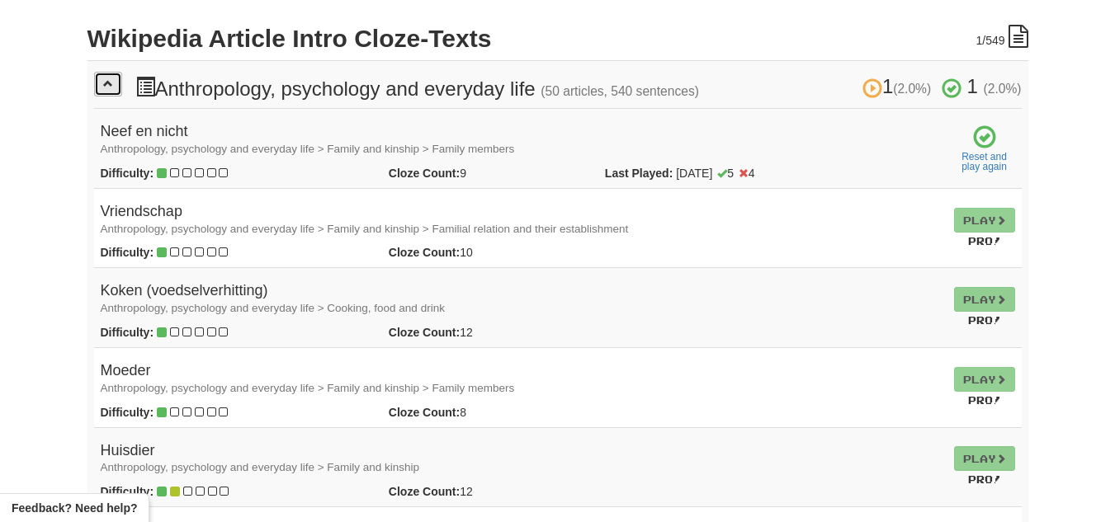
scroll to position [375, 0]
click at [212, 148] on small "Anthropology, psychology and everyday life > Family and kinship > Family members" at bounding box center [308, 148] width 414 height 12
click at [170, 169] on icon at bounding box center [174, 173] width 9 height 12
click at [731, 227] on h4 "Vriendschap Anthropology, psychology and everyday life > Family and kinship > F…" at bounding box center [521, 219] width 840 height 33
click at [978, 202] on td "Play Pro!" at bounding box center [984, 227] width 74 height 80
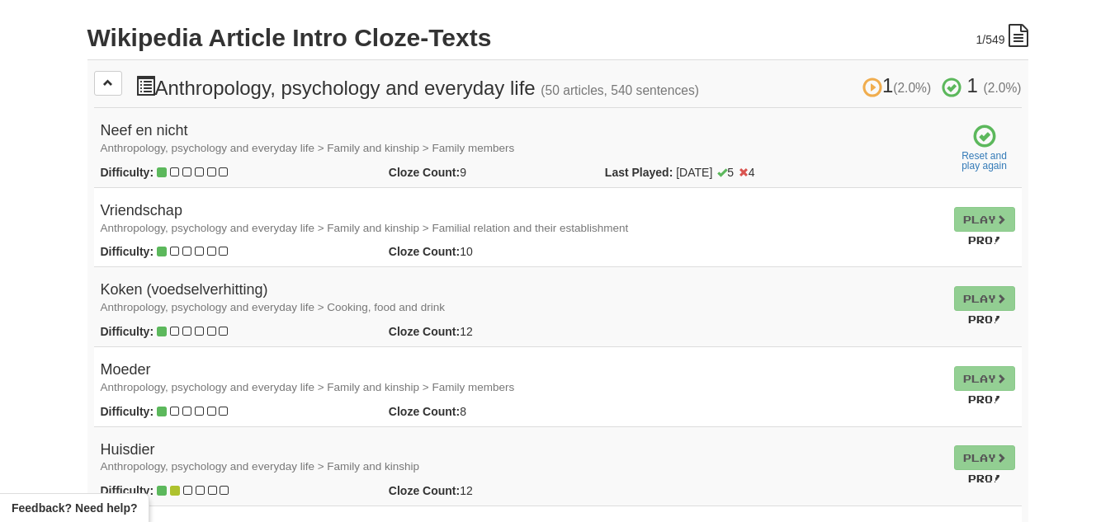
click at [974, 223] on td "Play Pro!" at bounding box center [984, 227] width 74 height 80
click at [1013, 43] on icon at bounding box center [1019, 35] width 20 height 23
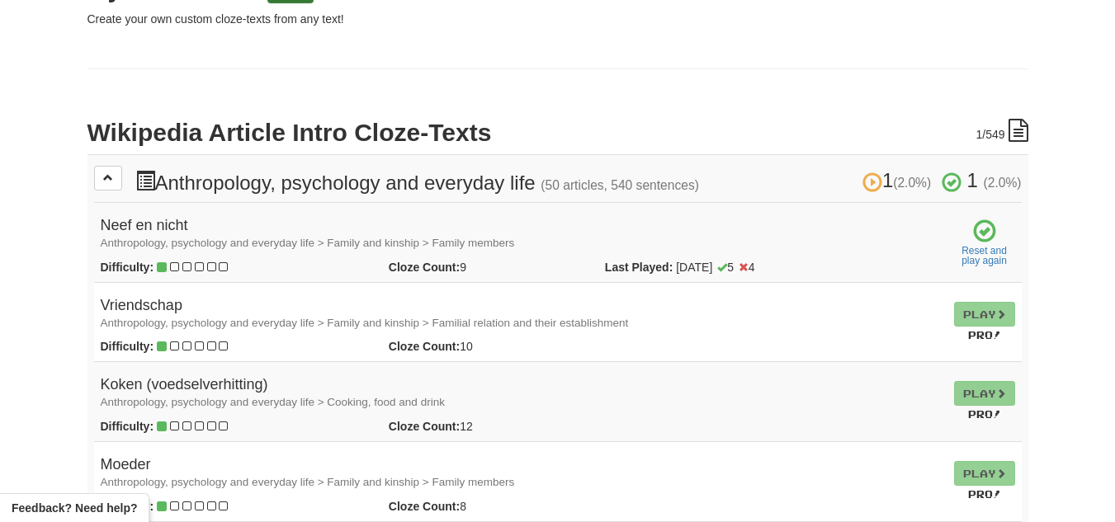
scroll to position [273, 0]
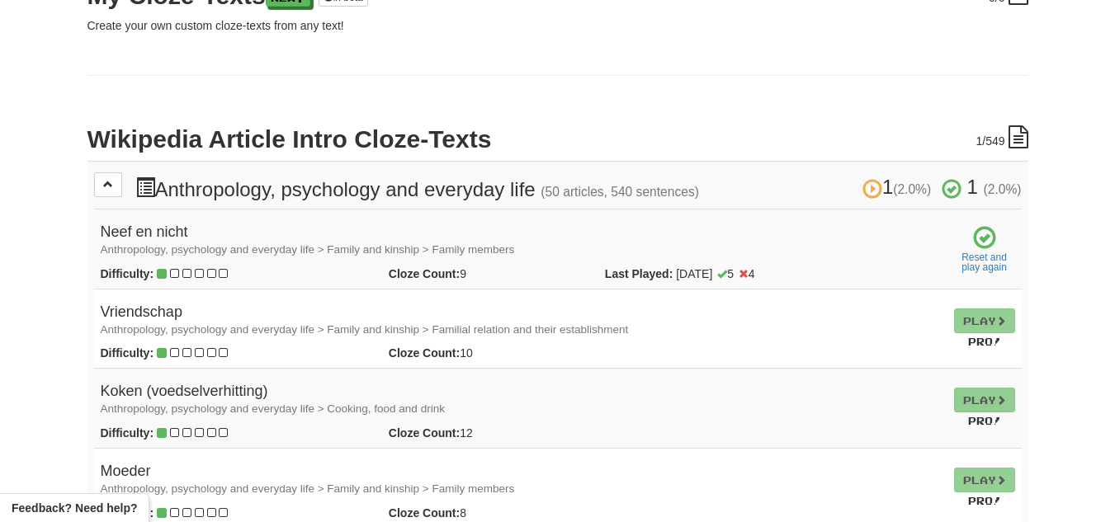
click at [116, 186] on button at bounding box center [108, 184] width 28 height 25
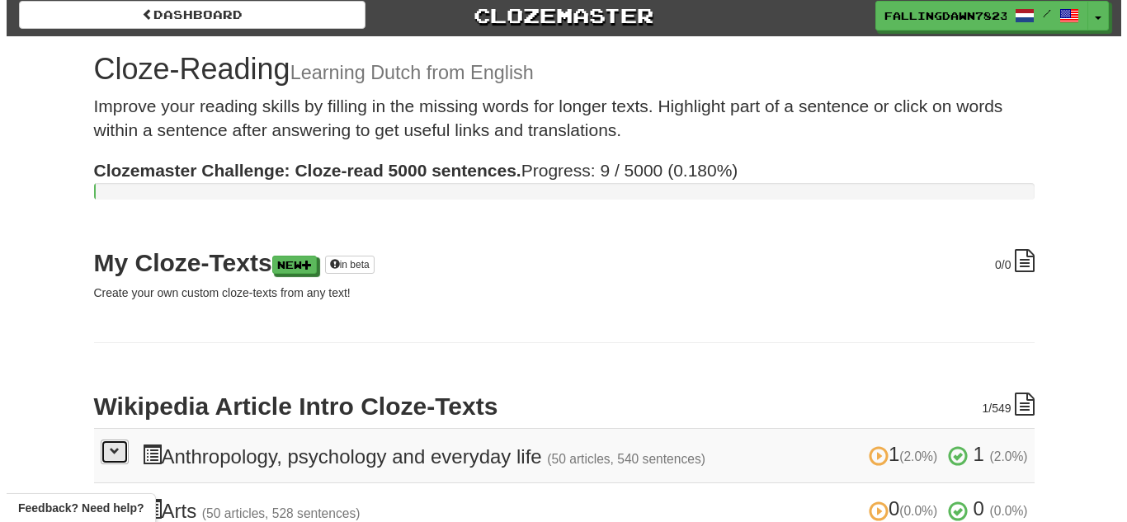
scroll to position [0, 0]
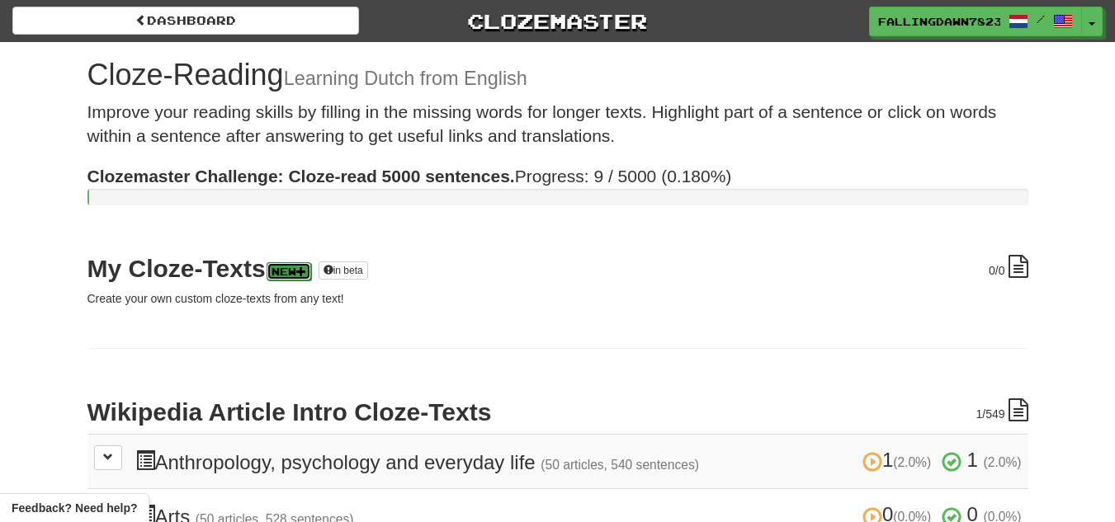
click at [286, 265] on link "New" at bounding box center [289, 271] width 45 height 18
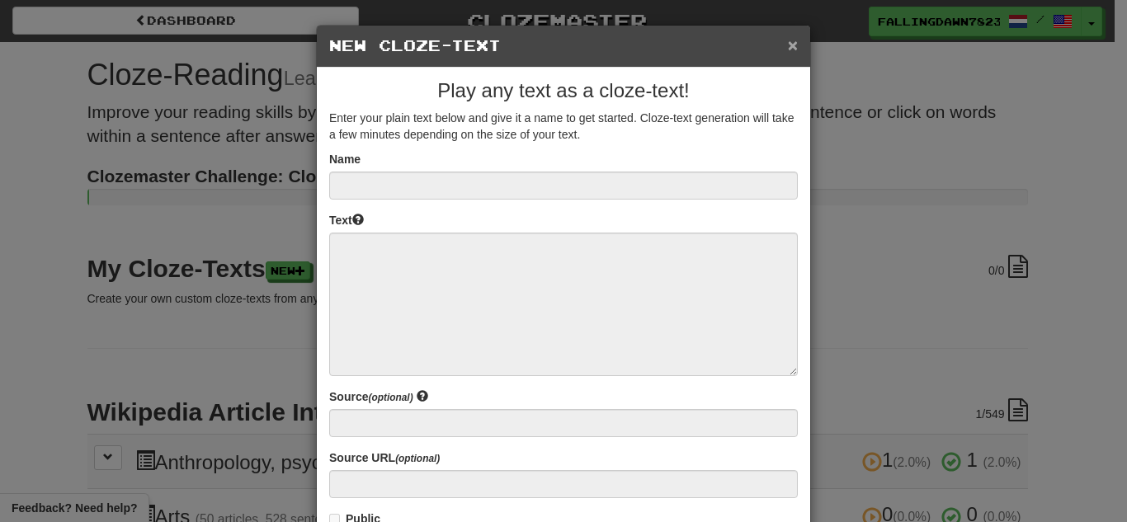
click at [788, 43] on button "×" at bounding box center [793, 44] width 10 height 17
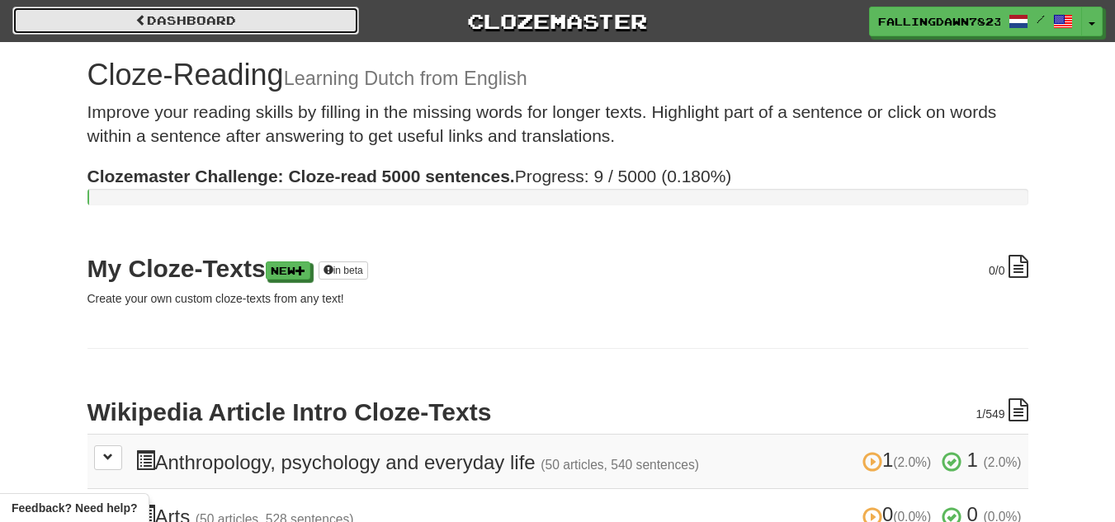
click at [69, 19] on link "Dashboard" at bounding box center [185, 21] width 347 height 28
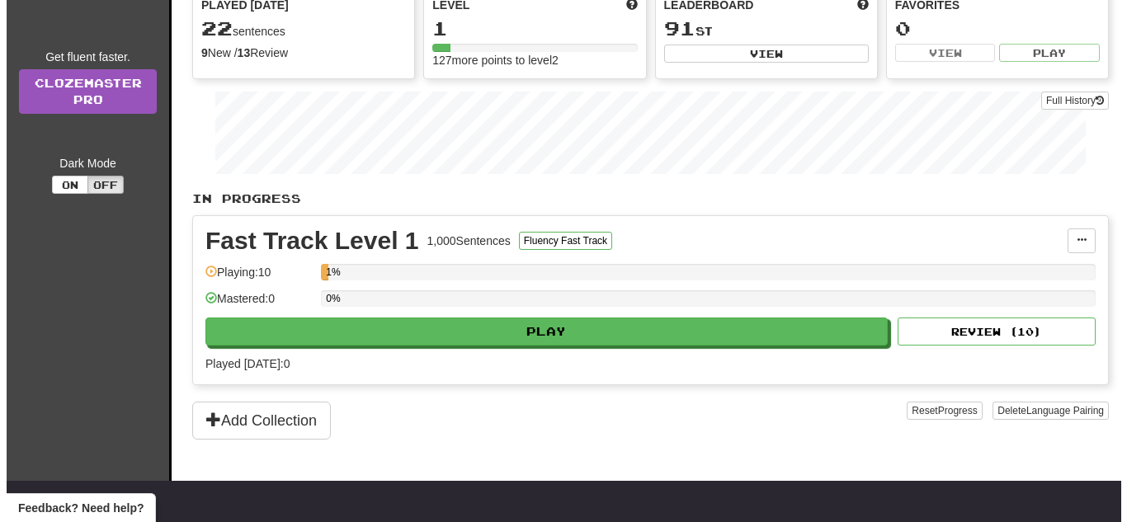
scroll to position [163, 0]
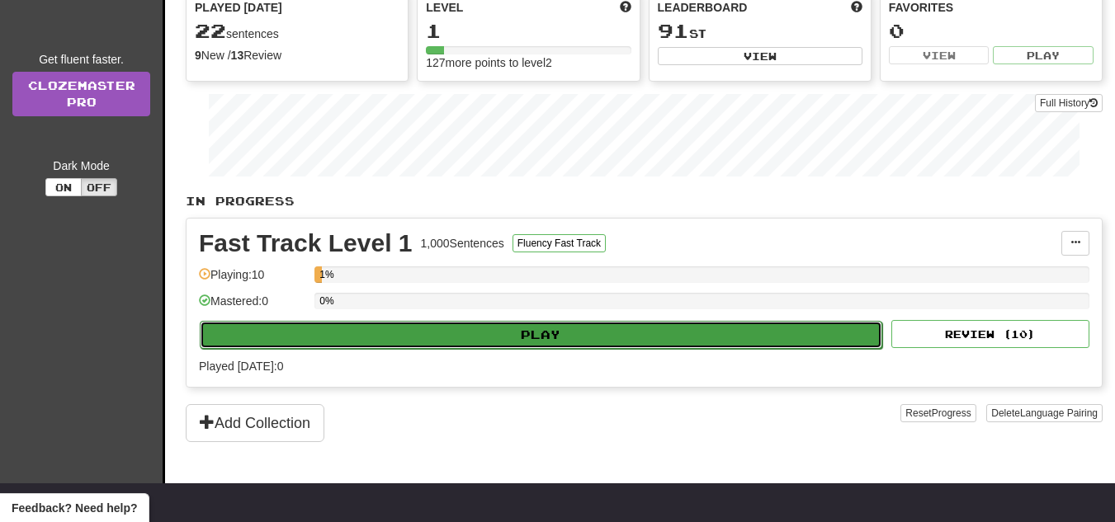
click at [555, 327] on button "Play" at bounding box center [541, 335] width 683 height 28
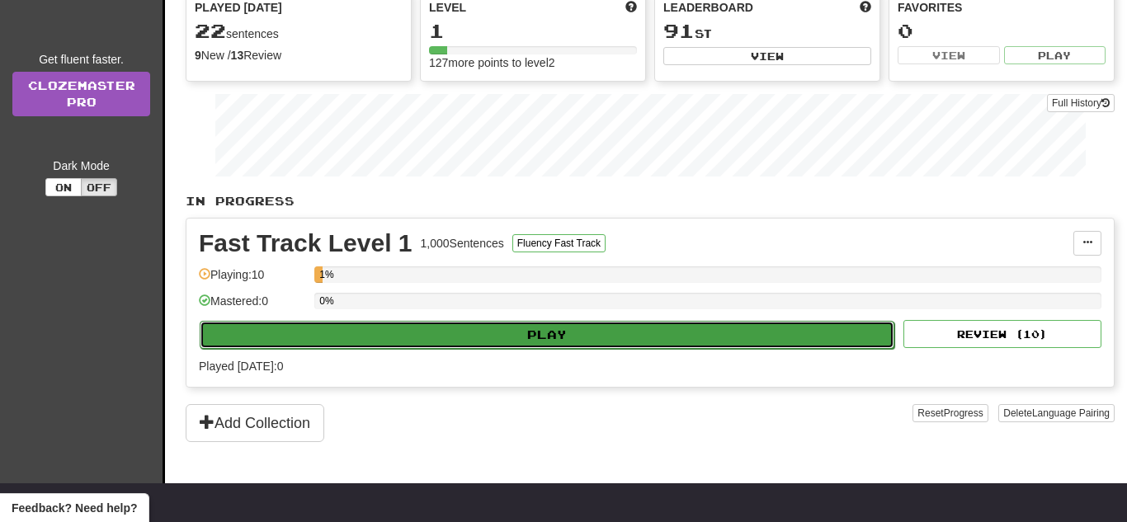
select select "**"
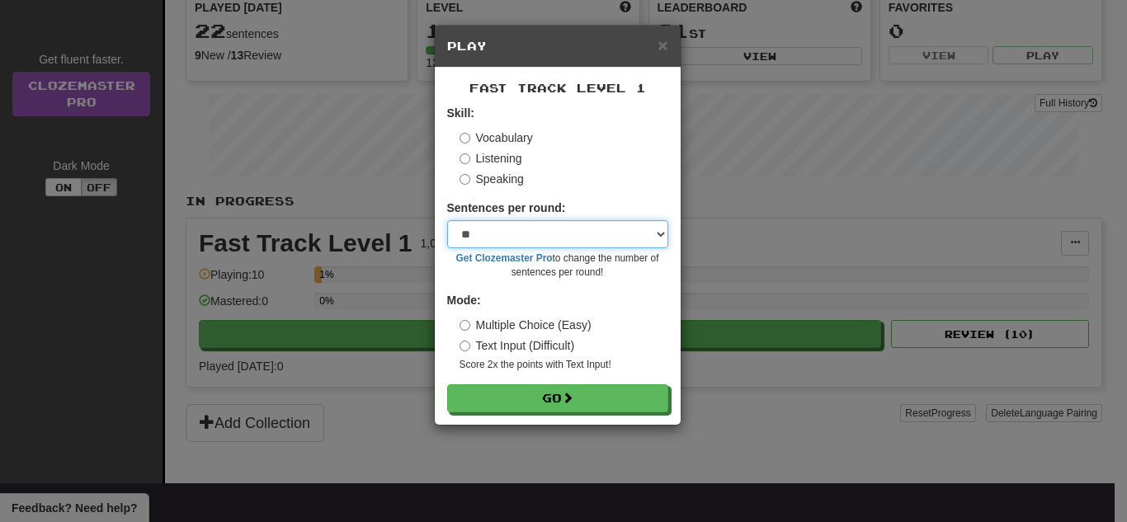
click at [469, 229] on select "* ** ** ** ** ** *** ********" at bounding box center [557, 234] width 221 height 28
click at [447, 220] on select "* ** ** ** ** ** *** ********" at bounding box center [557, 234] width 221 height 28
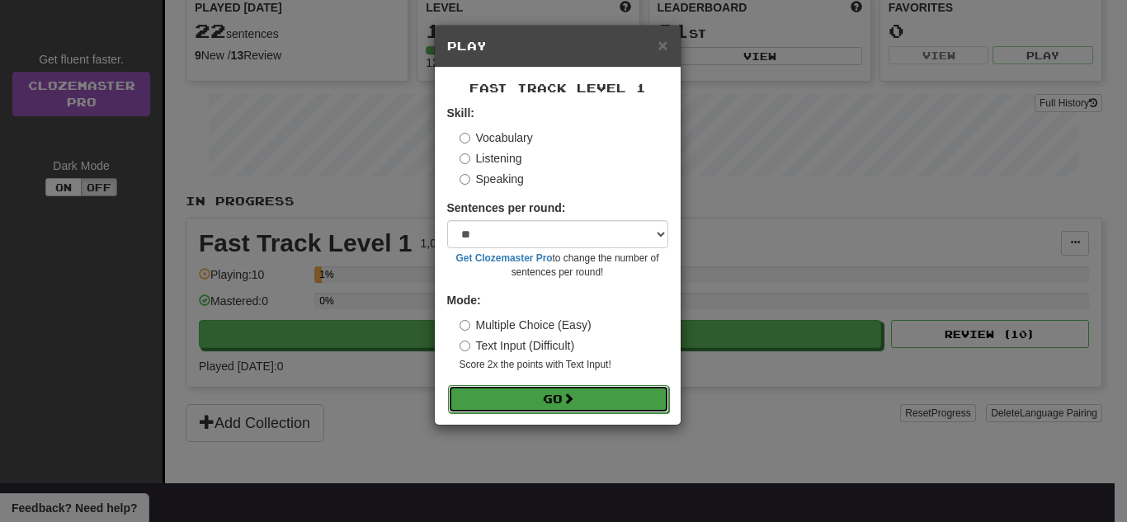
click at [498, 397] on button "Go" at bounding box center [558, 399] width 221 height 28
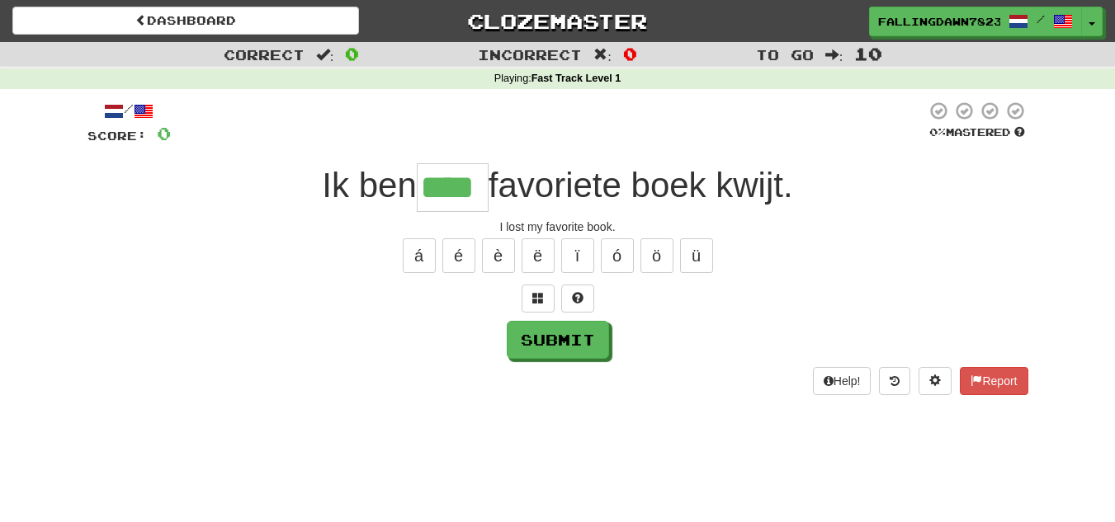
type input "****"
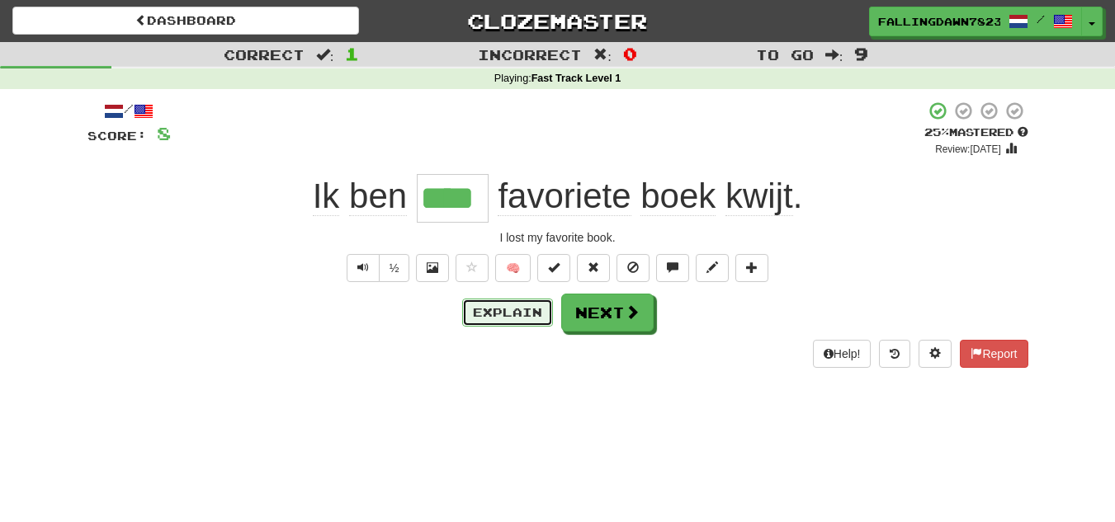
click at [527, 319] on button "Explain" at bounding box center [507, 313] width 91 height 28
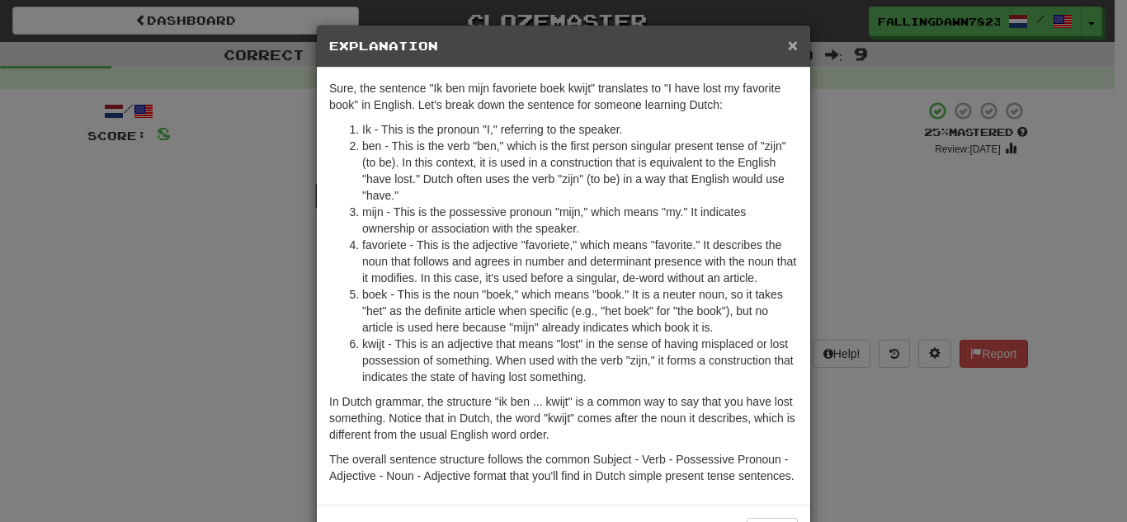
click at [788, 45] on span "×" at bounding box center [793, 44] width 10 height 19
